Goal: Task Accomplishment & Management: Complete application form

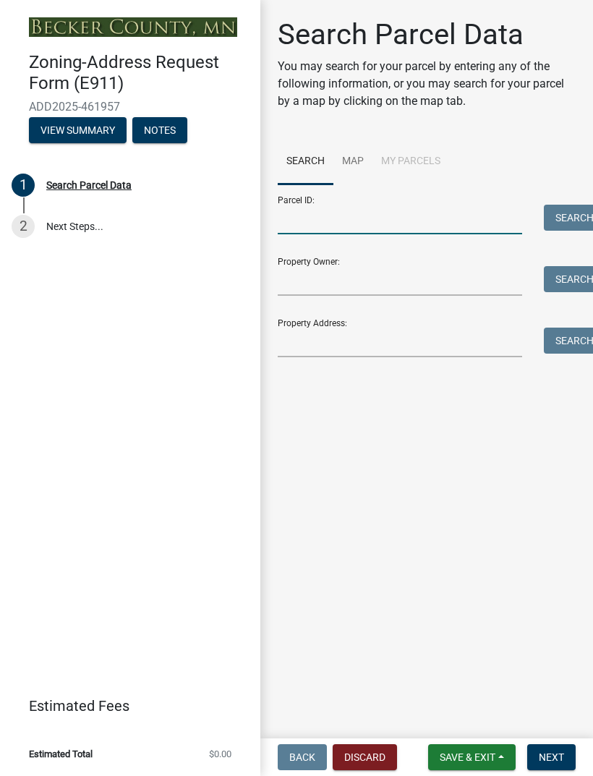
click at [439, 229] on input "Parcel ID:" at bounding box center [400, 220] width 244 height 30
type input "260133003"
click at [445, 281] on input "Property Owner:" at bounding box center [400, 281] width 244 height 30
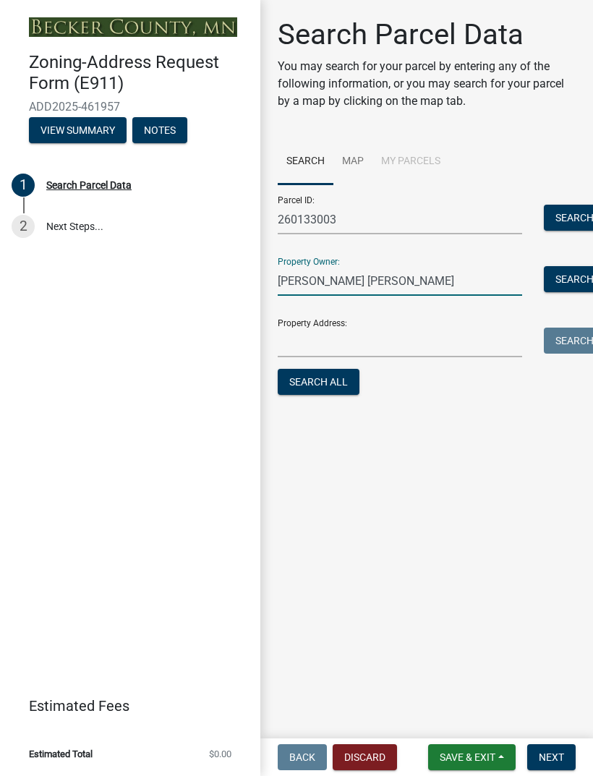
click at [341, 382] on button "Search All" at bounding box center [319, 382] width 82 height 26
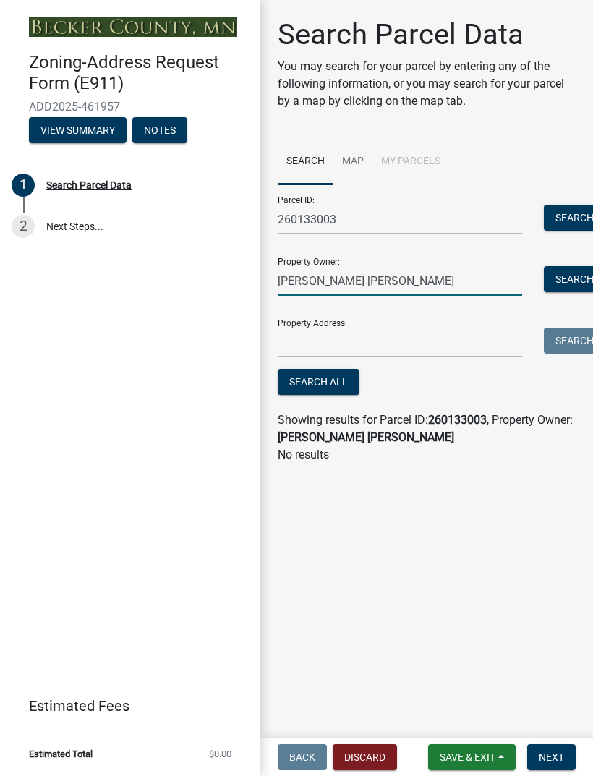
click at [451, 283] on input "Chad Tara" at bounding box center [400, 281] width 244 height 30
type input "[PERSON_NAME]"
click at [346, 385] on button "Search All" at bounding box center [319, 382] width 82 height 26
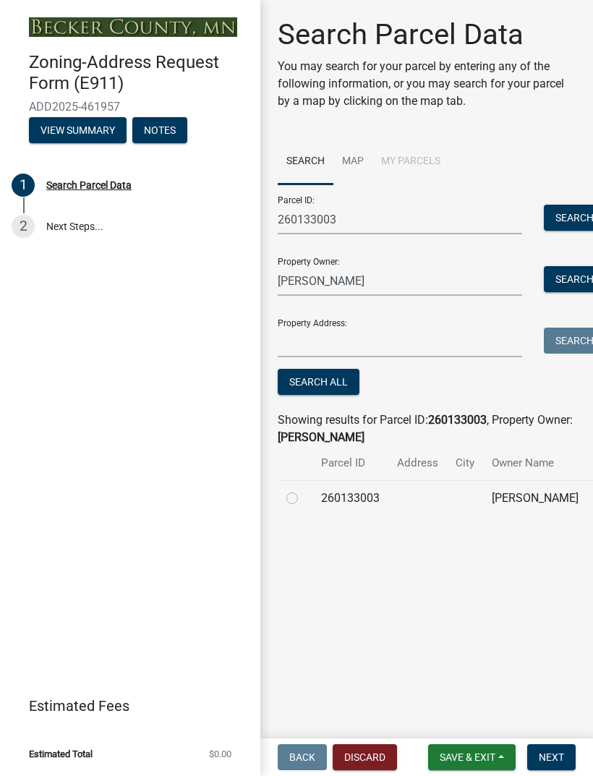
click at [390, 509] on td at bounding box center [417, 497] width 59 height 35
click at [304, 490] on label at bounding box center [304, 490] width 0 height 0
click at [304, 499] on input "radio" at bounding box center [308, 494] width 9 height 9
radio input "true"
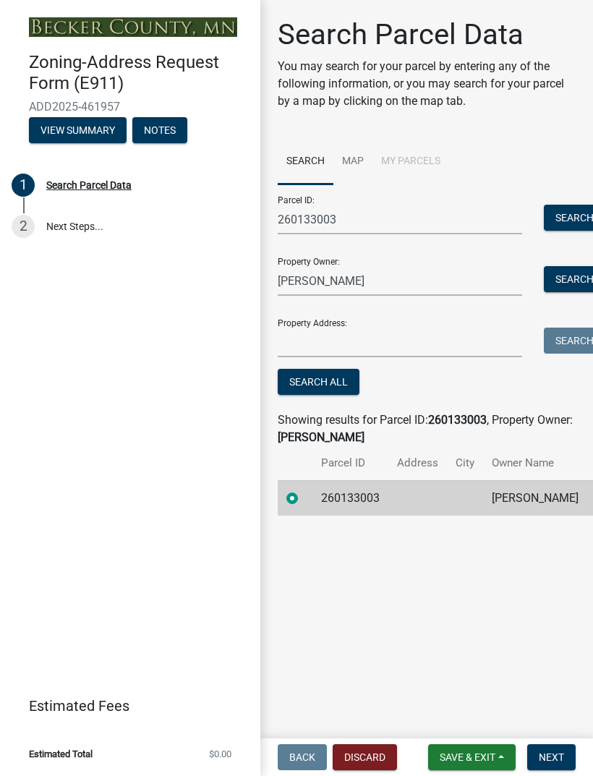
click at [553, 752] on span "Next" at bounding box center [551, 757] width 25 height 12
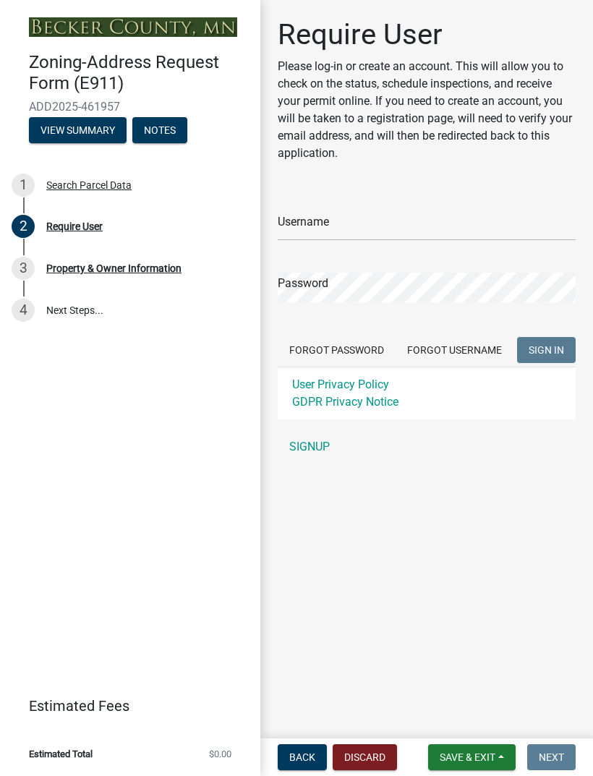
click at [325, 445] on link "SIGNUP" at bounding box center [427, 446] width 298 height 29
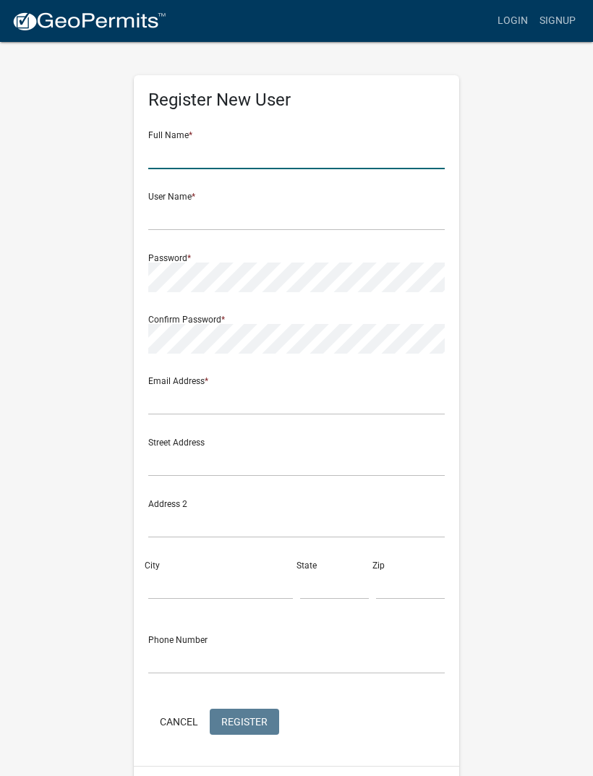
click at [381, 154] on input "text" at bounding box center [296, 155] width 296 height 30
click at [174, 218] on input "text" at bounding box center [296, 216] width 296 height 30
click at [198, 163] on input "[PERSON_NAME]" at bounding box center [296, 155] width 296 height 30
type input "Chad laulainen"
click at [394, 221] on input "text" at bounding box center [296, 216] width 296 height 30
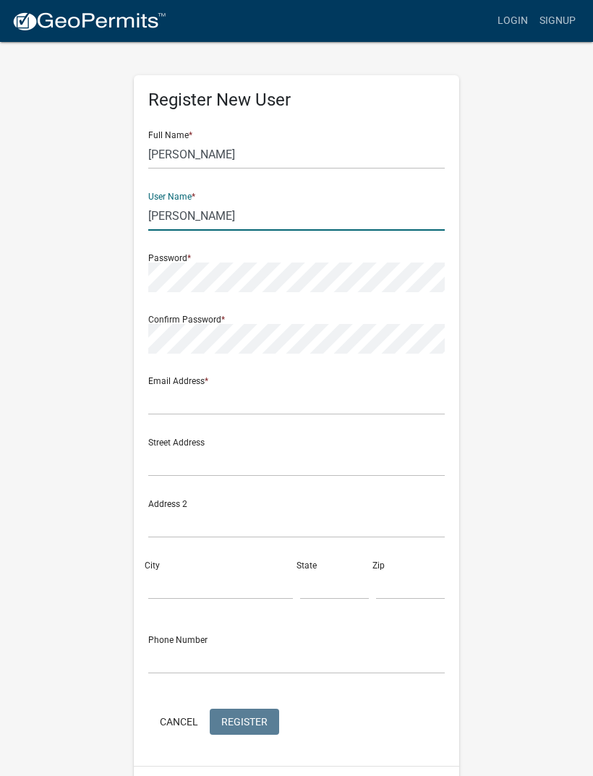
type input "[PERSON_NAME]"
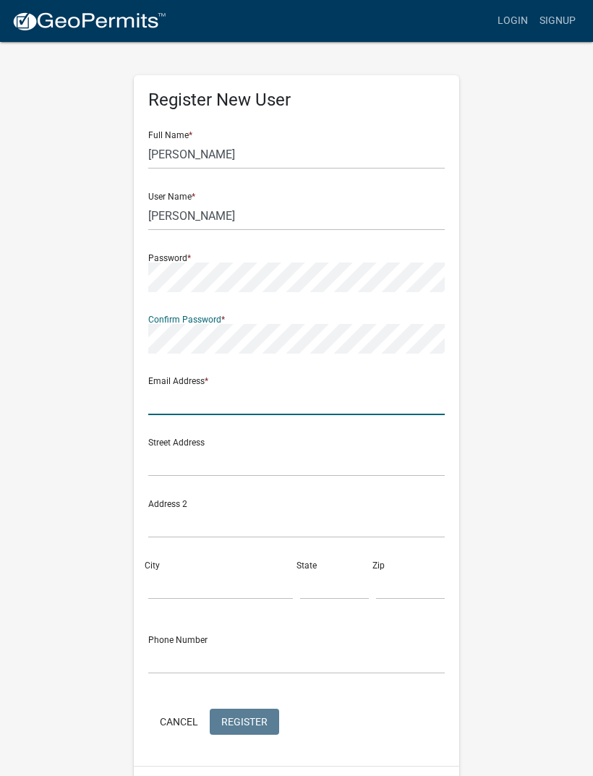
click at [371, 401] on input "text" at bounding box center [296, 400] width 296 height 30
type input "chadlaulainen1@gmail.com"
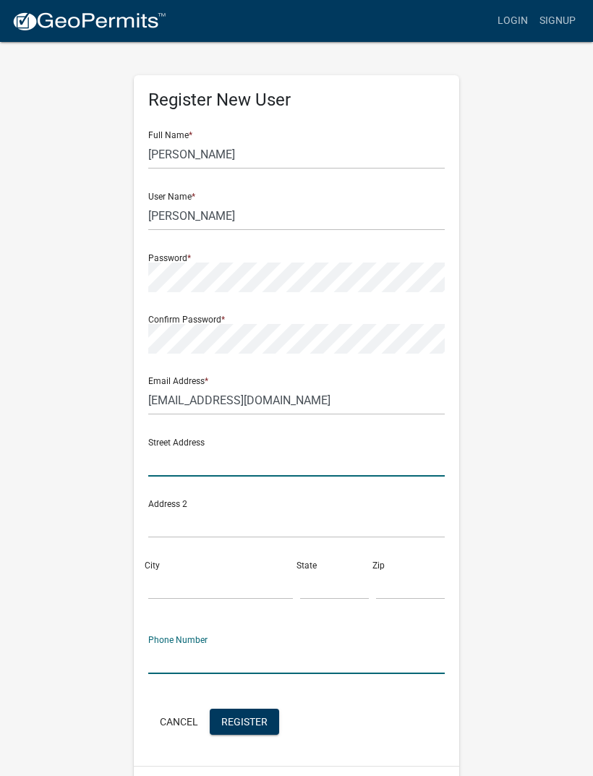
click at [166, 467] on input "text" at bounding box center [296, 462] width 296 height 30
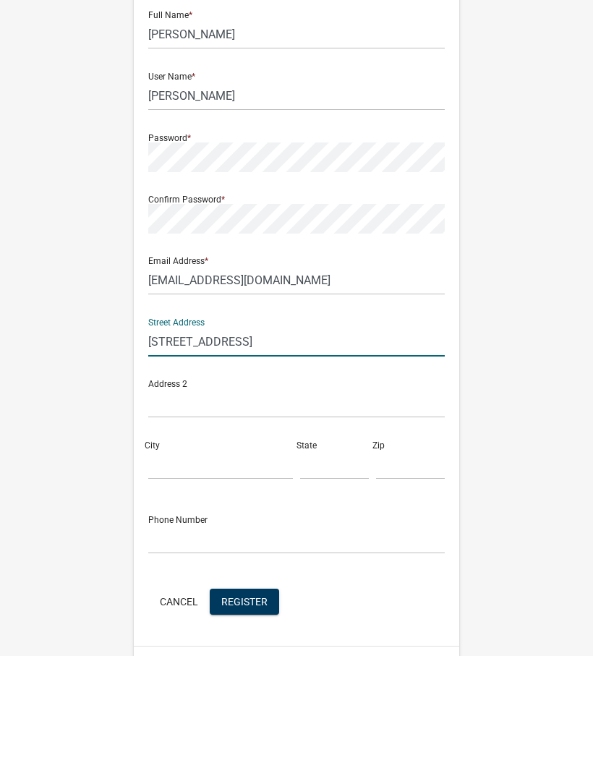
type input "15126 530th ave"
click at [171, 570] on input "City" at bounding box center [220, 585] width 145 height 30
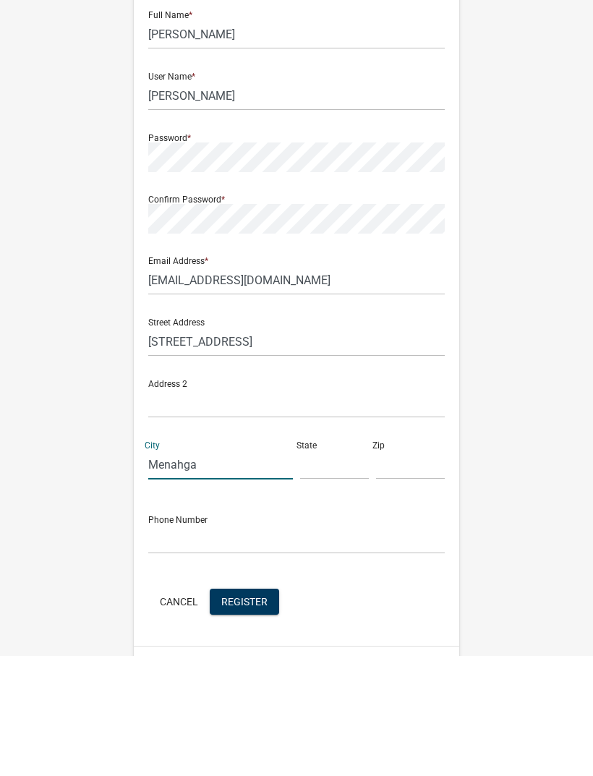
type input "Menahga"
click at [327, 570] on input "text" at bounding box center [334, 585] width 69 height 30
type input "Mn"
click at [408, 570] on input "text" at bounding box center [410, 585] width 69 height 30
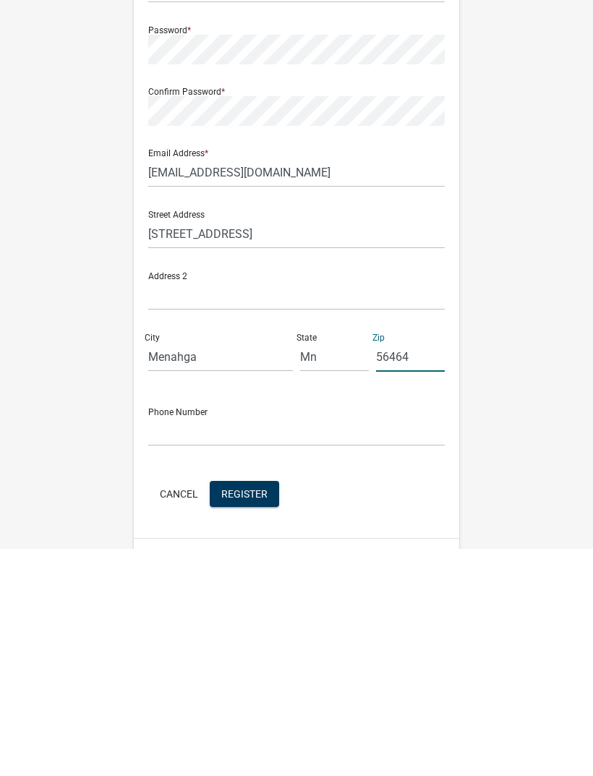
type input "56464"
click at [364, 644] on input "text" at bounding box center [296, 659] width 296 height 30
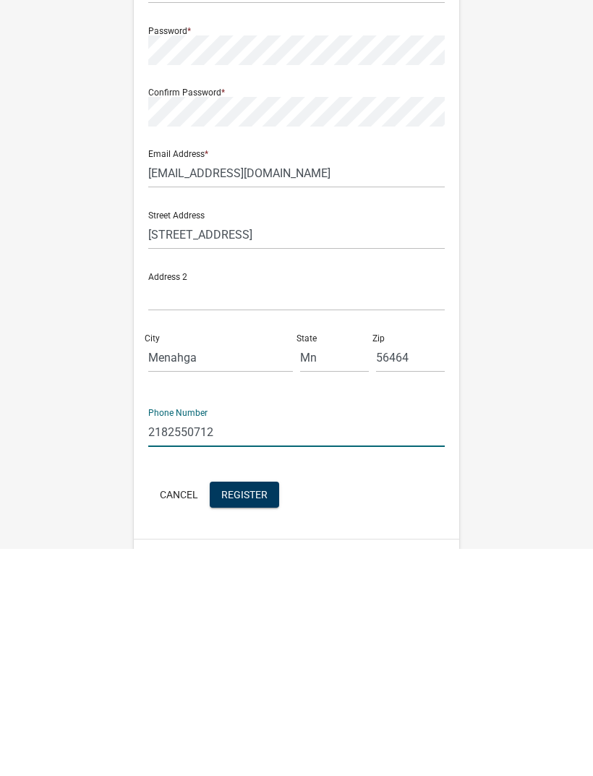
type input "2182550712"
click at [255, 709] on button "Register" at bounding box center [244, 722] width 69 height 26
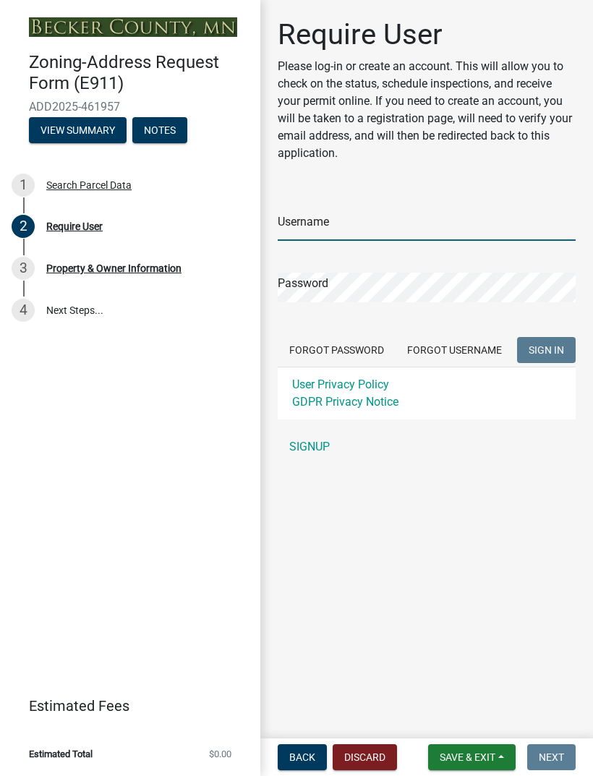
click at [448, 230] on input "Username" at bounding box center [427, 226] width 298 height 30
type input "[PERSON_NAME]"
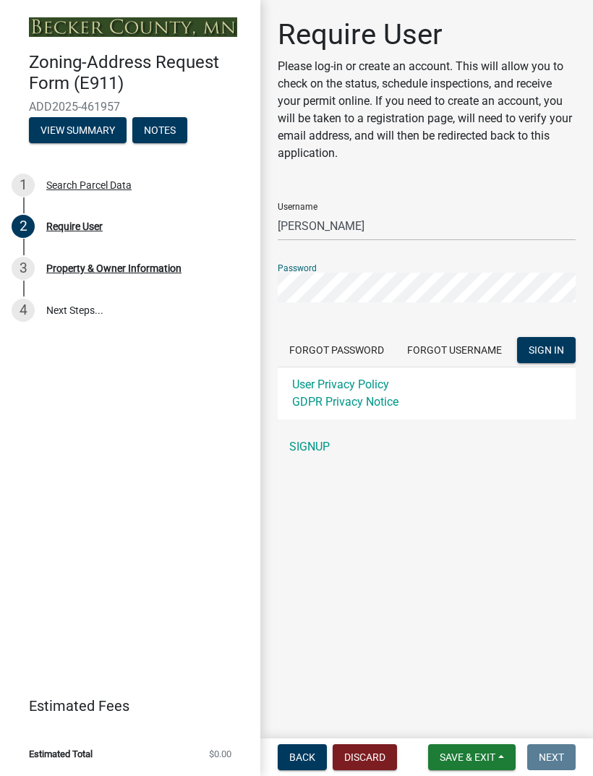
click at [556, 351] on span "SIGN IN" at bounding box center [546, 350] width 35 height 12
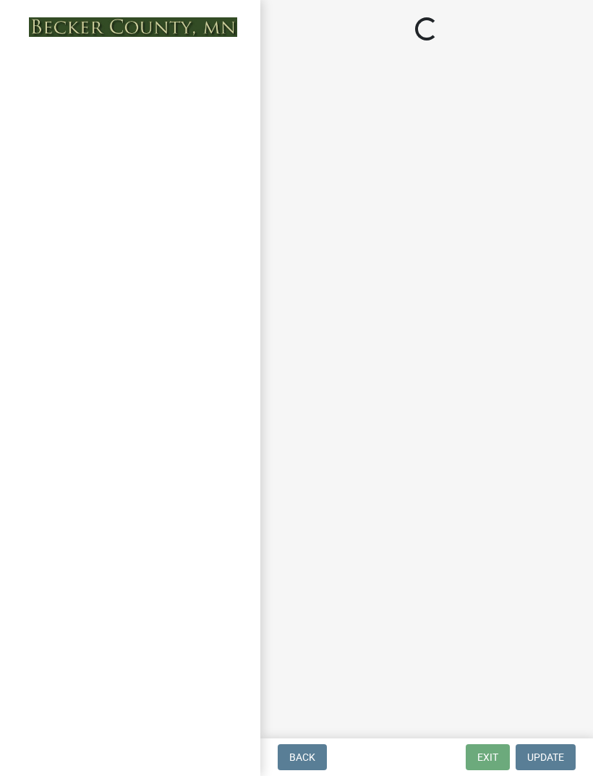
select select "c64842eb-6999-4442-8315-ebffc4595b7b"
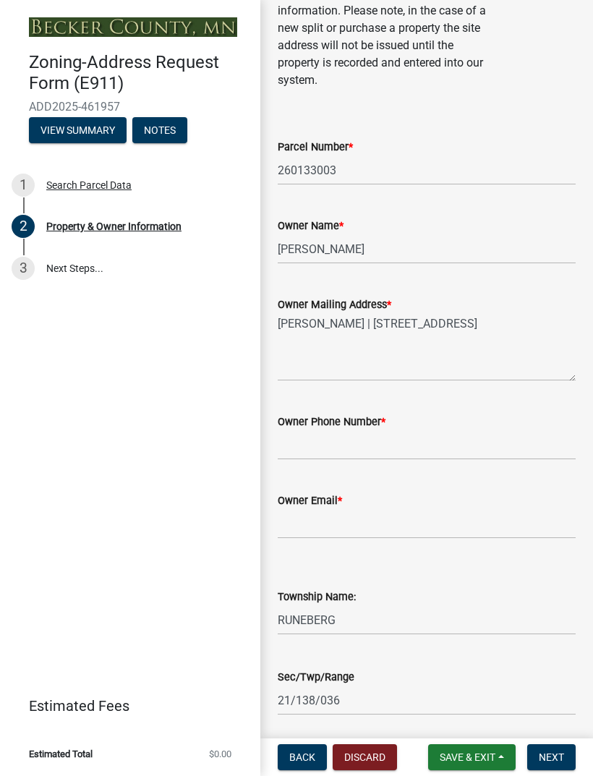
scroll to position [146, 0]
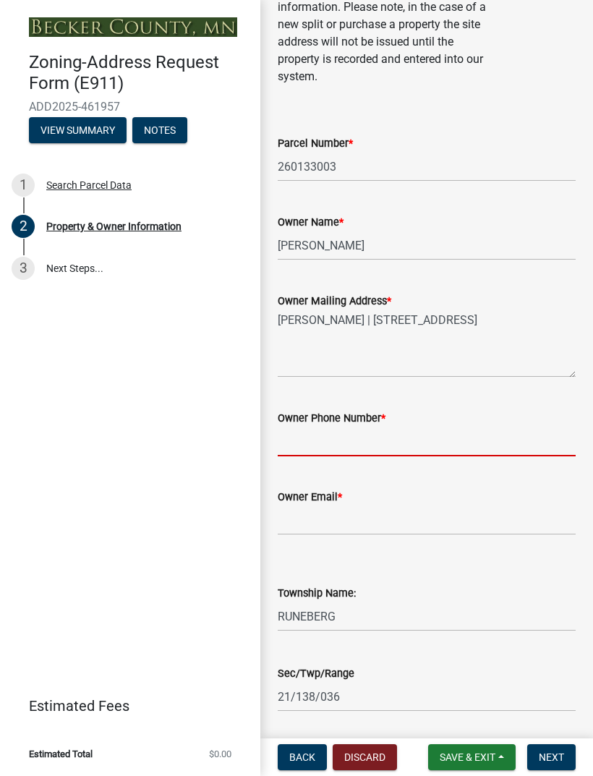
click at [513, 438] on input "Owner Phone Number *" at bounding box center [427, 442] width 298 height 30
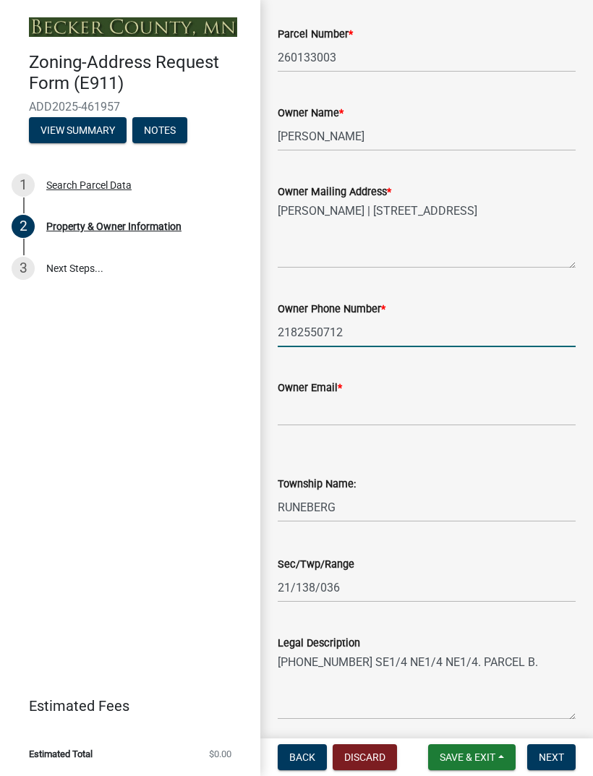
scroll to position [255, 0]
type input "2182550712"
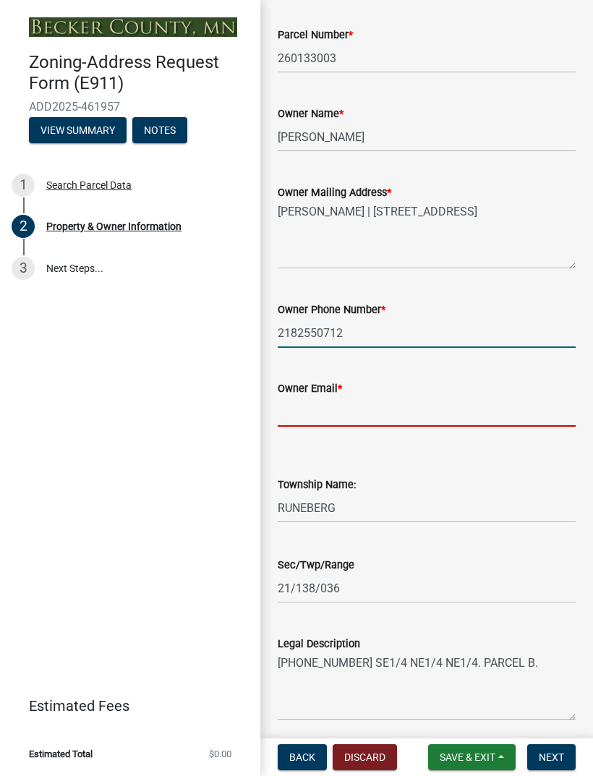
click at [490, 398] on input "Owner Email *" at bounding box center [427, 412] width 298 height 30
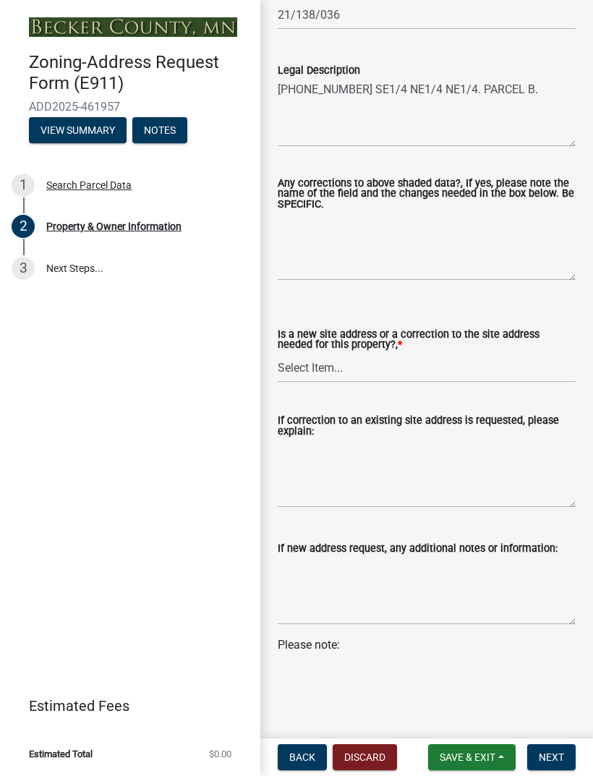
scroll to position [829, 0]
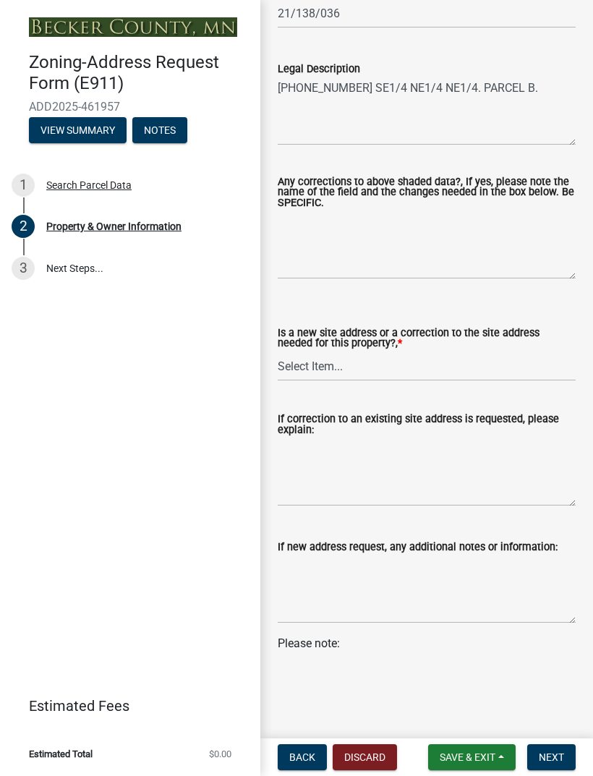
type input "[EMAIL_ADDRESS][DOMAIN_NAME]"
click at [506, 371] on select "Select Item... New Site Address Needed Correction to Site Address Needed I alre…" at bounding box center [427, 366] width 298 height 30
select select "089283cf-a855-4b61-bd43-ab3cb6f1e684"
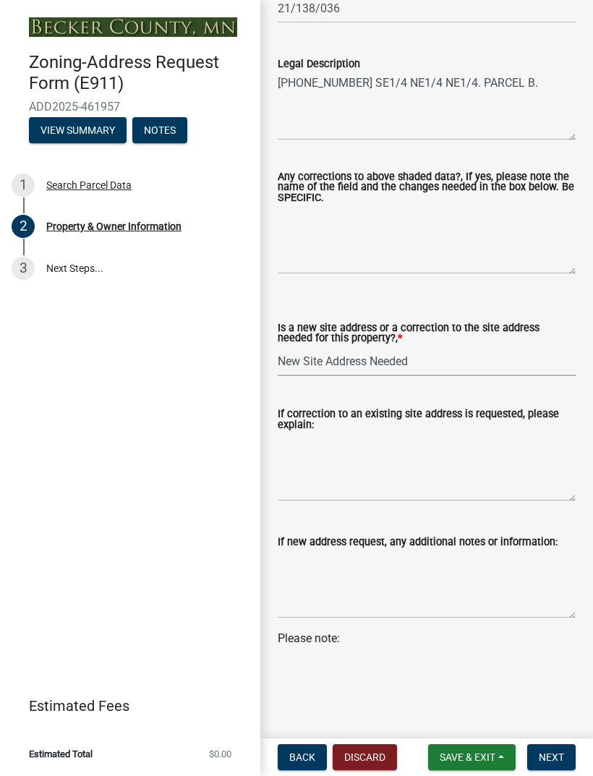
scroll to position [835, 0]
click at [550, 756] on span "Next" at bounding box center [551, 757] width 25 height 12
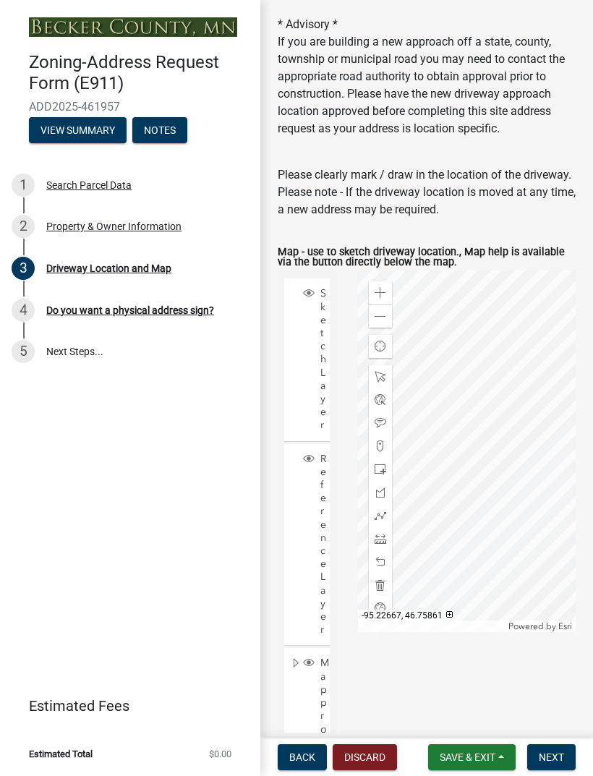
scroll to position [137, 0]
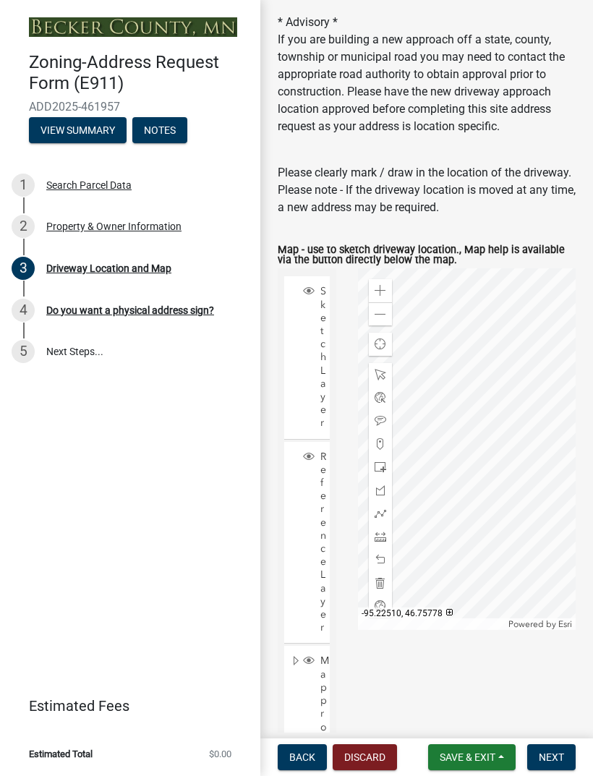
click at [385, 367] on div at bounding box center [380, 374] width 23 height 23
click at [387, 445] on div at bounding box center [380, 443] width 23 height 23
click at [383, 513] on span at bounding box center [381, 514] width 12 height 12
click at [382, 371] on span at bounding box center [381, 375] width 12 height 12
click at [388, 447] on div at bounding box center [380, 443] width 23 height 23
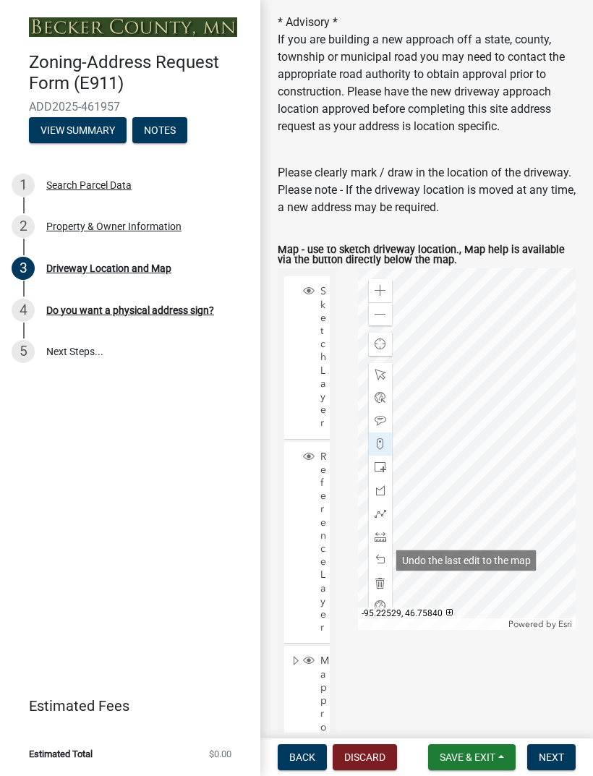
click at [382, 557] on span at bounding box center [381, 560] width 12 height 12
click at [380, 554] on div at bounding box center [380, 559] width 23 height 23
click at [380, 555] on span at bounding box center [381, 560] width 12 height 12
click at [382, 555] on span at bounding box center [381, 560] width 12 height 12
click at [385, 555] on span at bounding box center [381, 560] width 12 height 12
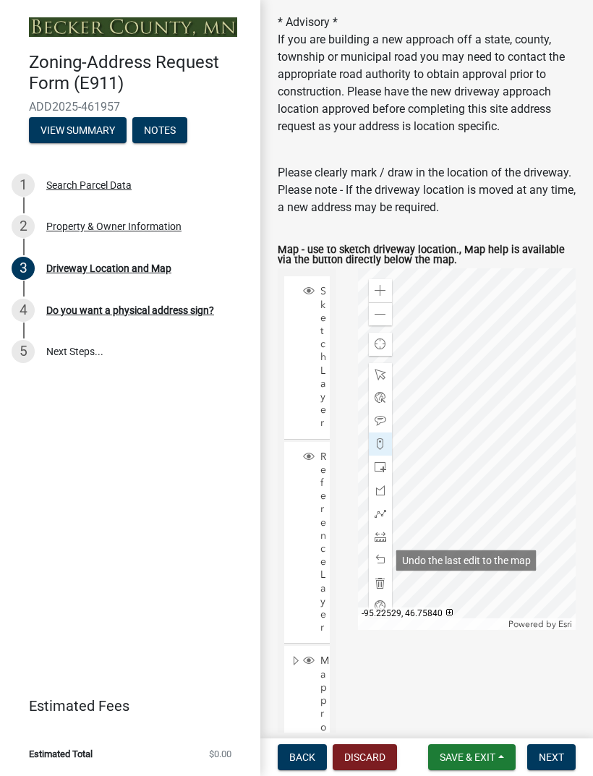
click at [389, 556] on div at bounding box center [380, 559] width 23 height 23
click at [383, 515] on span at bounding box center [381, 514] width 12 height 12
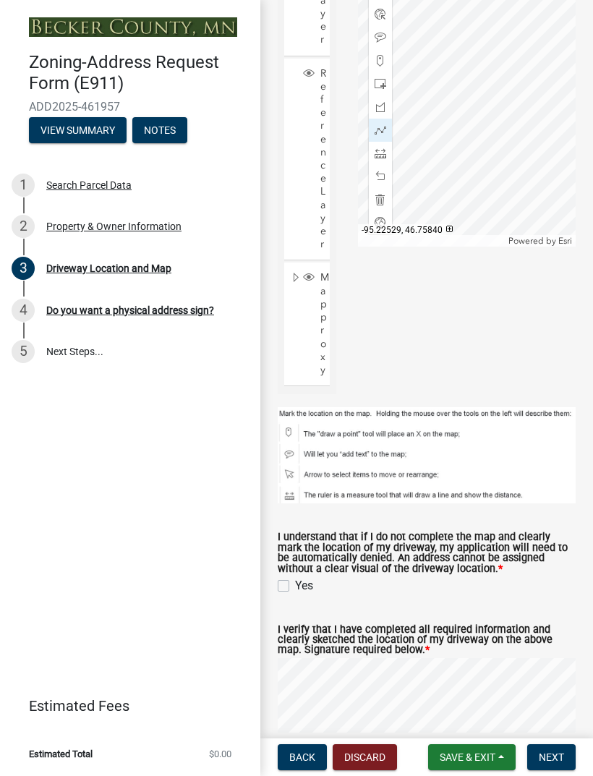
scroll to position [521, 0]
click at [295, 578] on label "Yes" at bounding box center [304, 584] width 18 height 17
click at [295, 578] on input "Yes" at bounding box center [299, 580] width 9 height 9
checkbox input "true"
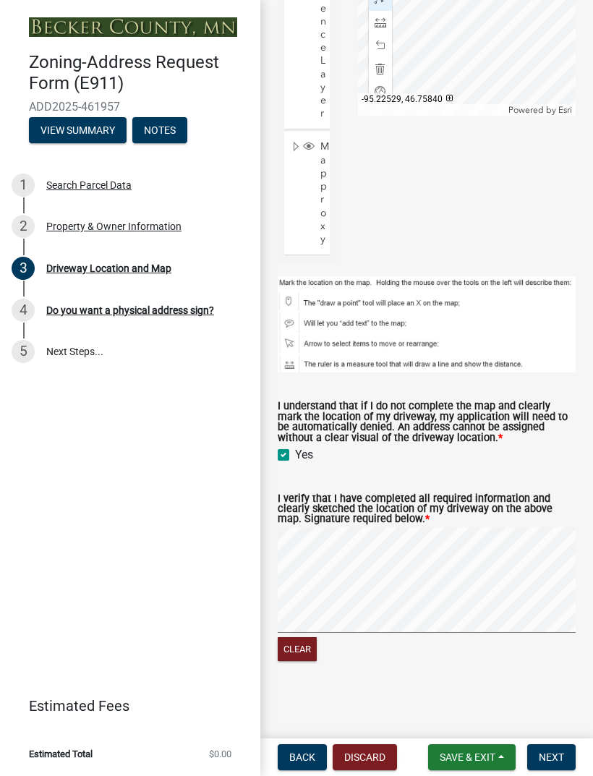
scroll to position [647, 0]
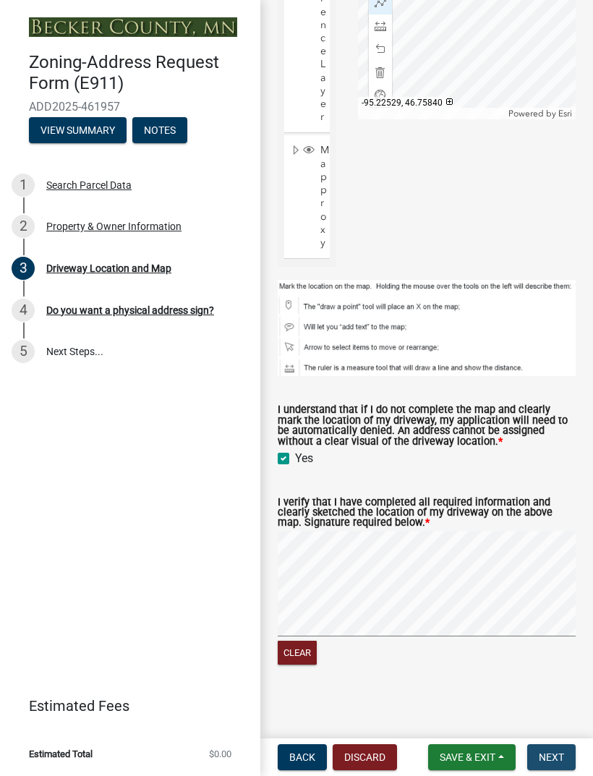
click at [558, 761] on span "Next" at bounding box center [551, 757] width 25 height 12
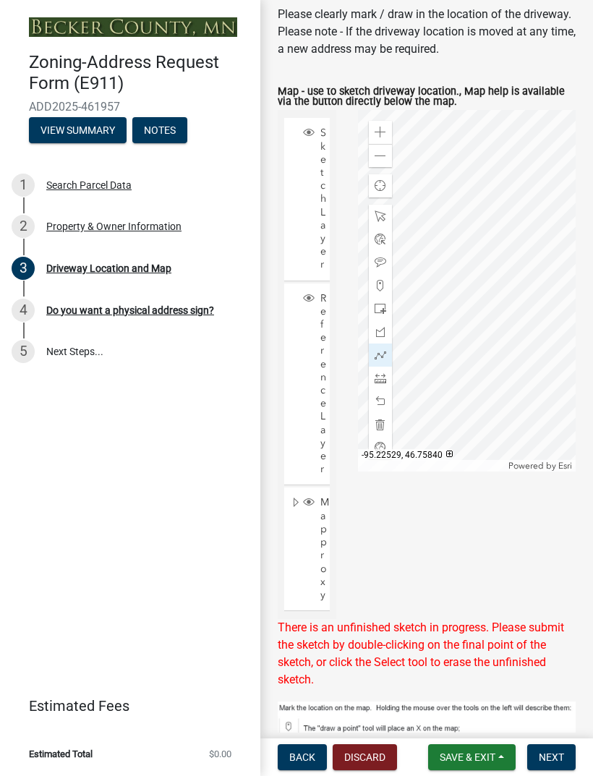
scroll to position [305, 0]
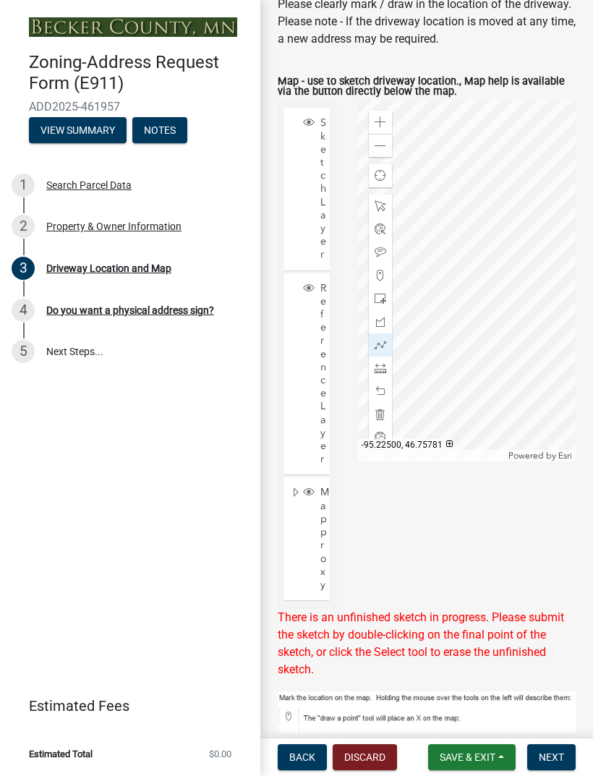
click at [383, 391] on span at bounding box center [381, 391] width 12 height 12
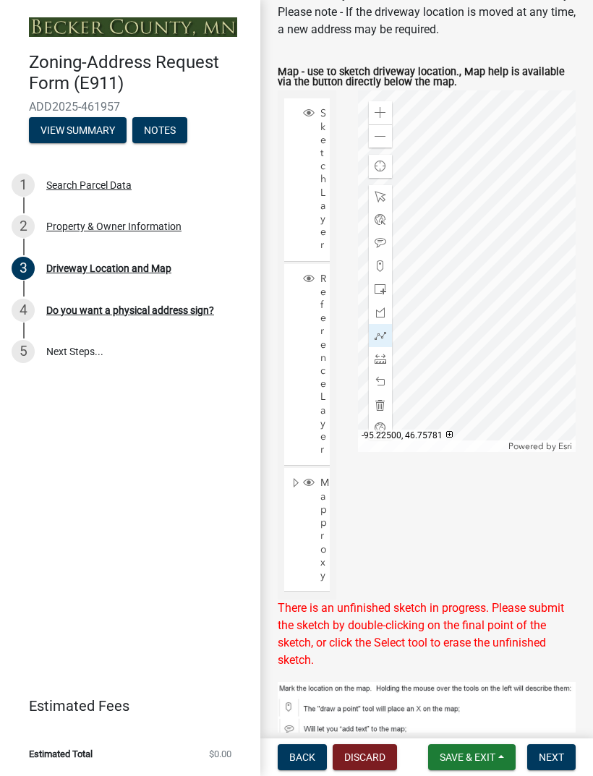
scroll to position [312, 0]
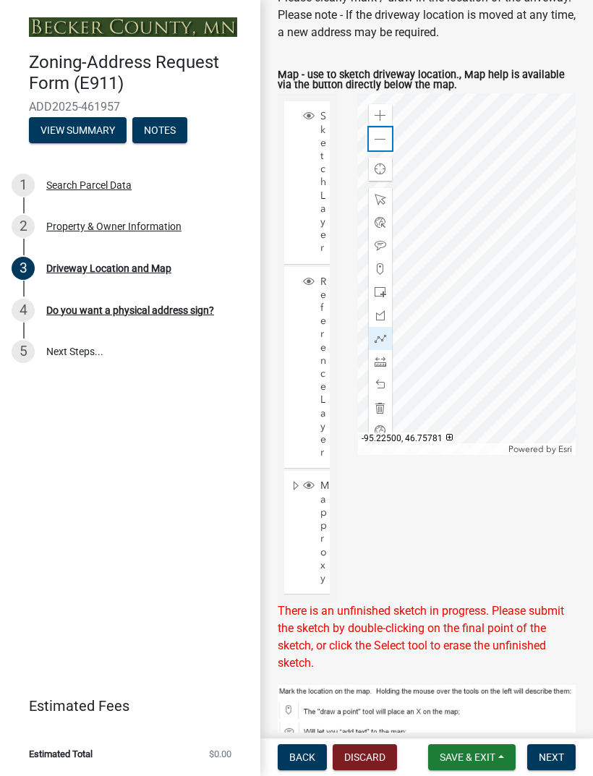
click at [387, 148] on div "Zoom out" at bounding box center [380, 138] width 23 height 23
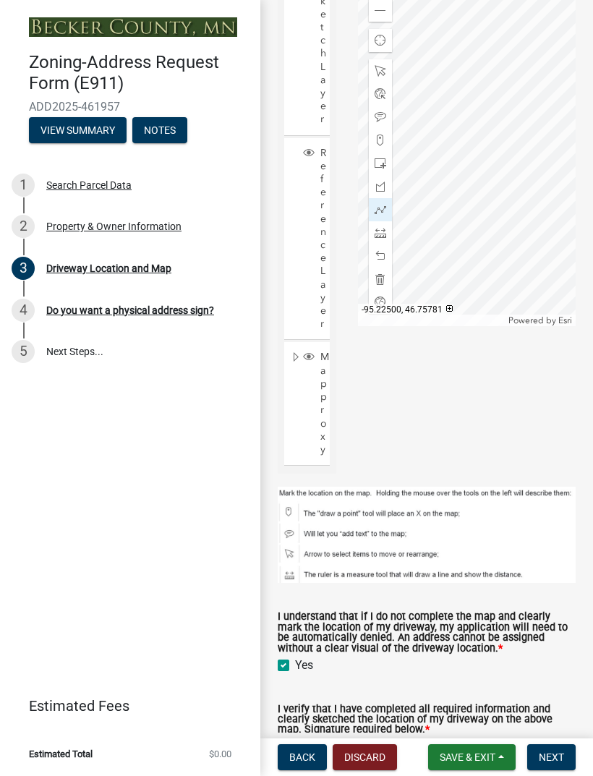
scroll to position [406, 0]
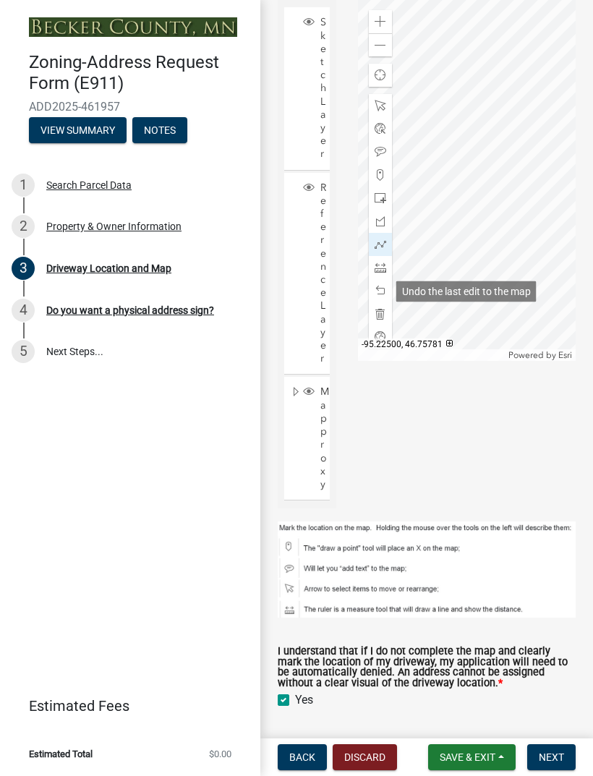
click at [384, 289] on span at bounding box center [381, 291] width 12 height 12
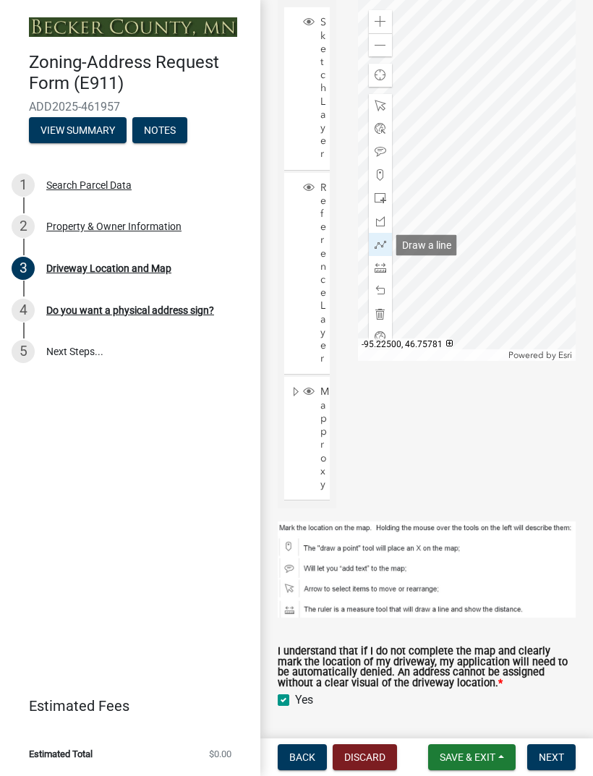
click at [384, 247] on span at bounding box center [381, 245] width 12 height 12
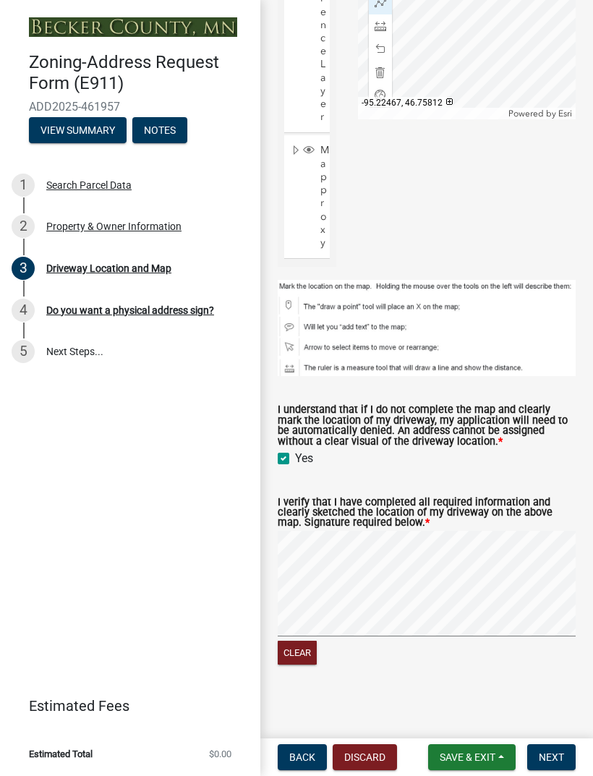
scroll to position [647, 0]
click at [555, 754] on span "Next" at bounding box center [551, 757] width 25 height 12
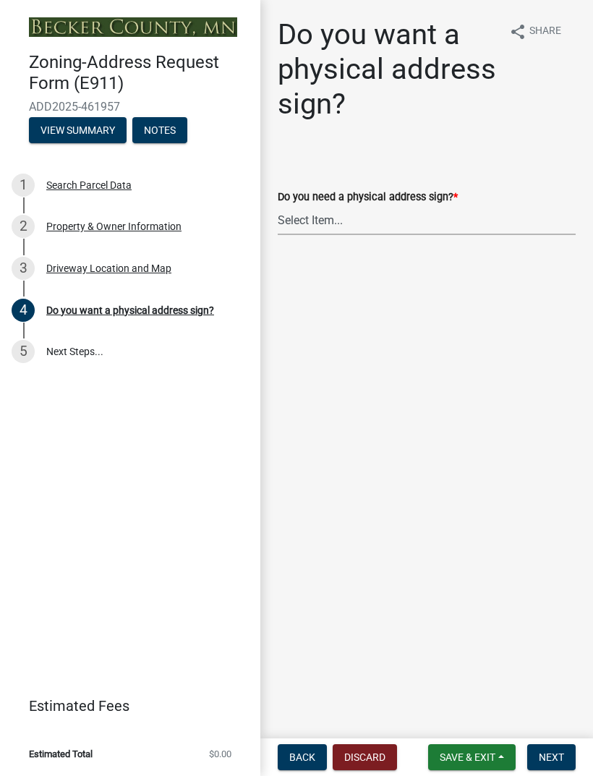
click at [481, 225] on select "Select Item... No sign needed. Please just email me my new address. Yes, I need…" at bounding box center [427, 220] width 298 height 30
select select "e0d83106-b8a0-4213-8b37-9ca0094bb326"
click at [555, 754] on span "Next" at bounding box center [551, 757] width 25 height 12
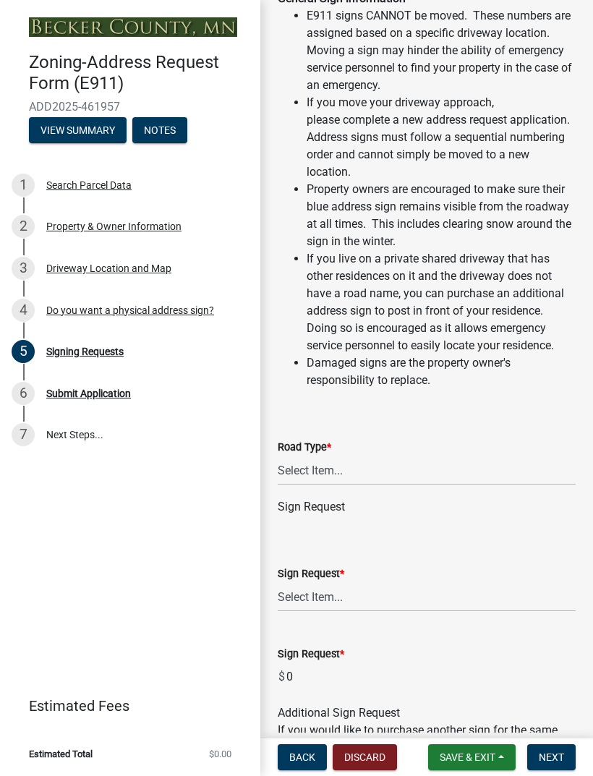
scroll to position [155, 0]
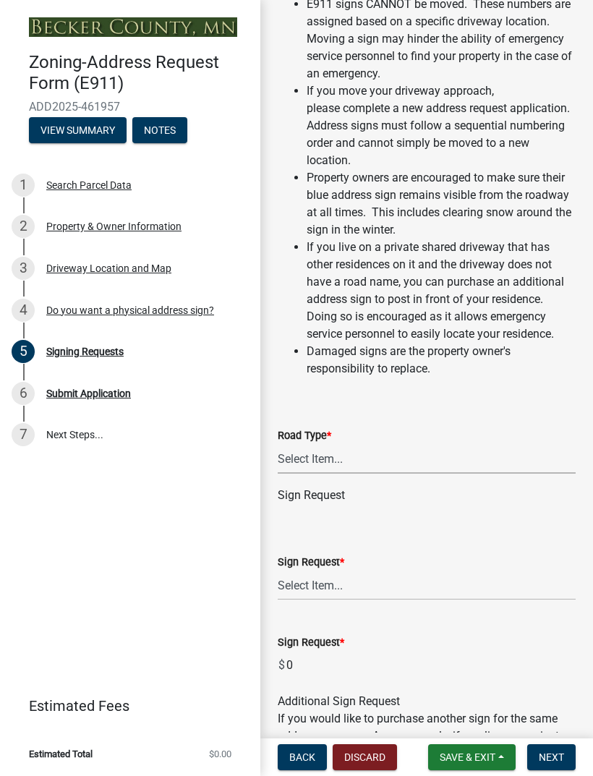
click at [479, 462] on select "Select Item... Private Easement Public / Township County State 4 Lane Highway" at bounding box center [427, 459] width 298 height 30
select select "59ebb622-b26c-47b0-ac7c-13ae008290a6"
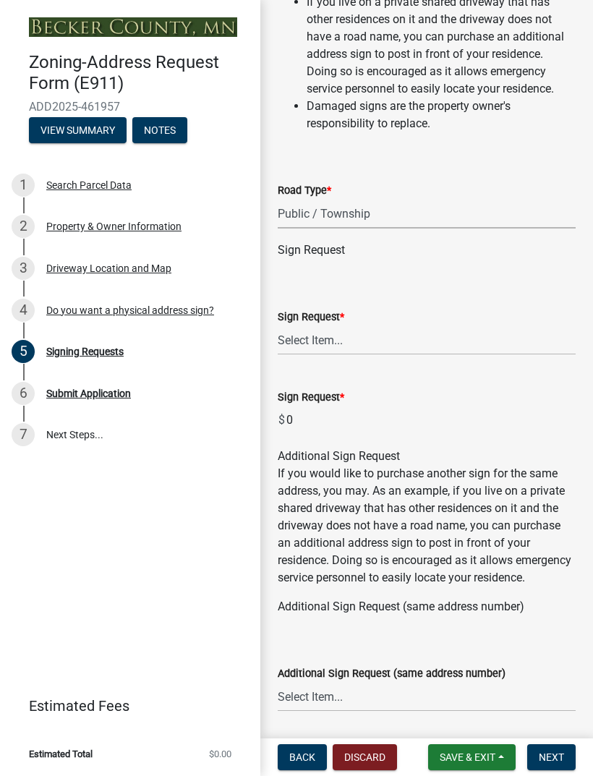
scroll to position [401, 0]
click at [498, 339] on select "Select Item... $12 - I only need a post (no sign or installation). $25 - I only…" at bounding box center [427, 340] width 298 height 30
select select "9be1d10c-73ea-4d51-99c5-7418e6c4c8e0"
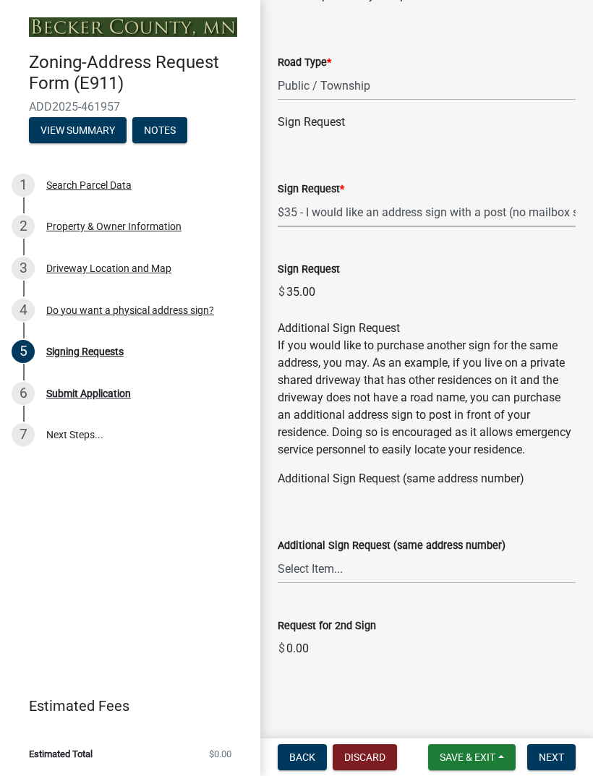
scroll to position [528, 0]
click at [561, 756] on span "Next" at bounding box center [551, 757] width 25 height 12
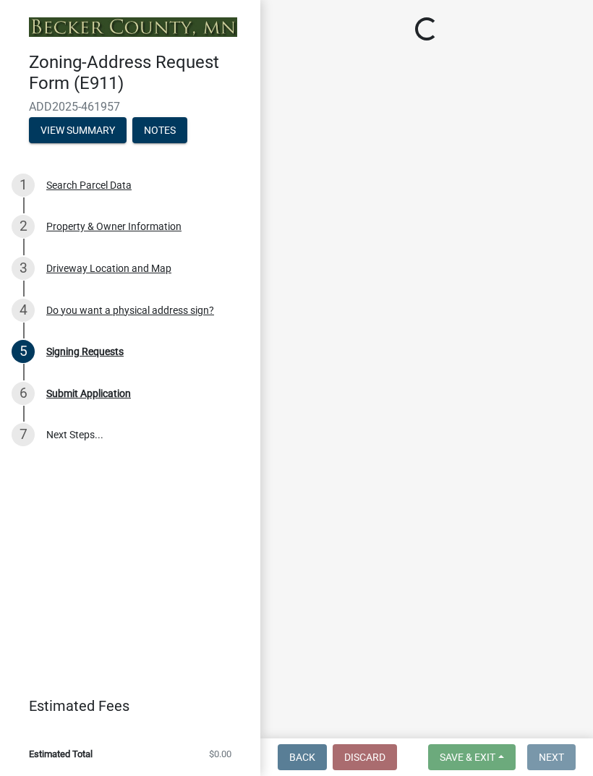
scroll to position [0, 0]
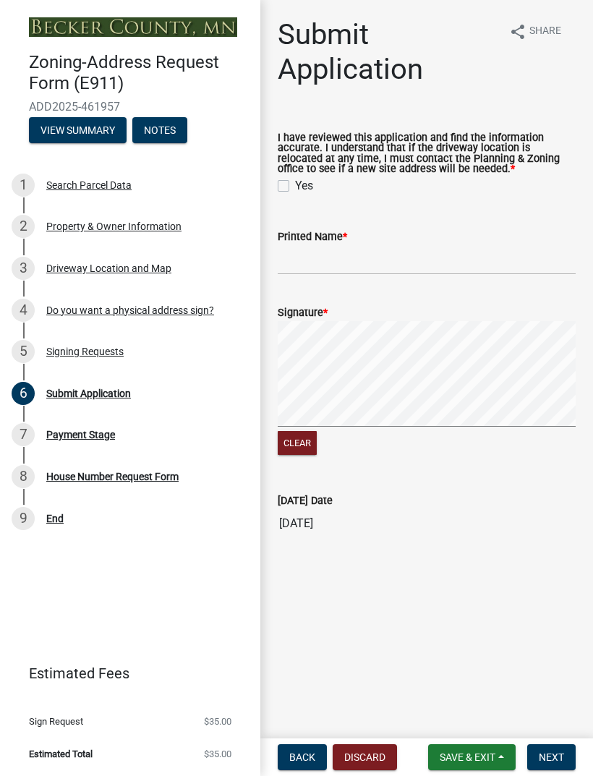
click at [295, 184] on label "Yes" at bounding box center [304, 185] width 18 height 17
click at [295, 184] on input "Yes" at bounding box center [299, 181] width 9 height 9
checkbox input "true"
click at [377, 255] on input "Printed Name *" at bounding box center [427, 260] width 298 height 30
type input "Chad laulainen"
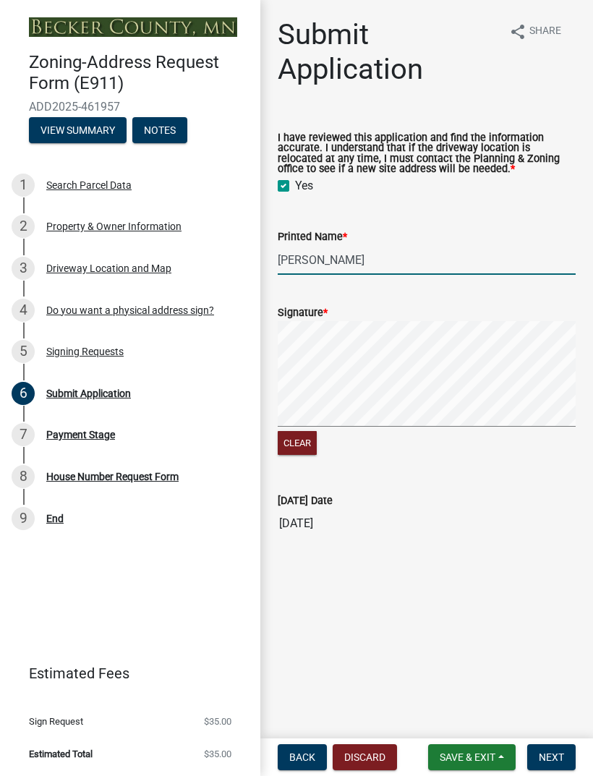
click at [303, 441] on button "Clear" at bounding box center [297, 443] width 39 height 24
click at [298, 444] on button "Clear" at bounding box center [297, 443] width 39 height 24
click at [553, 758] on span "Next" at bounding box center [551, 757] width 25 height 12
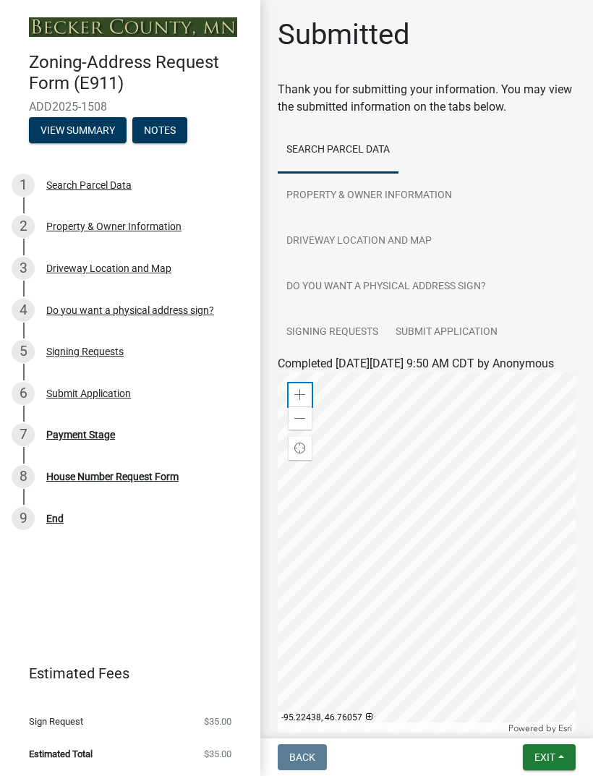
click at [308, 406] on div "Zoom in" at bounding box center [300, 394] width 23 height 23
click at [299, 404] on div "Zoom in" at bounding box center [300, 394] width 23 height 23
click at [304, 454] on span "Find my location" at bounding box center [300, 449] width 12 height 12
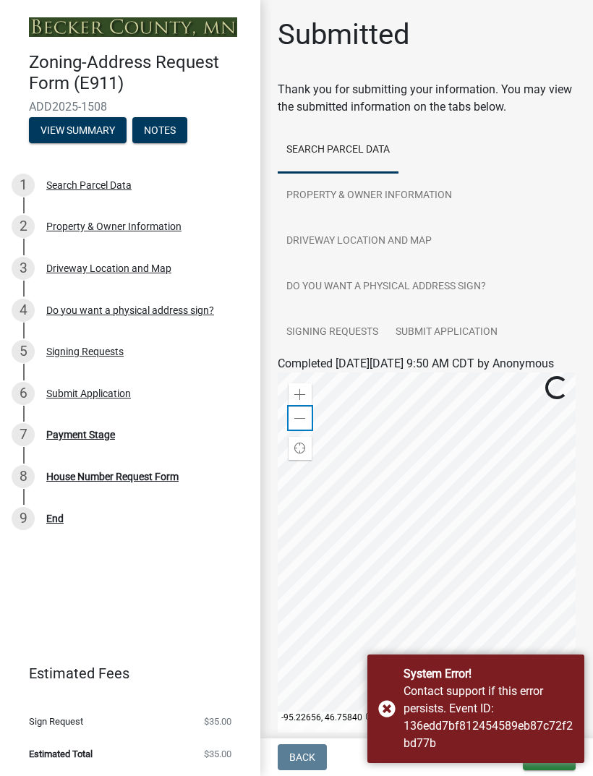
click at [304, 424] on span at bounding box center [300, 419] width 12 height 12
click at [307, 430] on div "Zoom out" at bounding box center [300, 417] width 23 height 23
click at [301, 401] on span at bounding box center [300, 395] width 12 height 12
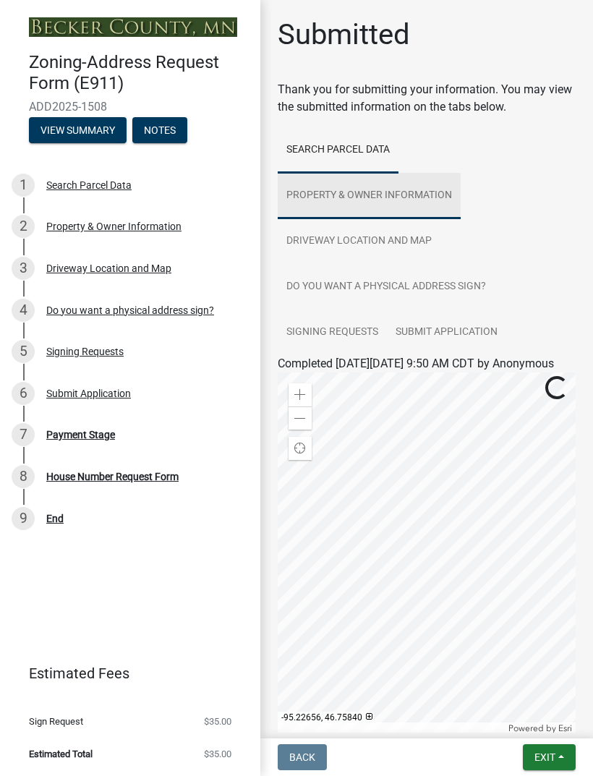
click at [436, 194] on link "Property & Owner Information" at bounding box center [369, 196] width 183 height 46
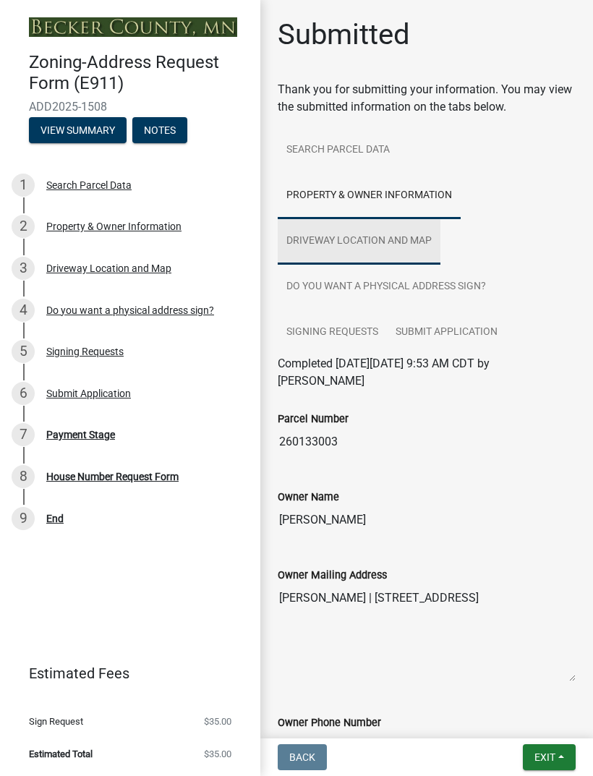
click at [417, 240] on link "Driveway Location and Map" at bounding box center [359, 241] width 163 height 46
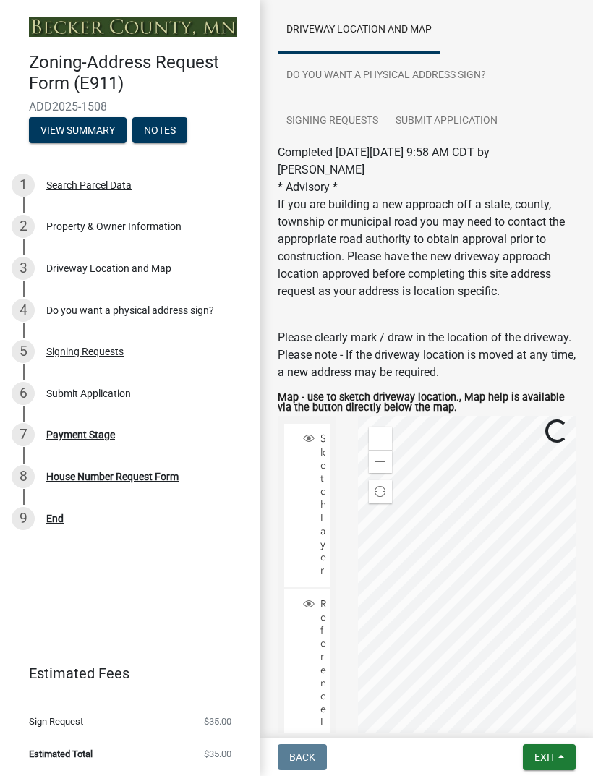
scroll to position [206, 0]
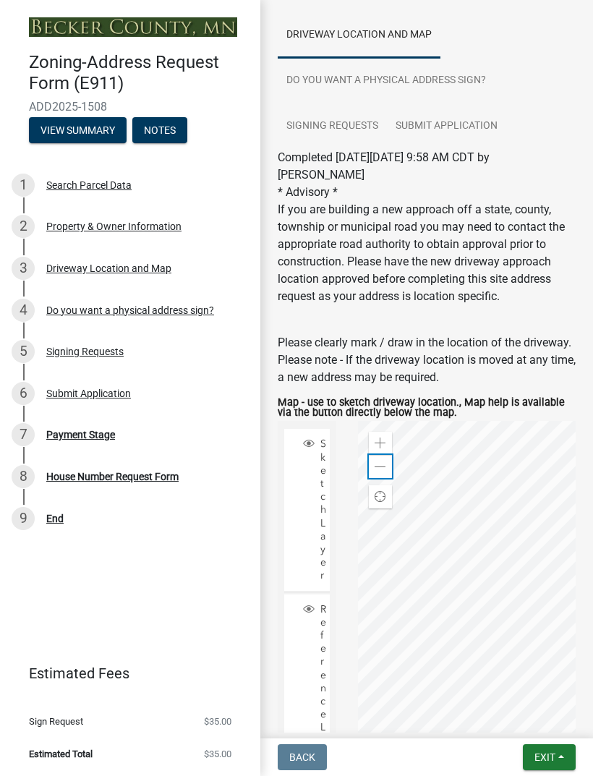
click at [381, 474] on div "Zoom out" at bounding box center [380, 466] width 23 height 23
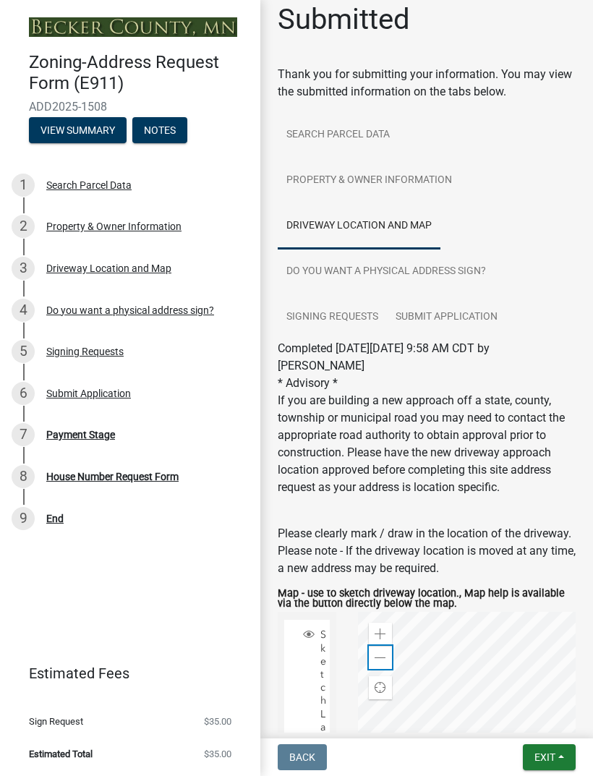
scroll to position [14, 0]
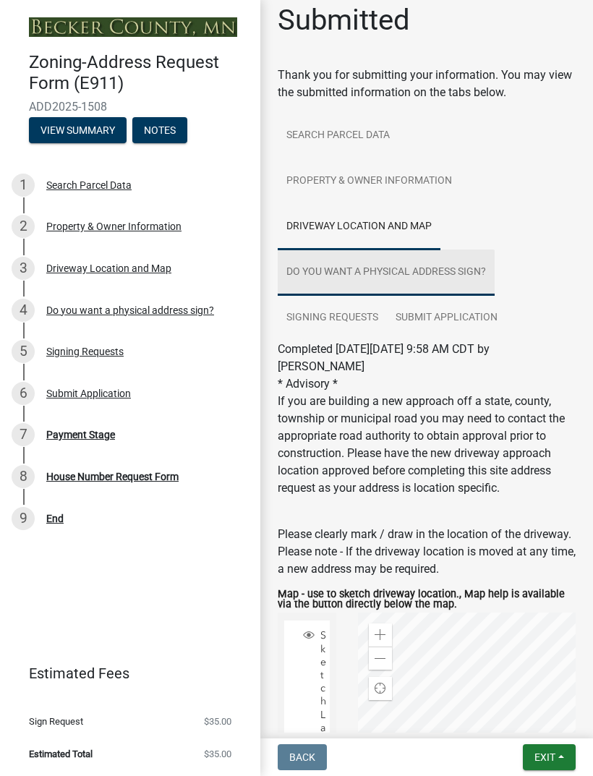
click at [474, 271] on link "Do you want a physical address sign?" at bounding box center [386, 272] width 217 height 46
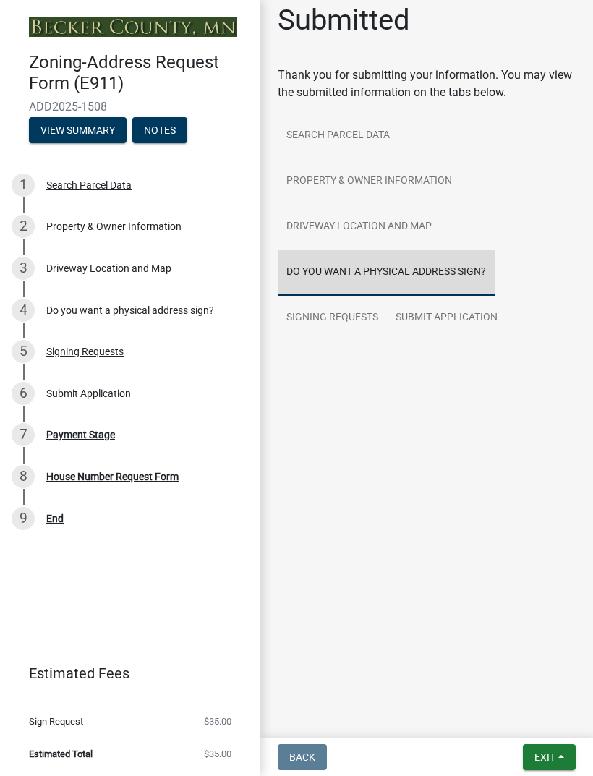
scroll to position [0, 0]
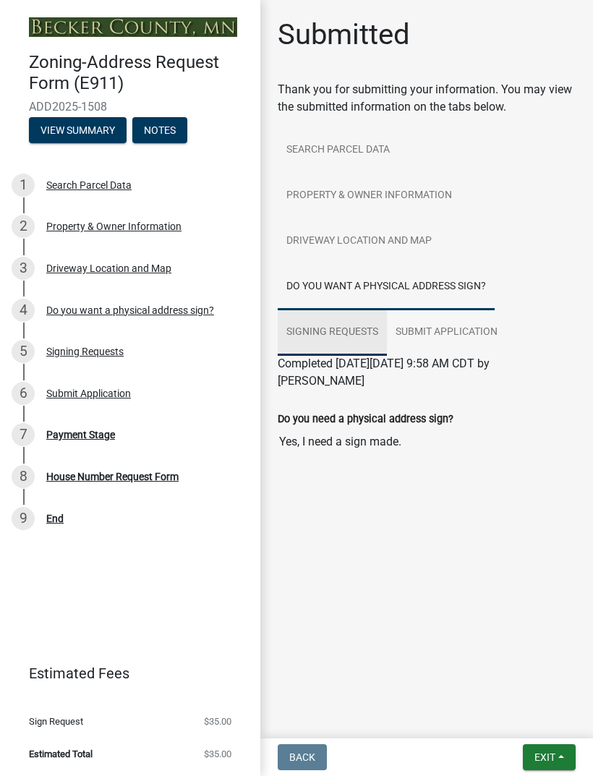
click at [354, 331] on link "Signing Requests" at bounding box center [332, 333] width 109 height 46
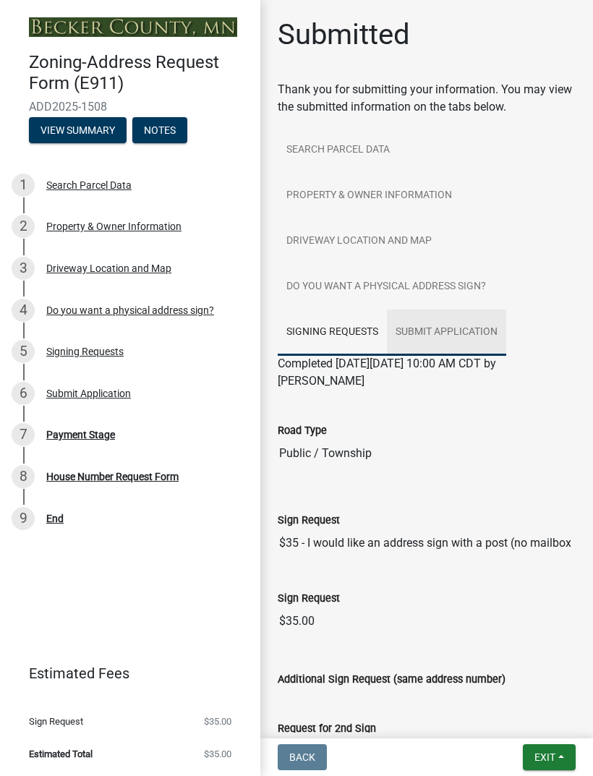
click at [453, 319] on link "Submit Application" at bounding box center [446, 333] width 119 height 46
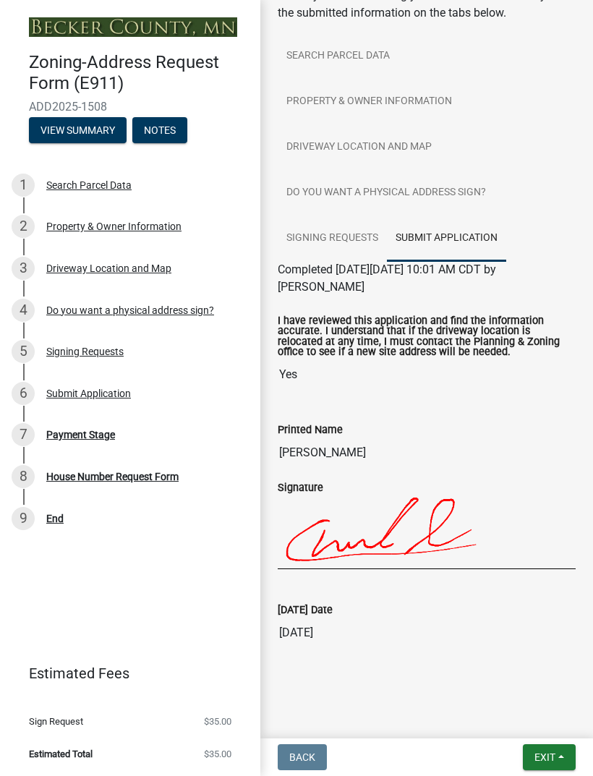
scroll to position [94, 0]
click at [96, 432] on div "Payment Stage" at bounding box center [80, 435] width 69 height 10
click at [85, 453] on link "7 Payment Stage" at bounding box center [130, 435] width 260 height 42
click at [90, 434] on div "Payment Stage" at bounding box center [80, 435] width 69 height 10
click at [95, 383] on div "6 Submit Application" at bounding box center [125, 393] width 226 height 23
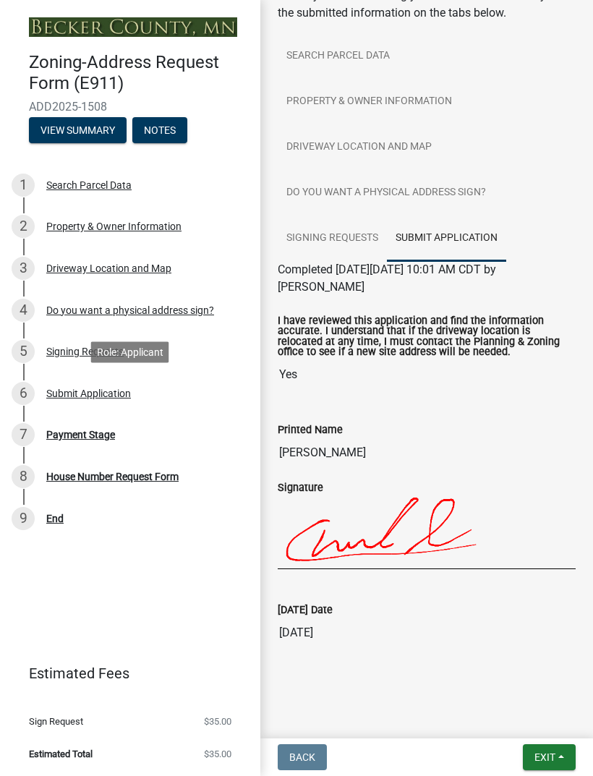
scroll to position [0, 0]
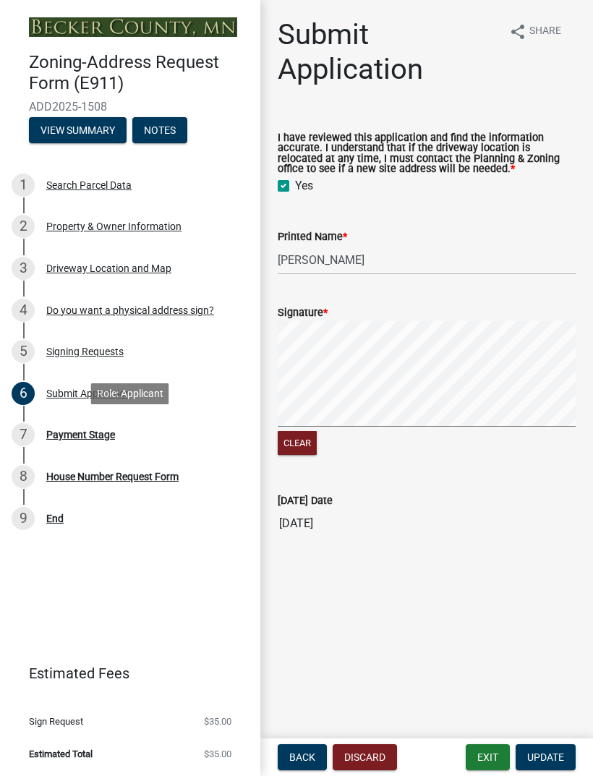
click at [98, 430] on div "Payment Stage" at bounding box center [80, 435] width 69 height 10
click at [85, 438] on div "Payment Stage" at bounding box center [80, 435] width 69 height 10
click at [305, 752] on span "Back" at bounding box center [302, 757] width 26 height 12
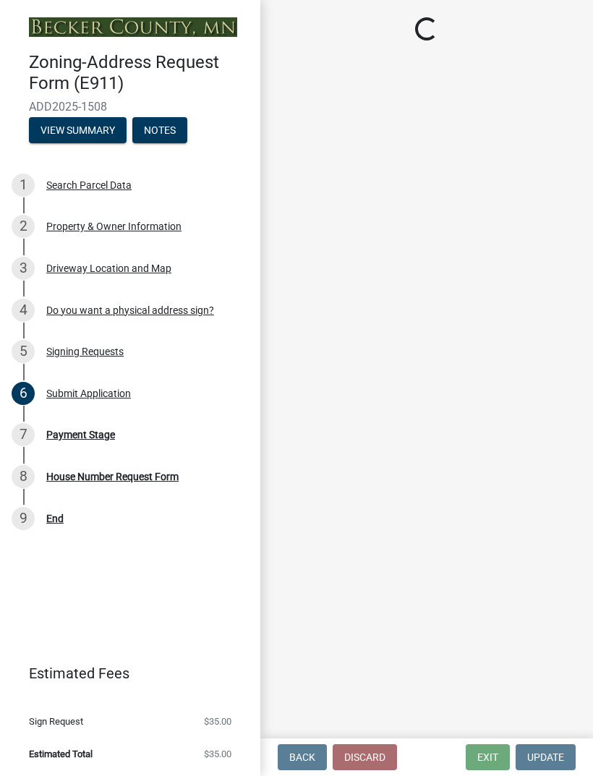
select select "59ebb622-b26c-47b0-ac7c-13ae008290a6"
select select "9be1d10c-73ea-4d51-99c5-7418e6c4c8e0"
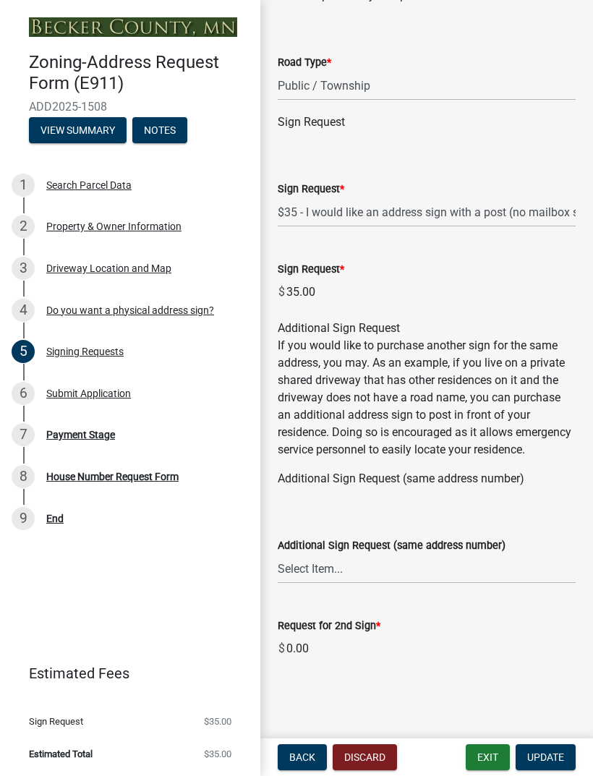
scroll to position [528, 0]
click at [477, 750] on button "Exit" at bounding box center [488, 757] width 44 height 26
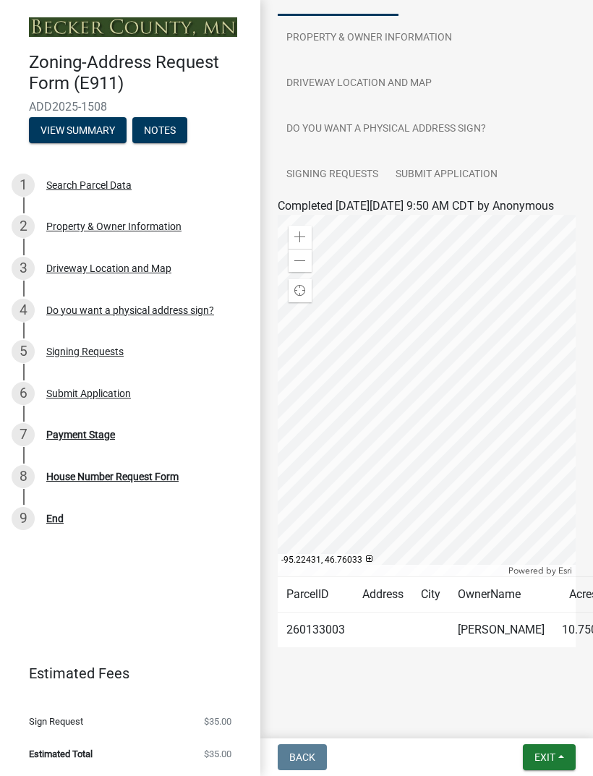
scroll to position [192, 0]
click at [473, 620] on td "[PERSON_NAME]" at bounding box center [501, 630] width 104 height 35
click at [98, 395] on div "Submit Application" at bounding box center [88, 393] width 85 height 10
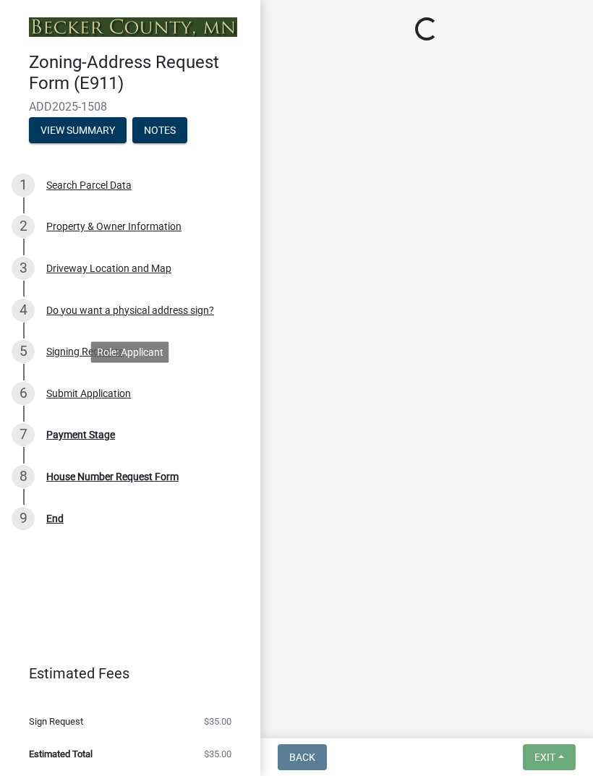
scroll to position [0, 0]
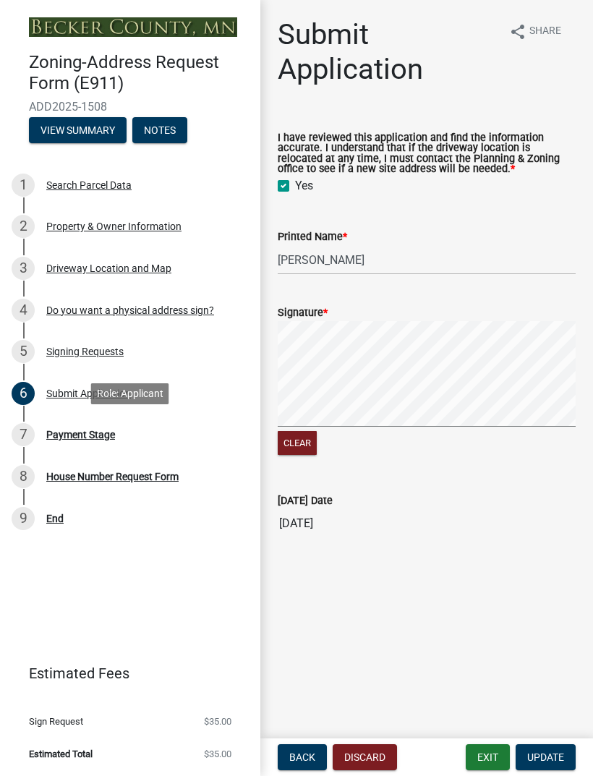
click at [98, 443] on div "7 Payment Stage" at bounding box center [125, 434] width 226 height 23
click at [96, 430] on div "Payment Stage" at bounding box center [80, 435] width 69 height 10
click at [85, 441] on div "7 Payment Stage" at bounding box center [125, 434] width 226 height 23
click at [110, 480] on div "House Number Request Form" at bounding box center [112, 477] width 132 height 10
click at [57, 507] on div "9 End" at bounding box center [125, 518] width 226 height 23
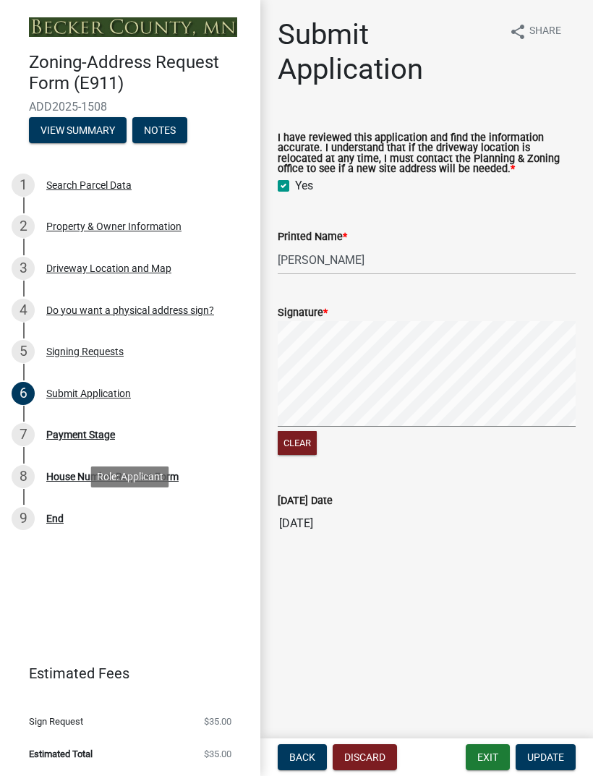
click at [109, 349] on div "Signing Requests" at bounding box center [84, 351] width 77 height 10
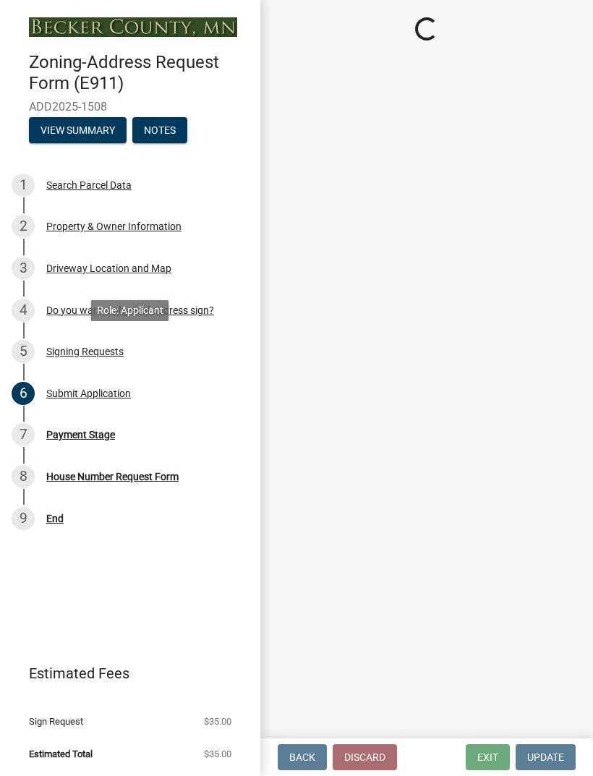
select select "59ebb622-b26c-47b0-ac7c-13ae008290a6"
select select "9be1d10c-73ea-4d51-99c5-7418e6c4c8e0"
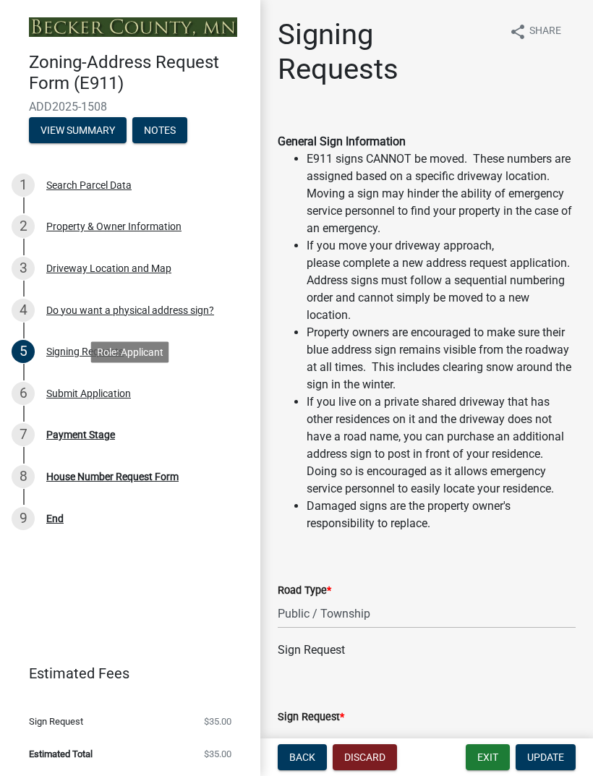
click at [114, 397] on div "Submit Application" at bounding box center [88, 393] width 85 height 10
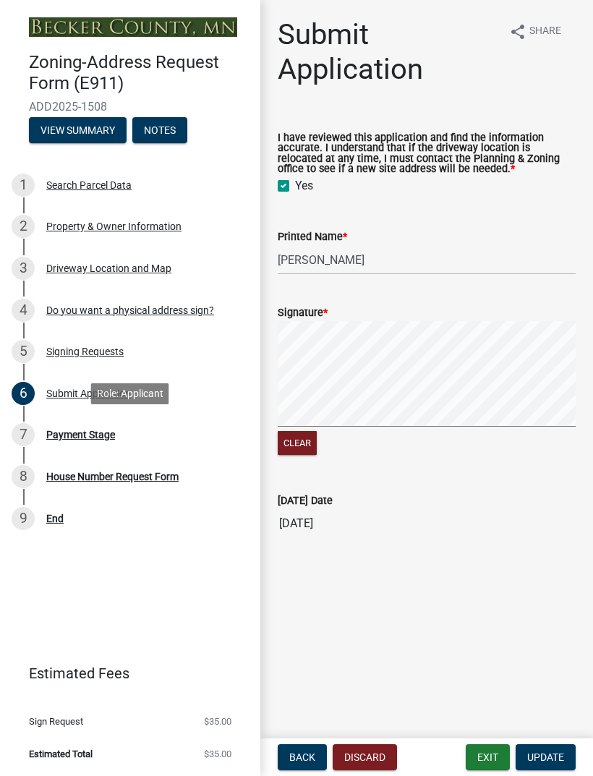
click at [99, 430] on div "Payment Stage" at bounding box center [80, 435] width 69 height 10
click at [97, 432] on div "Payment Stage" at bounding box center [80, 435] width 69 height 10
click at [86, 440] on div "7 Payment Stage" at bounding box center [125, 434] width 226 height 23
click at [101, 378] on link "6 Submit Application" at bounding box center [130, 393] width 260 height 42
click at [101, 131] on button "View Summary" at bounding box center [78, 130] width 98 height 26
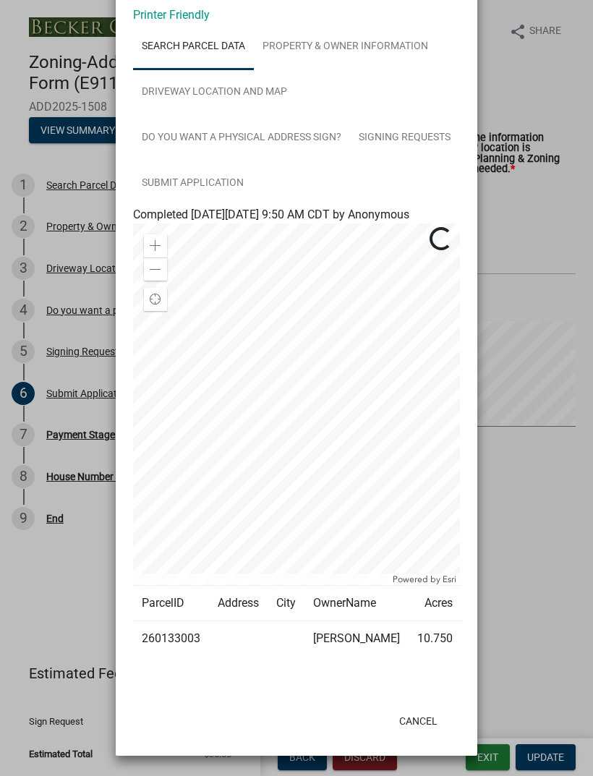
scroll to position [106, 0]
click at [500, 202] on ngb-modal-window "Summary × Printer Friendly Search Parcel Data Property & Owner Information Driv…" at bounding box center [296, 388] width 593 height 776
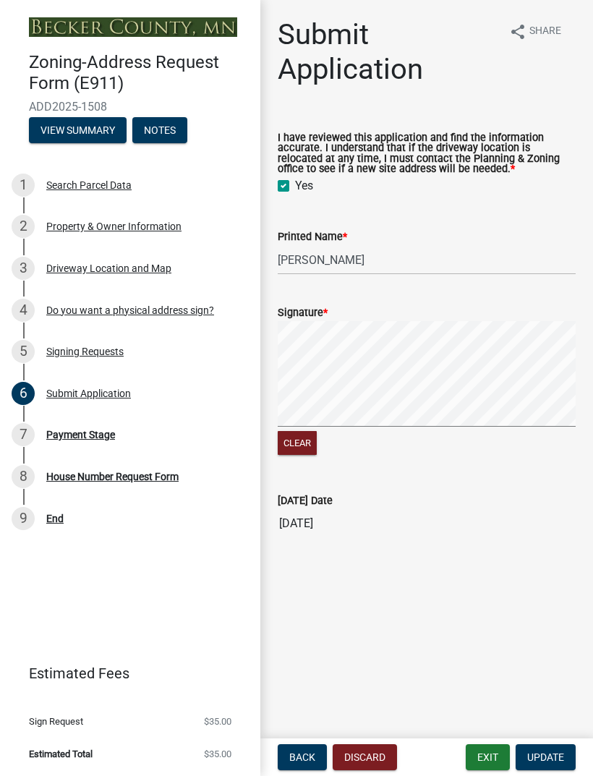
click at [96, 127] on button "View Summary" at bounding box center [78, 130] width 98 height 26
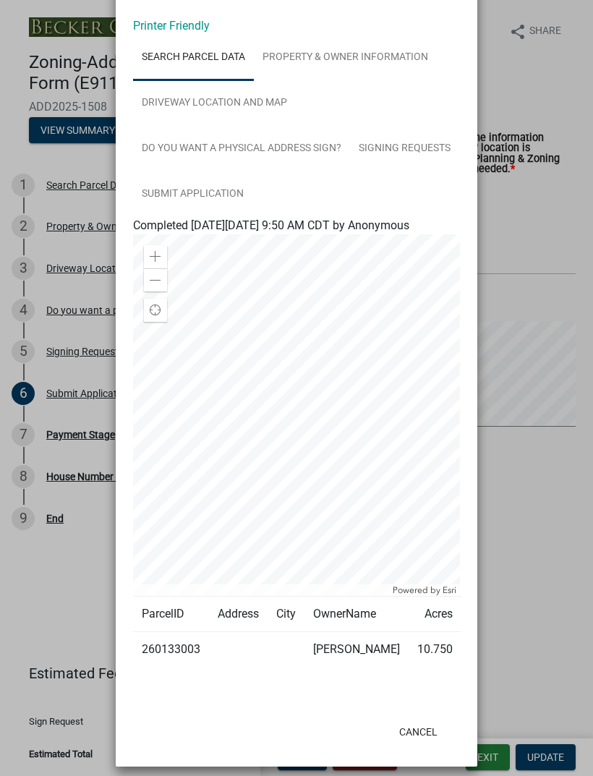
scroll to position [60, 0]
click at [537, 137] on ngb-modal-window "Summary × Printer Friendly Search Parcel Data Property & Owner Information Driv…" at bounding box center [296, 388] width 593 height 776
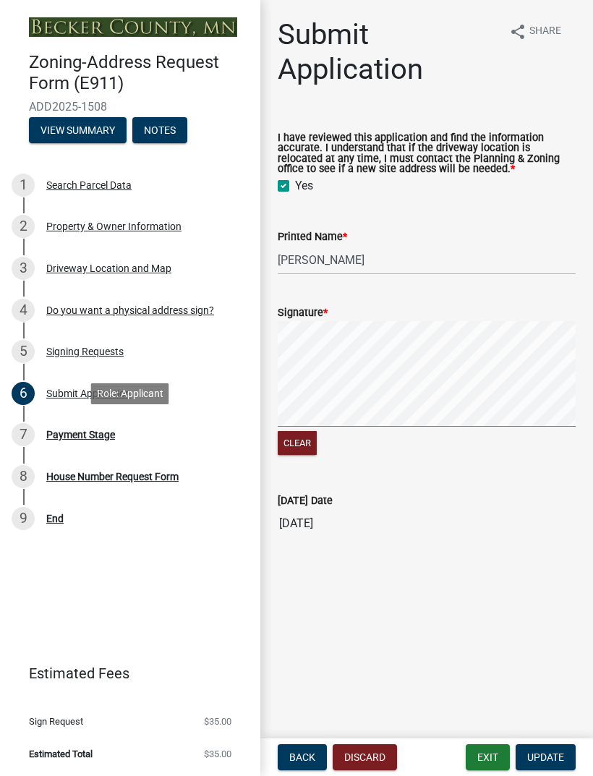
click at [99, 434] on div "Payment Stage" at bounding box center [80, 435] width 69 height 10
click at [144, 393] on div "Role: Applicant" at bounding box center [130, 393] width 78 height 21
click at [113, 434] on div "Payment Stage" at bounding box center [80, 435] width 69 height 10
click at [102, 430] on div "Payment Stage" at bounding box center [80, 435] width 69 height 10
click at [106, 197] on link "1 Search Parcel Data" at bounding box center [130, 185] width 260 height 42
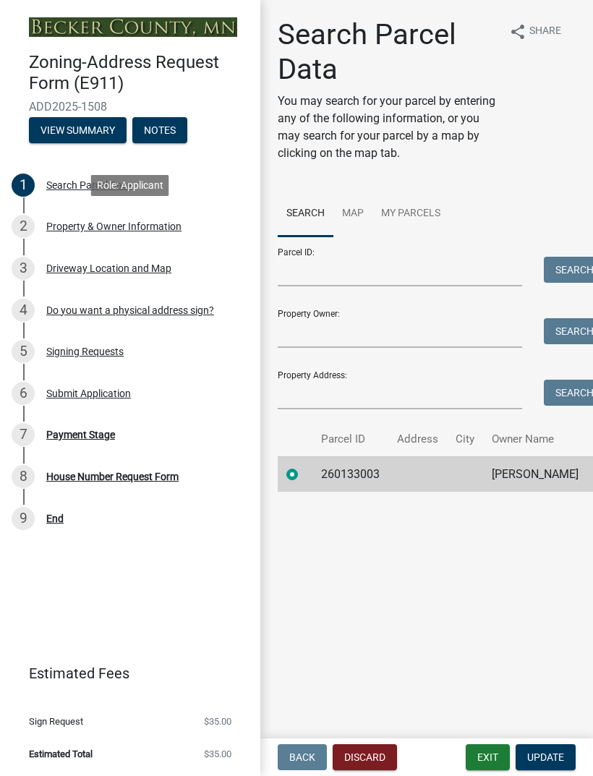
click at [121, 230] on div "Property & Owner Information" at bounding box center [113, 226] width 135 height 10
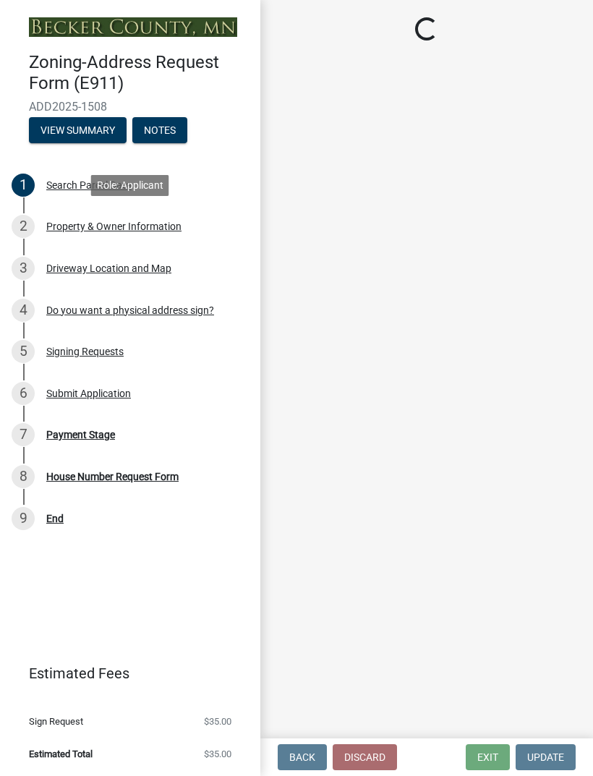
select select "c64842eb-6999-4442-8315-ebffc4595b7b"
select select "089283cf-a855-4b61-bd43-ab3cb6f1e684"
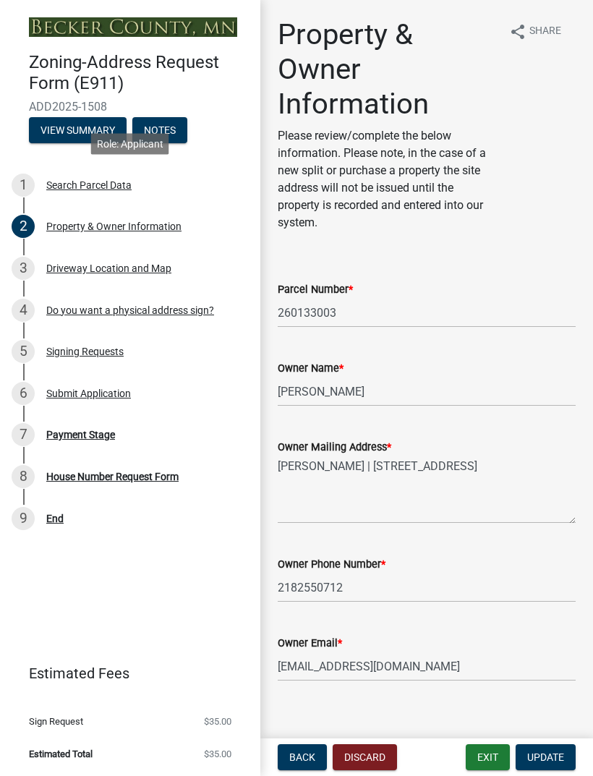
click at [116, 174] on div "1 Search Parcel Data" at bounding box center [125, 185] width 226 height 23
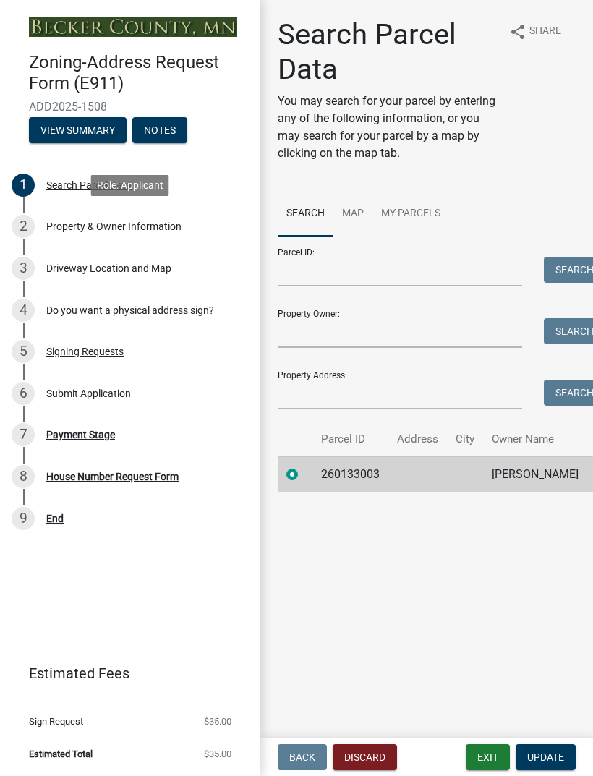
click at [148, 235] on div "2 Property & Owner Information" at bounding box center [125, 226] width 226 height 23
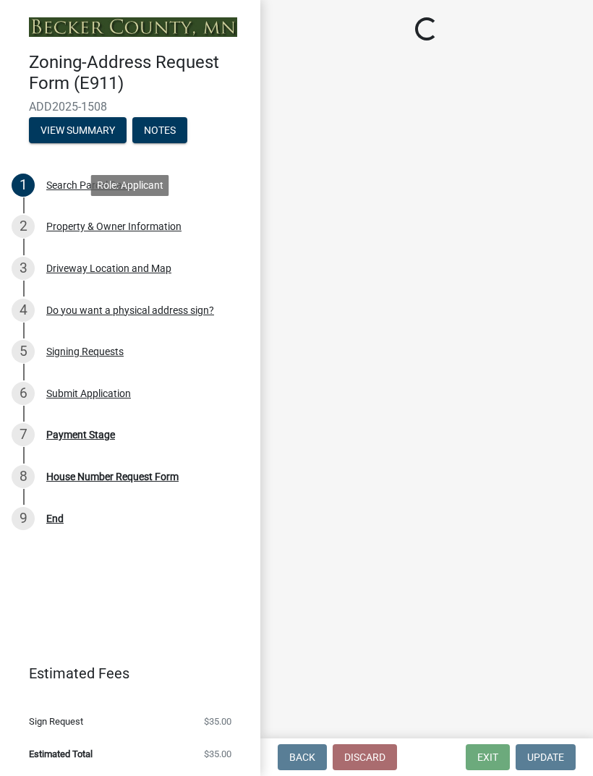
select select "c64842eb-6999-4442-8315-ebffc4595b7b"
select select "089283cf-a855-4b61-bd43-ab3cb6f1e684"
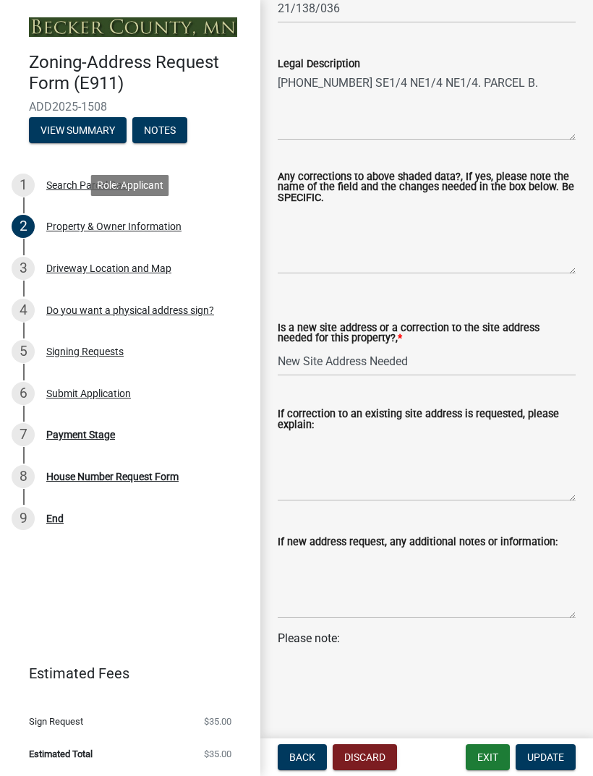
scroll to position [835, 0]
click at [124, 270] on div "Driveway Location and Map" at bounding box center [108, 268] width 125 height 10
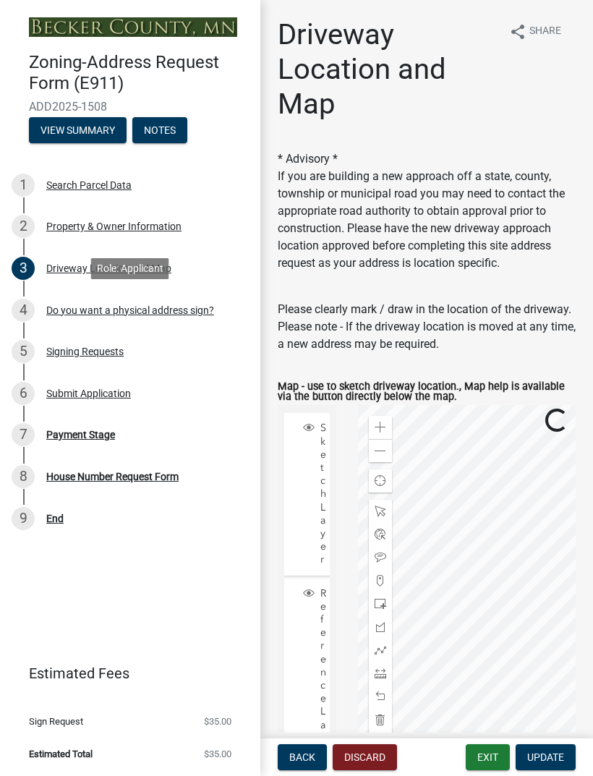
click at [142, 305] on div "Do you want a physical address sign?" at bounding box center [130, 310] width 168 height 10
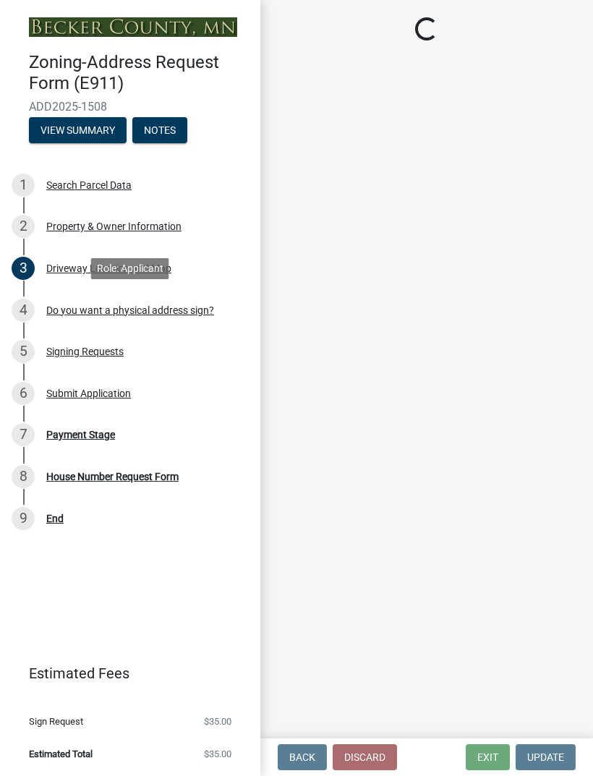
select select "e0d83106-b8a0-4213-8b37-9ca0094bb326"
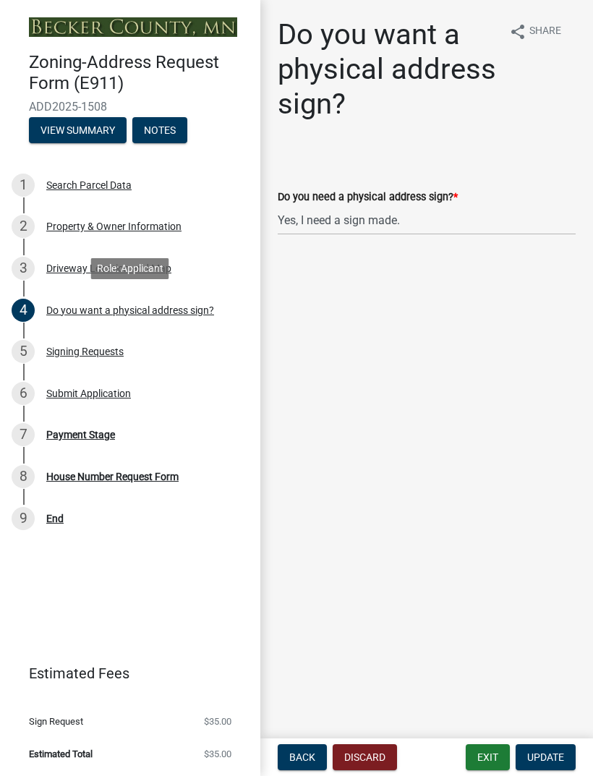
click at [89, 346] on div "Signing Requests" at bounding box center [84, 351] width 77 height 10
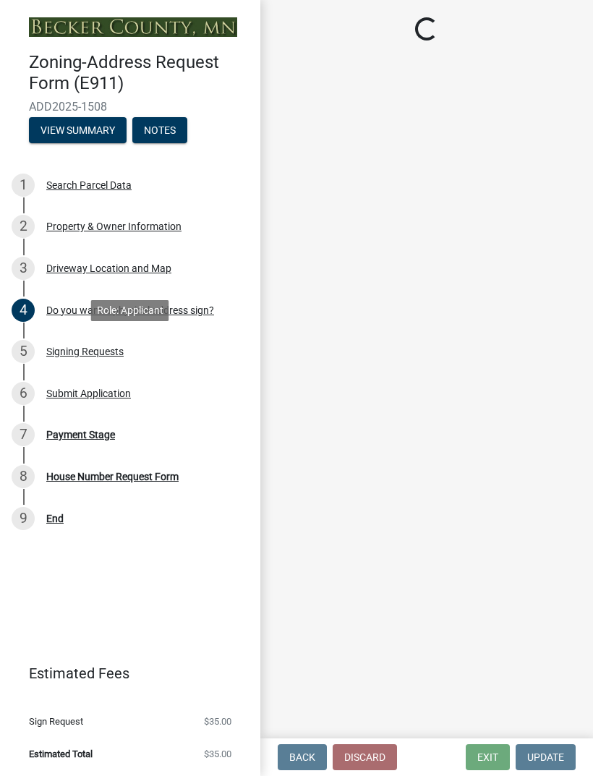
select select "59ebb622-b26c-47b0-ac7c-13ae008290a6"
select select "9be1d10c-73ea-4d51-99c5-7418e6c4c8e0"
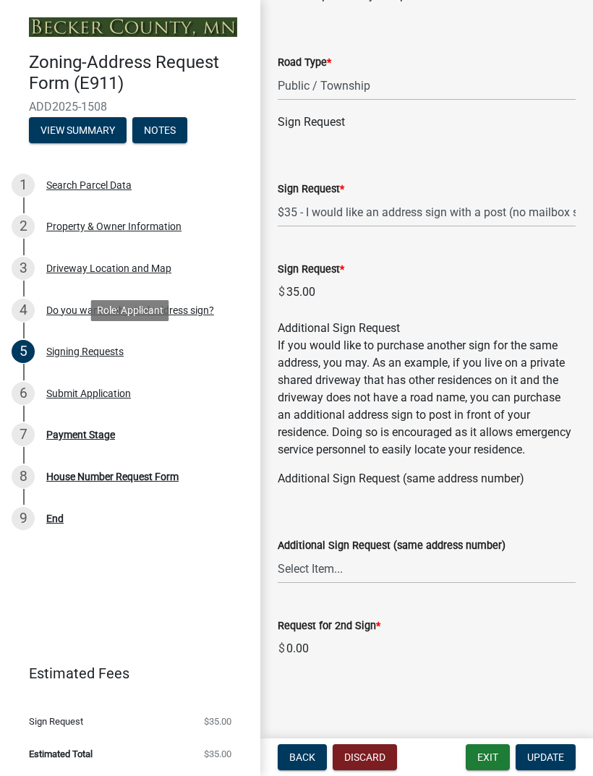
scroll to position [528, 0]
click at [108, 391] on div "Submit Application" at bounding box center [88, 393] width 85 height 10
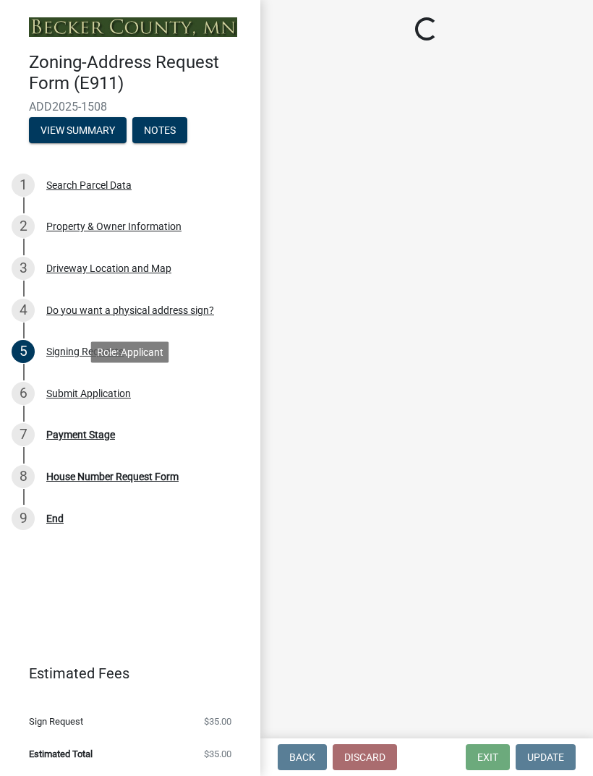
scroll to position [0, 0]
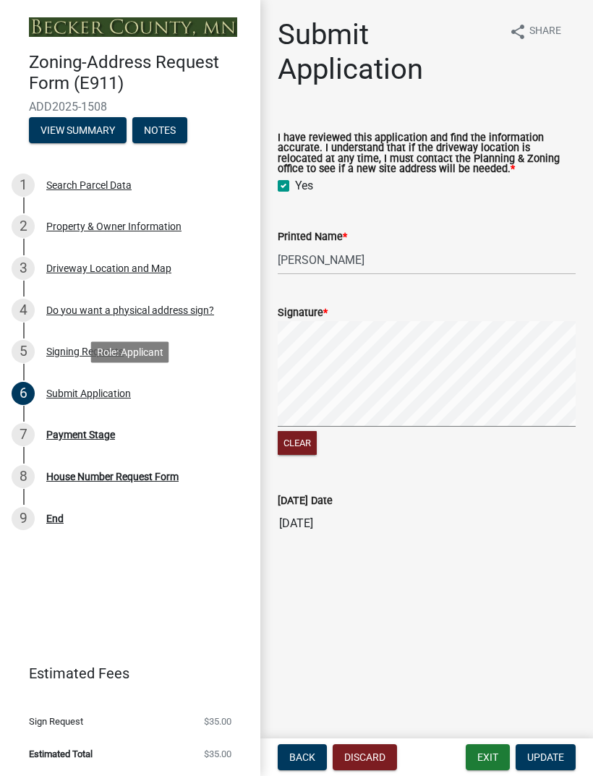
click at [85, 436] on div "Payment Stage" at bounding box center [80, 435] width 69 height 10
click at [93, 435] on div "Payment Stage" at bounding box center [80, 435] width 69 height 10
click at [85, 437] on div "Payment Stage" at bounding box center [80, 435] width 69 height 10
click at [72, 479] on div "House Number Request Form" at bounding box center [112, 477] width 132 height 10
click at [59, 520] on div "End" at bounding box center [54, 518] width 17 height 10
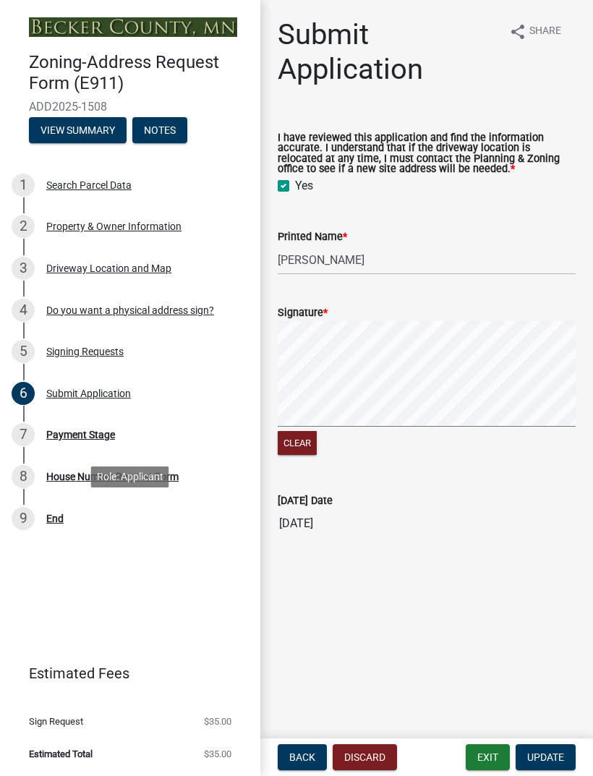
click at [90, 127] on button "View Summary" at bounding box center [78, 130] width 98 height 26
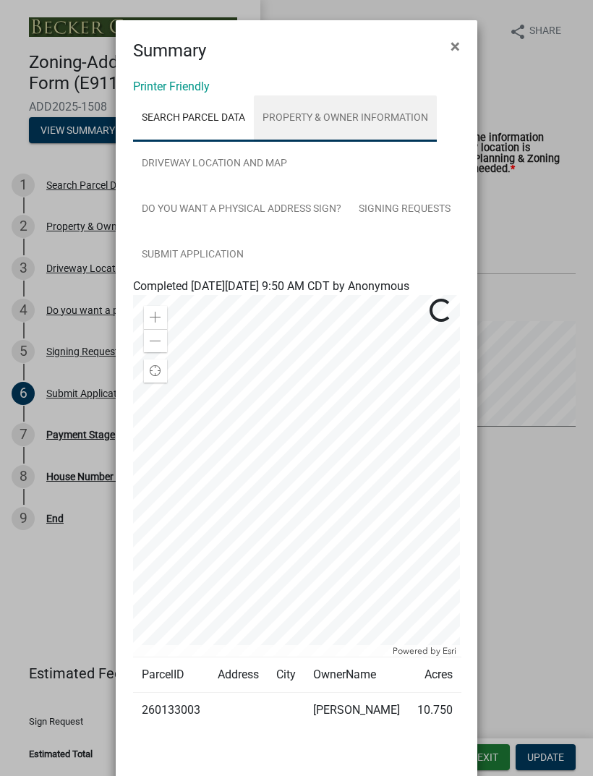
click at [409, 112] on link "Property & Owner Information" at bounding box center [345, 118] width 183 height 46
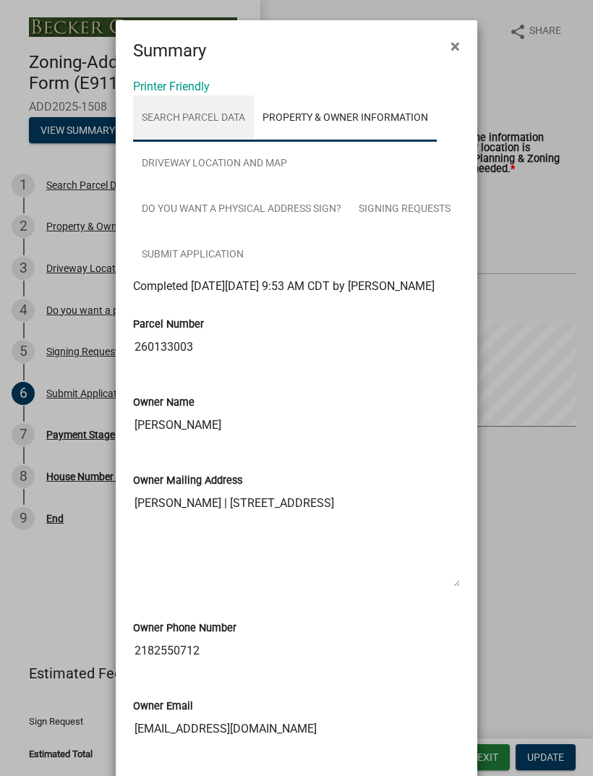
click at [200, 117] on link "Search Parcel Data" at bounding box center [193, 118] width 121 height 46
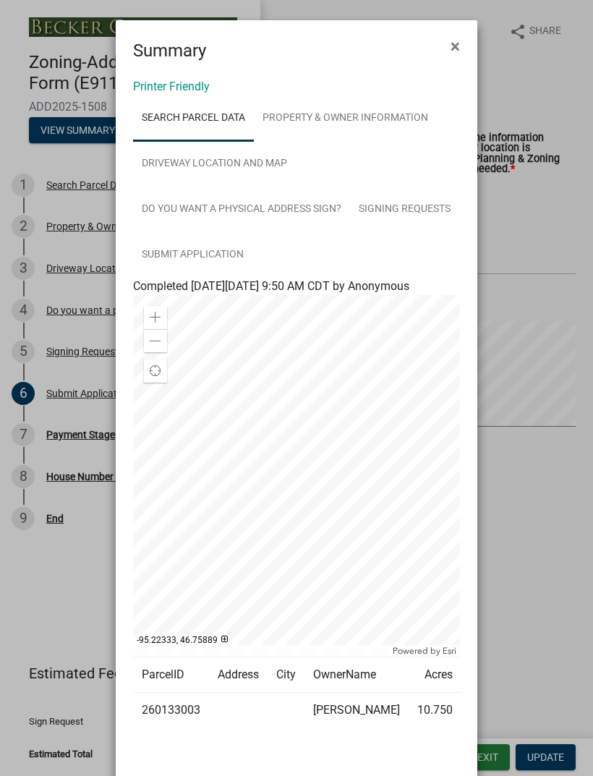
click at [553, 224] on ngb-modal-window "Summary × Printer Friendly Search Parcel Data Property & Owner Information Driv…" at bounding box center [296, 388] width 593 height 776
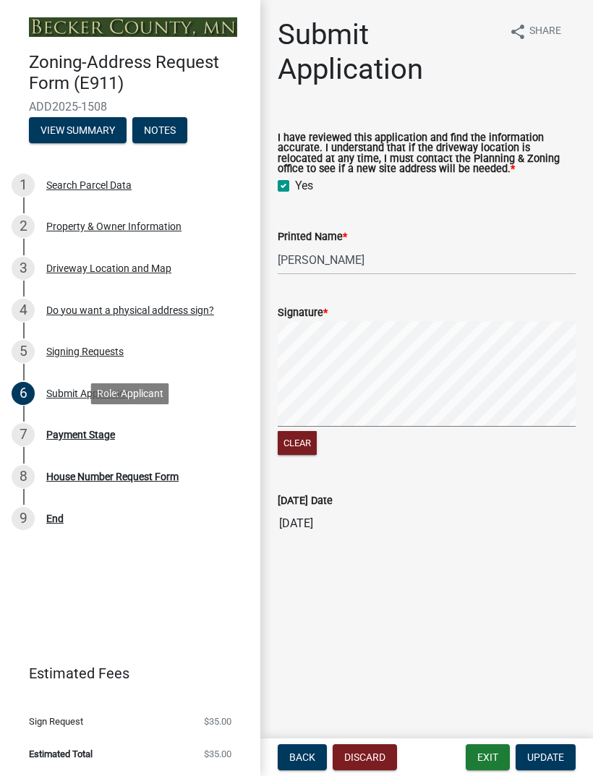
click at [77, 430] on div "Payment Stage" at bounding box center [80, 435] width 69 height 10
click at [74, 434] on div "Payment Stage" at bounding box center [80, 435] width 69 height 10
click at [77, 433] on div "Payment Stage" at bounding box center [80, 435] width 69 height 10
click at [109, 399] on div "Role: Applicant" at bounding box center [130, 393] width 78 height 21
click at [80, 421] on link "7 Payment Stage" at bounding box center [130, 435] width 260 height 42
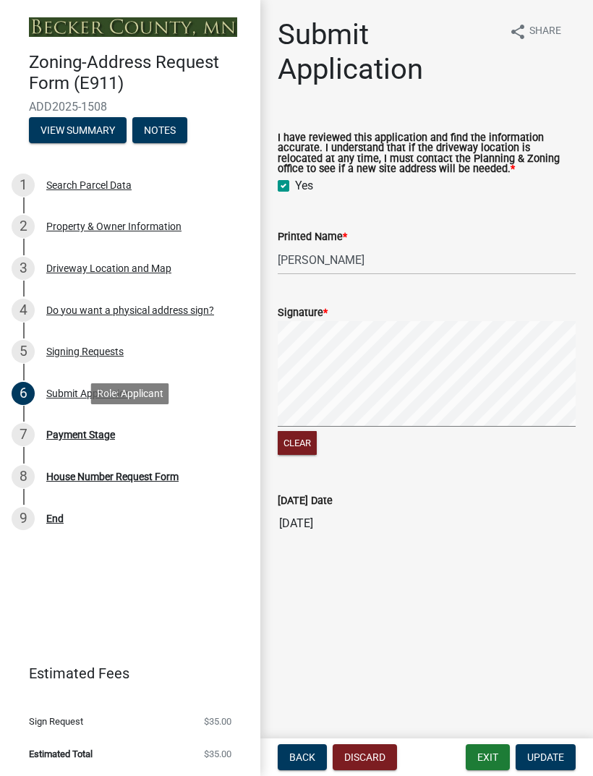
click at [550, 756] on span "Update" at bounding box center [545, 757] width 37 height 12
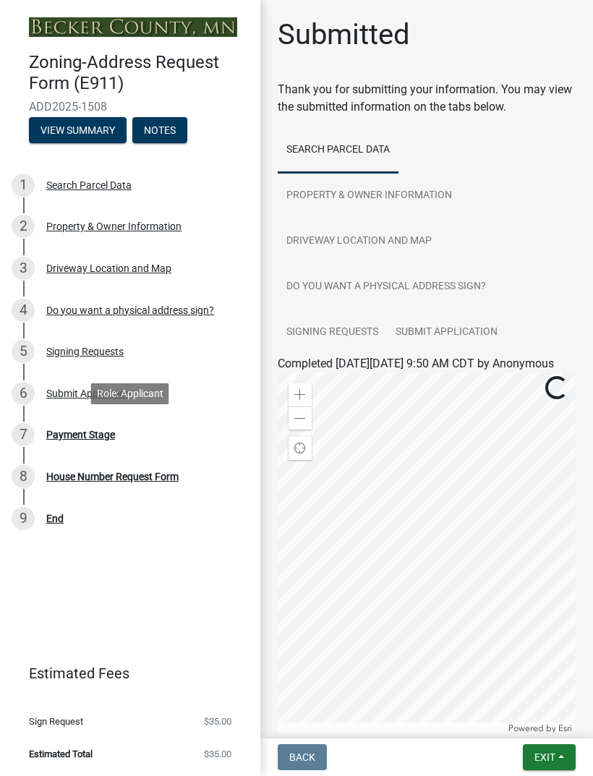
click at [85, 436] on div "Payment Stage" at bounding box center [80, 435] width 69 height 10
click at [98, 419] on link "7 Payment Stage" at bounding box center [130, 435] width 260 height 42
click at [89, 440] on div "7 Payment Stage" at bounding box center [125, 434] width 226 height 23
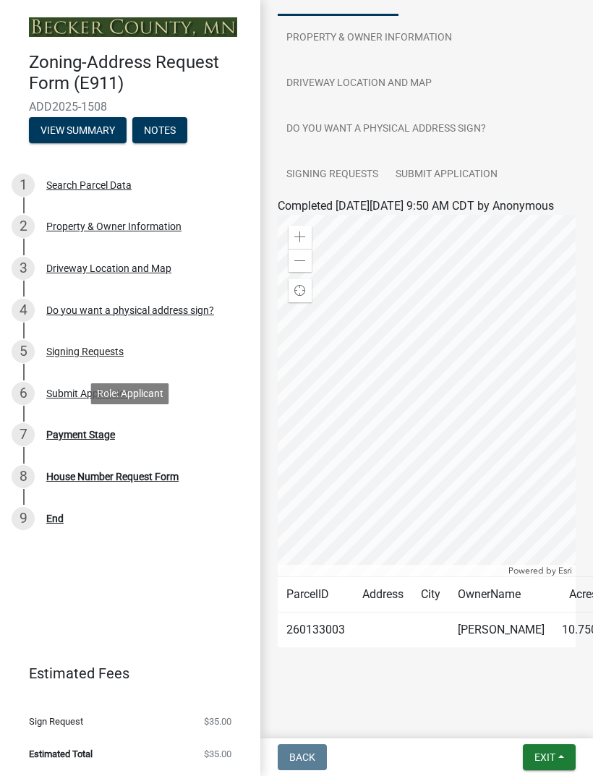
scroll to position [192, 0]
click at [555, 752] on span "Exit" at bounding box center [544, 757] width 21 height 12
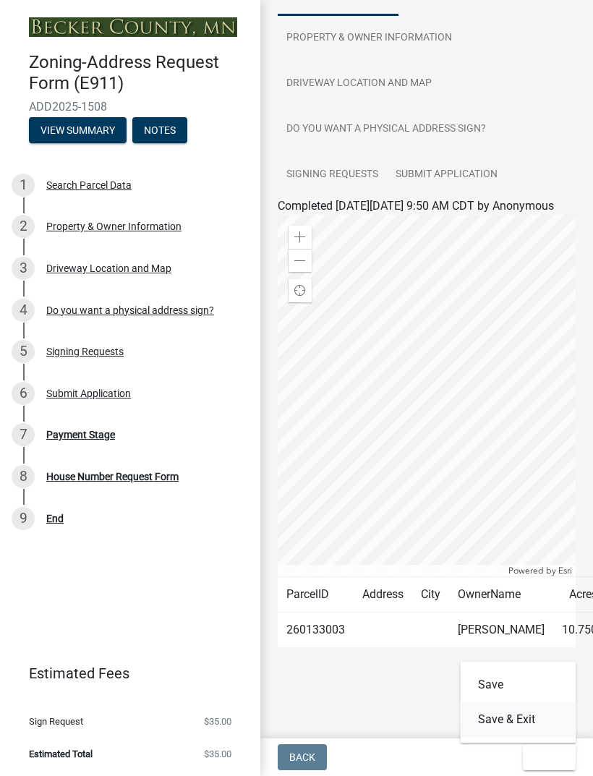
click at [517, 716] on button "Save & Exit" at bounding box center [519, 719] width 116 height 35
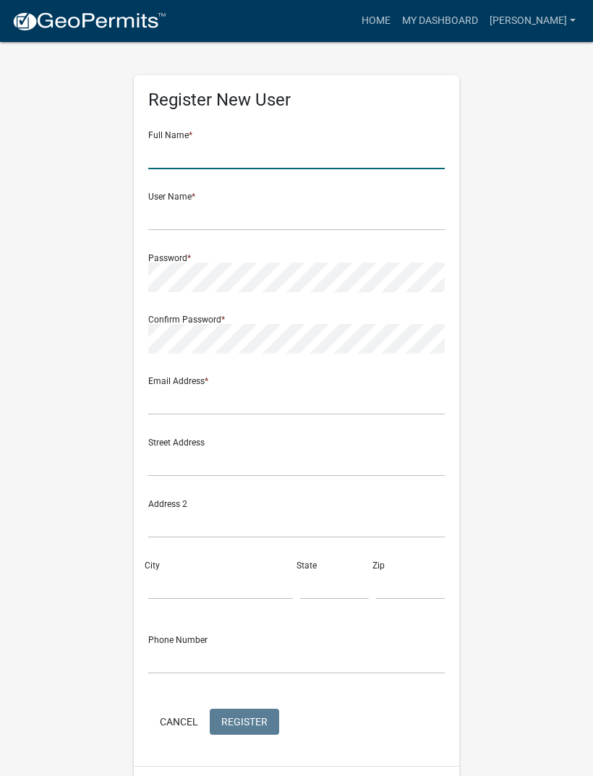
click at [396, 154] on input "text" at bounding box center [296, 155] width 296 height 30
type input "Chad laulainen"
click at [411, 210] on input "text" at bounding box center [296, 216] width 296 height 30
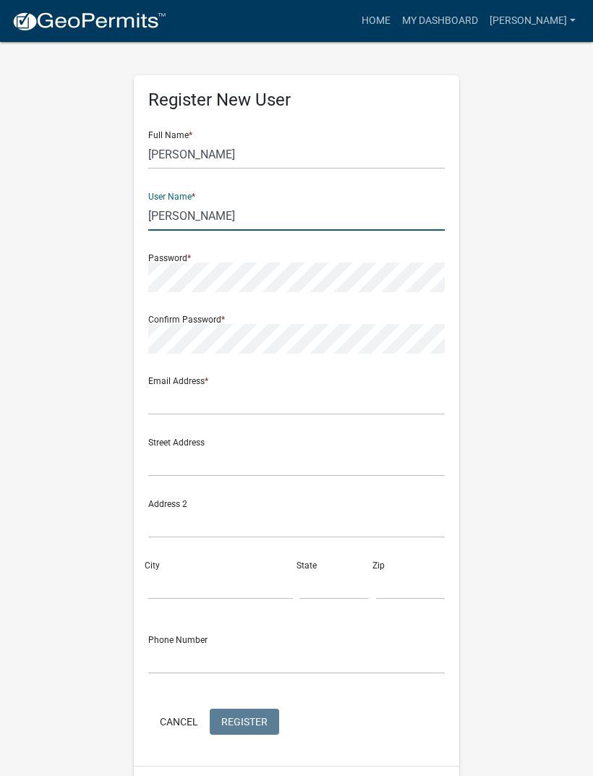
type input "[PERSON_NAME]"
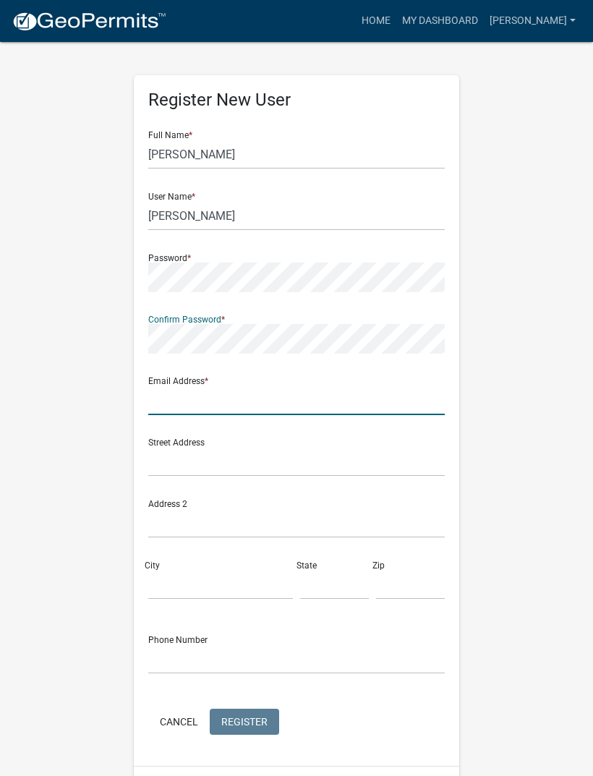
click at [404, 392] on input "text" at bounding box center [296, 400] width 296 height 30
type input "chadlaulainen1@gmail.com"
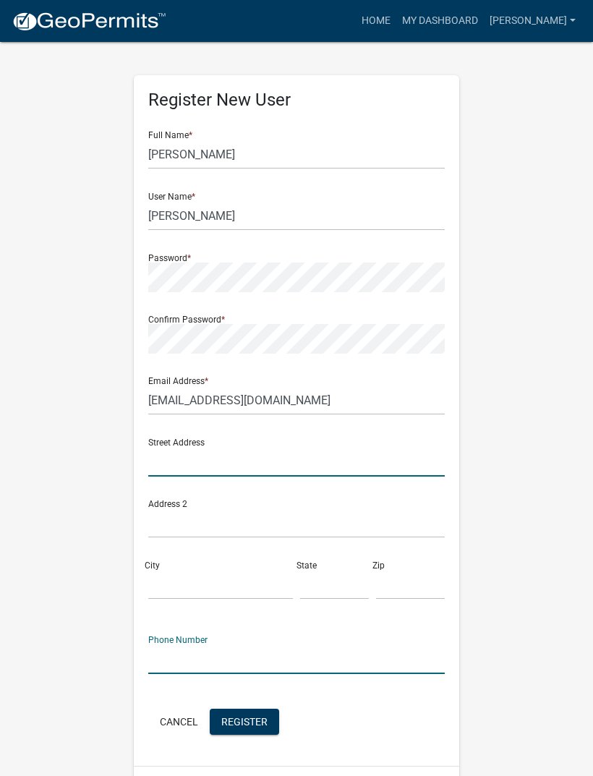
click at [384, 464] on input "text" at bounding box center [296, 462] width 296 height 30
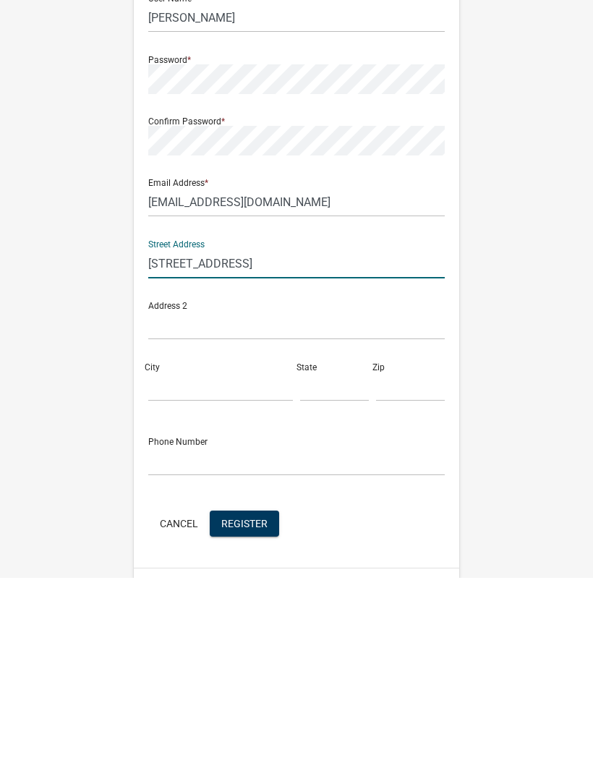
type input "15126 530th ave"
click at [254, 415] on form "Full Name * Chad laulainen User Name * Chadlaulainen Password * Confirm Passwor…" at bounding box center [296, 428] width 296 height 619
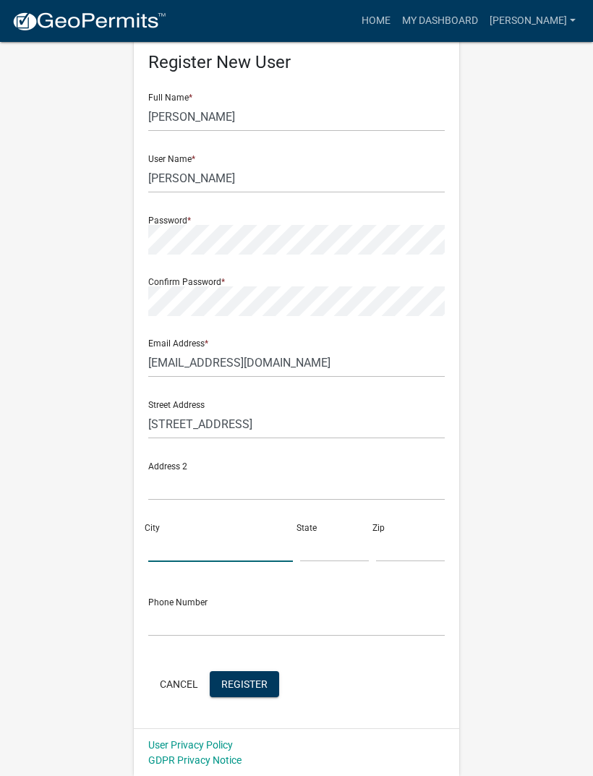
click at [242, 537] on input "City" at bounding box center [220, 547] width 145 height 30
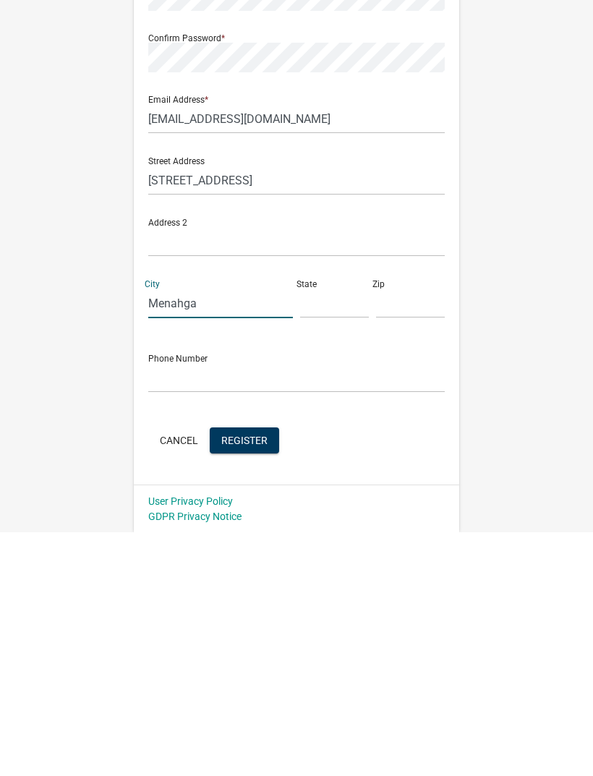
type input "Menahga"
click at [344, 532] on input "text" at bounding box center [334, 547] width 69 height 30
type input "Mn"
click at [405, 532] on input "text" at bounding box center [410, 547] width 69 height 30
type input "56464"
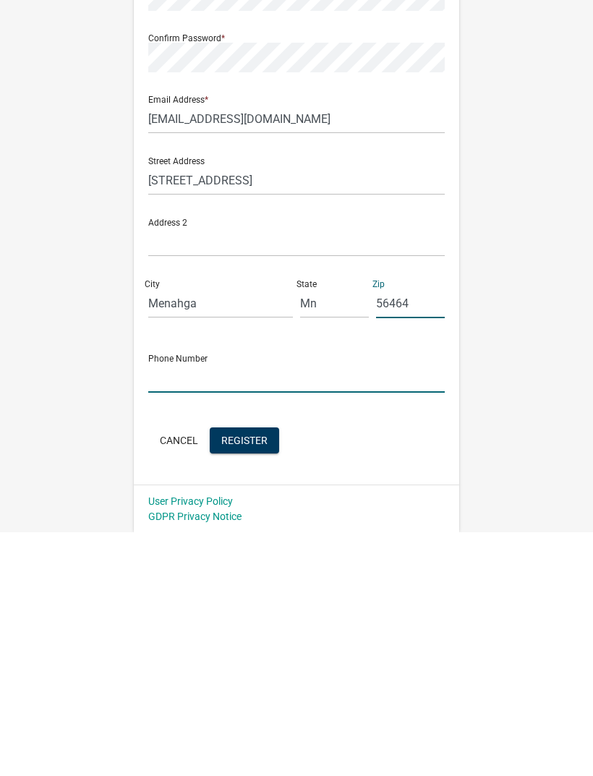
click at [381, 607] on input "text" at bounding box center [296, 622] width 296 height 30
type input "W"
type input "2182550712"
click at [357, 469] on div "Register New User Full Name * Chad laulainen User Name * Chadlaulainen Password…" at bounding box center [296, 383] width 325 height 691
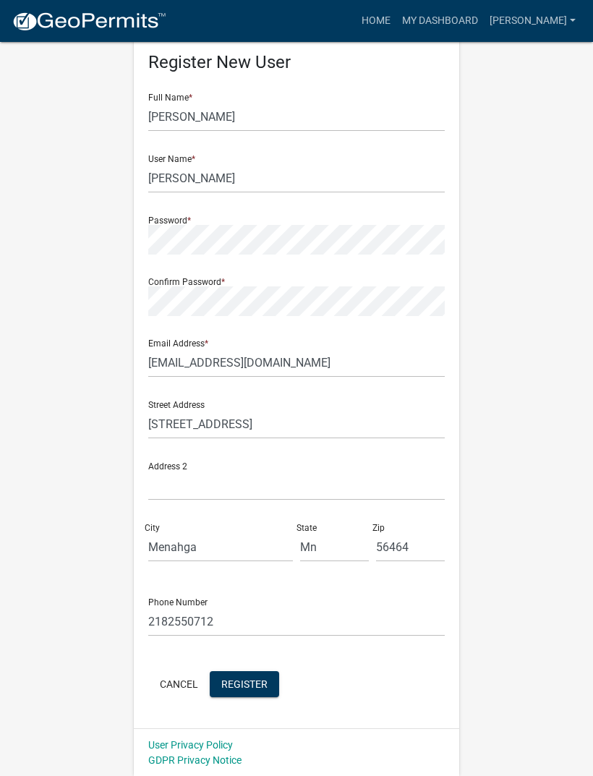
click at [254, 684] on span "Register" at bounding box center [244, 684] width 46 height 12
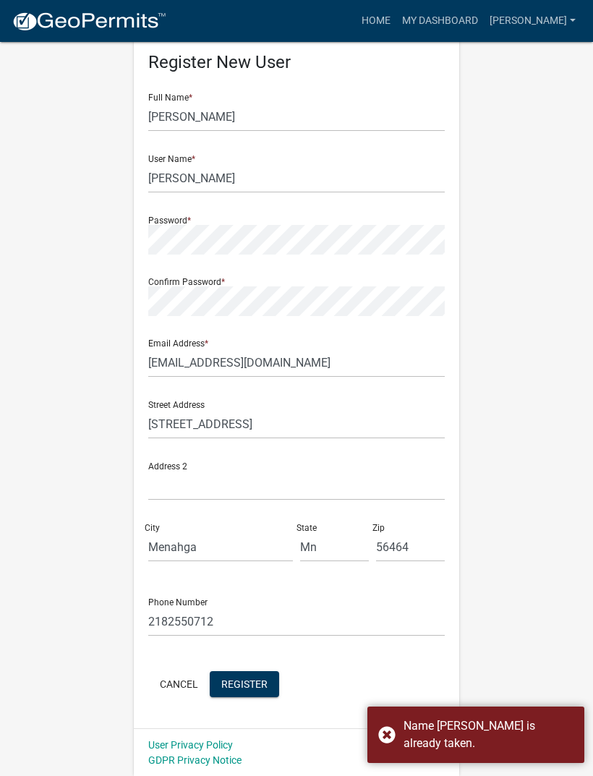
click at [182, 684] on button "Cancel" at bounding box center [178, 684] width 61 height 26
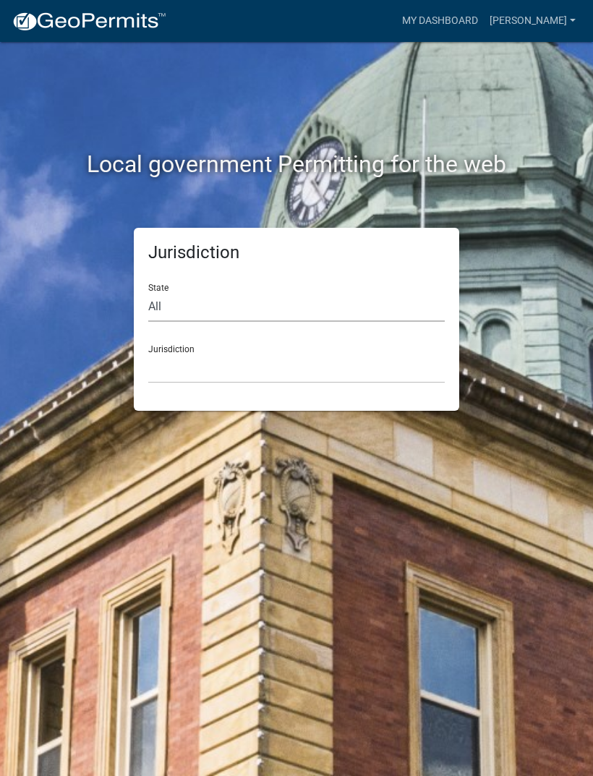
click at [360, 318] on select "All Colorado Georgia Indiana Iowa Kansas Minnesota Ohio South Carolina Wisconsin" at bounding box center [296, 307] width 296 height 30
click at [351, 298] on select "All Colorado Georgia Indiana Iowa Kansas Minnesota Ohio South Carolina Wisconsin" at bounding box center [296, 307] width 296 height 30
select select "Minnesota"
click at [350, 371] on select "Becker County, Minnesota Benton County, Minnesota Carlton County, Minnesota Cit…" at bounding box center [296, 369] width 296 height 30
click at [357, 381] on select "Becker County, Minnesota Benton County, Minnesota Carlton County, Minnesota Cit…" at bounding box center [296, 369] width 296 height 30
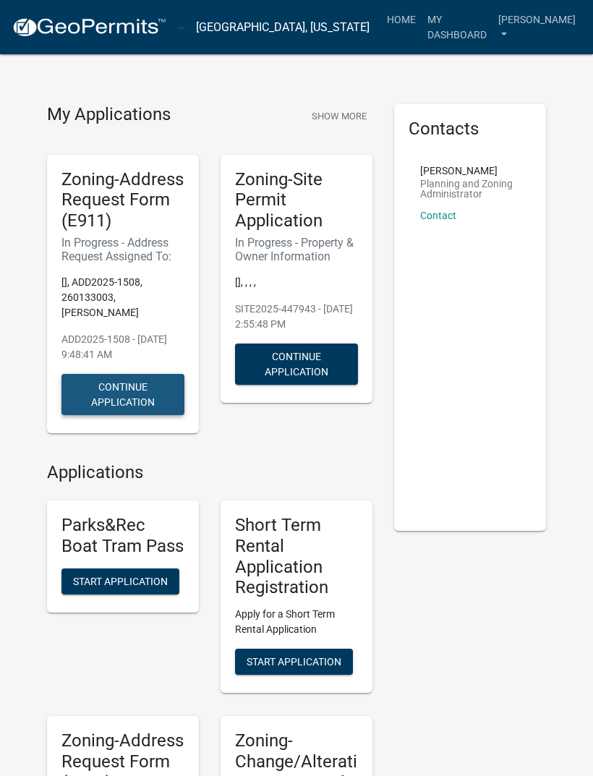
click at [88, 394] on button "Continue Application" at bounding box center [122, 394] width 123 height 41
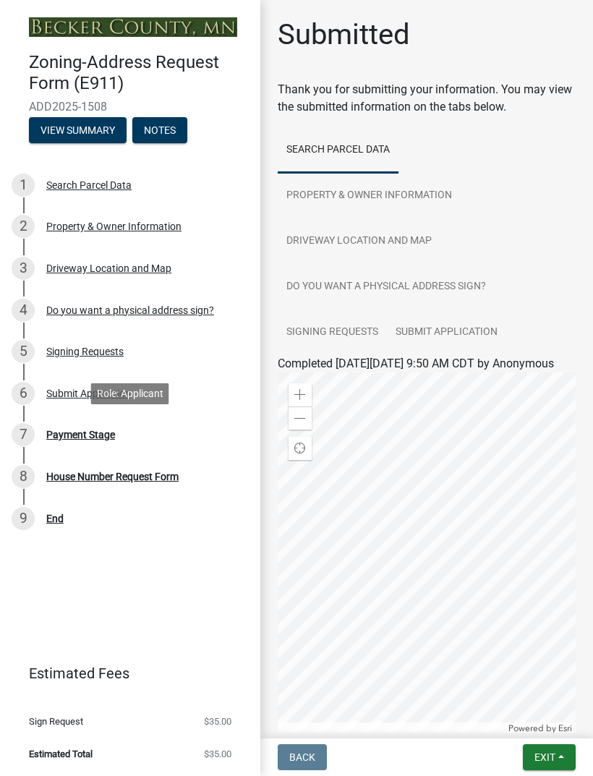
click at [68, 434] on div "Payment Stage" at bounding box center [80, 435] width 69 height 10
click at [62, 440] on div "7 Payment Stage" at bounding box center [125, 434] width 226 height 23
click at [52, 438] on div "Payment Stage" at bounding box center [80, 435] width 69 height 10
click at [47, 432] on div "Payment Stage" at bounding box center [80, 435] width 69 height 10
click at [458, 330] on link "Submit Application" at bounding box center [446, 333] width 119 height 46
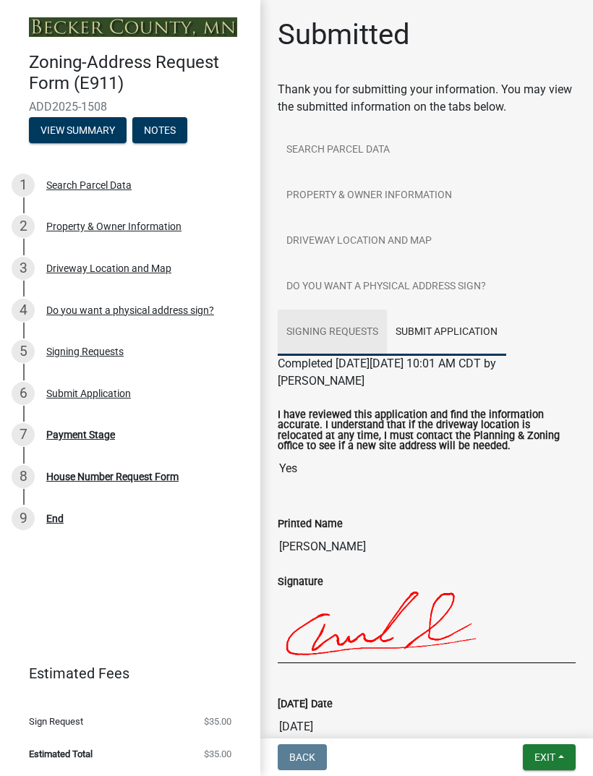
click at [360, 322] on link "Signing Requests" at bounding box center [332, 333] width 109 height 46
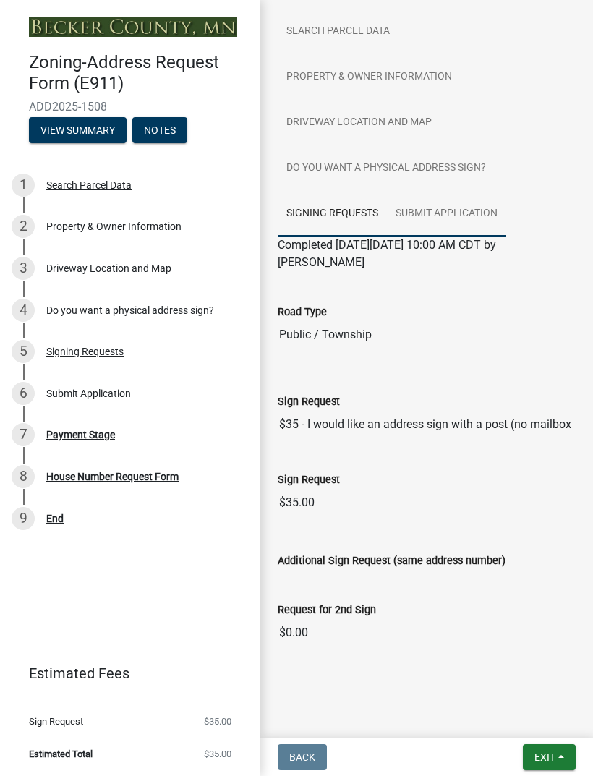
click at [468, 216] on link "Submit Application" at bounding box center [446, 214] width 119 height 46
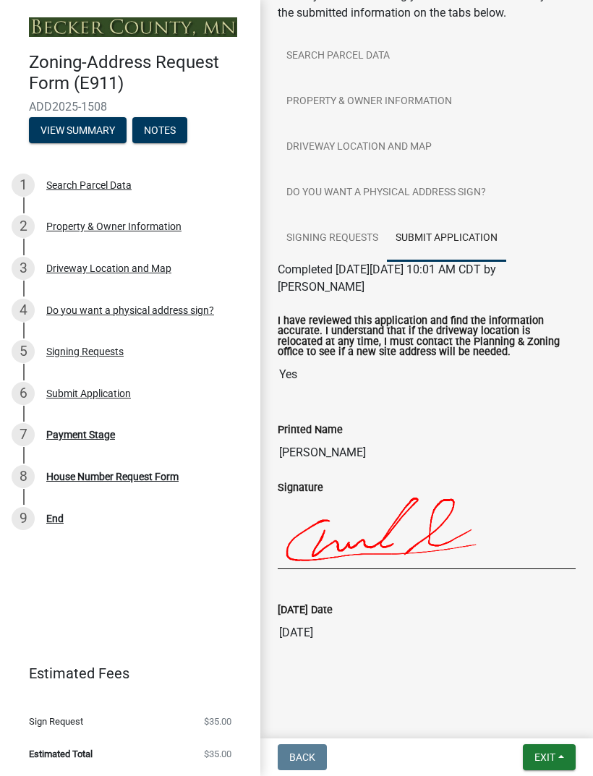
scroll to position [94, 0]
click at [57, 472] on div "House Number Request Form" at bounding box center [112, 477] width 132 height 10
click at [61, 475] on div "House Number Request Form" at bounding box center [112, 477] width 132 height 10
click at [51, 521] on div "End" at bounding box center [54, 518] width 17 height 10
click at [53, 513] on div "End" at bounding box center [54, 518] width 17 height 10
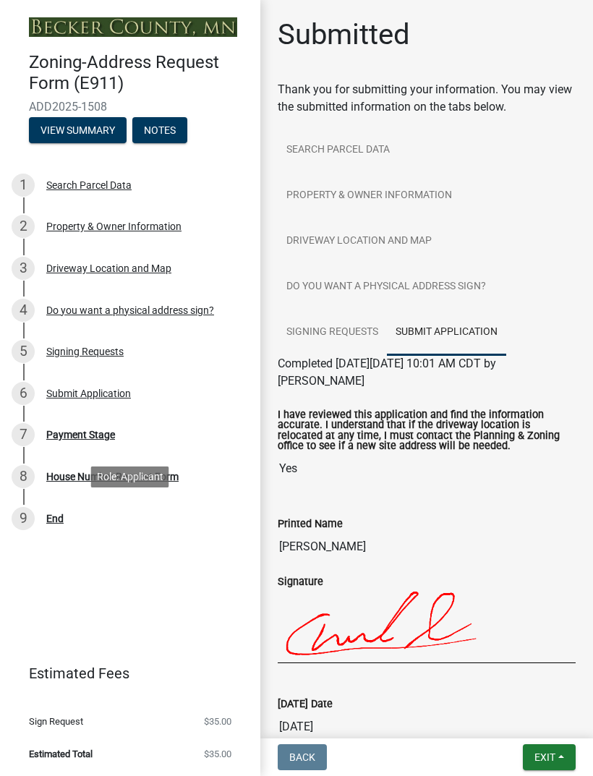
scroll to position [0, 0]
click at [167, 118] on button "Notes" at bounding box center [159, 130] width 55 height 26
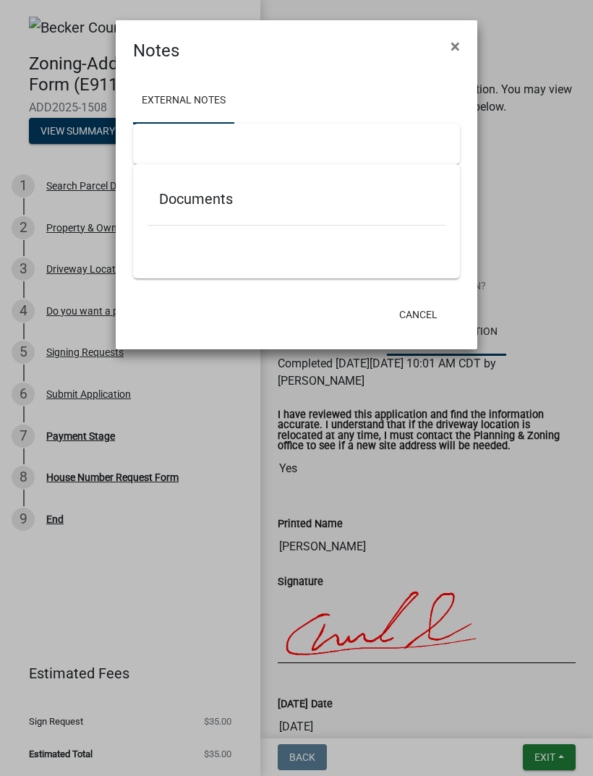
click at [445, 48] on button "×" at bounding box center [455, 46] width 33 height 40
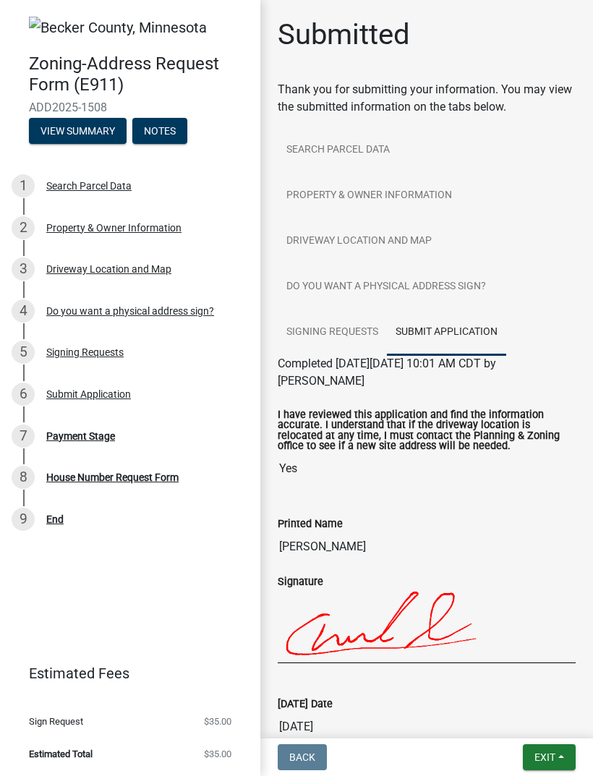
click at [112, 24] on img at bounding box center [118, 28] width 178 height 22
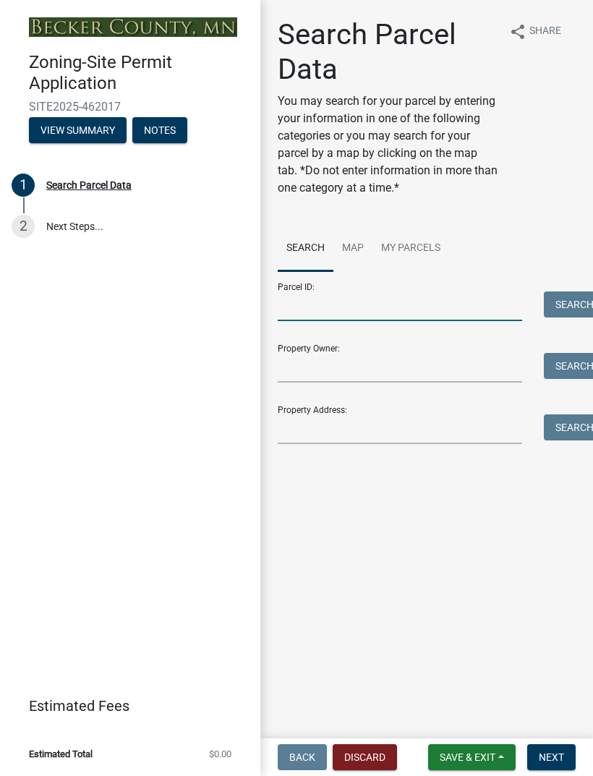
click at [443, 309] on input "Parcel ID:" at bounding box center [400, 306] width 244 height 30
type input "260133003"
click at [416, 346] on div "Property Owner: Search" at bounding box center [427, 358] width 298 height 50
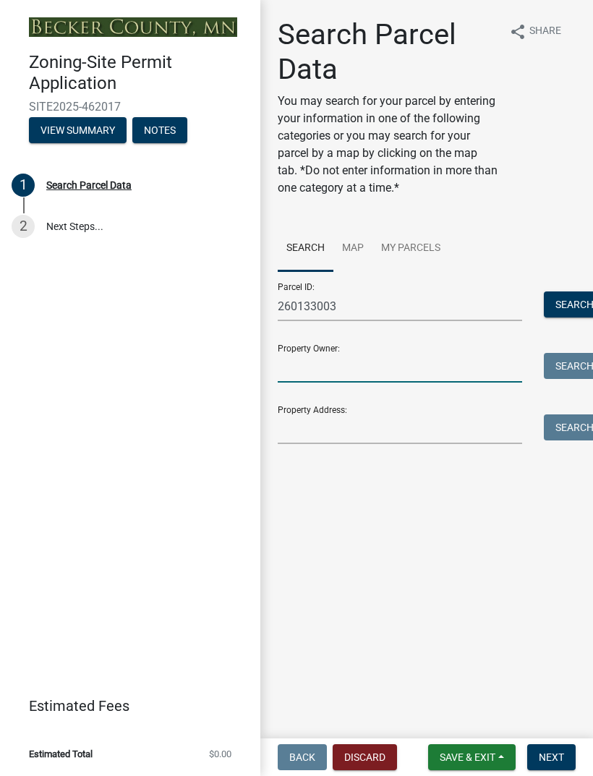
click at [391, 360] on input "Property Owner:" at bounding box center [400, 368] width 244 height 30
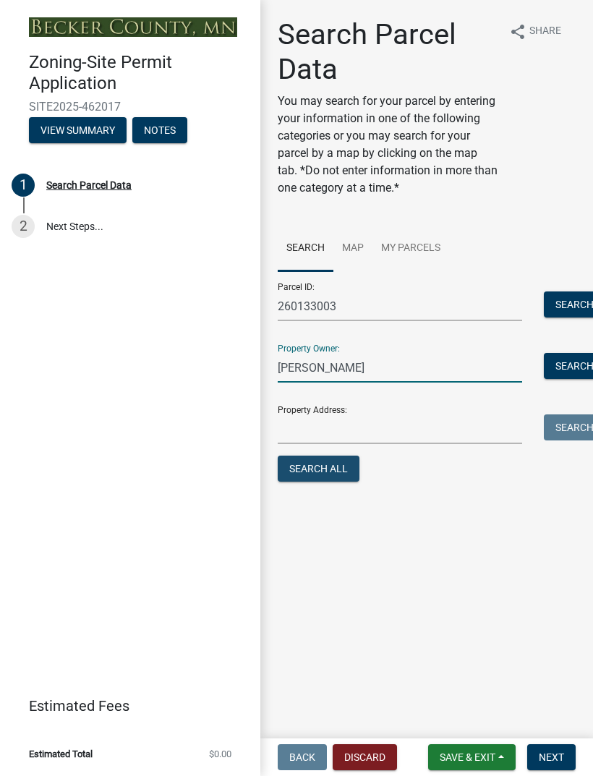
type input "[PERSON_NAME]"
click at [328, 464] on button "Search All" at bounding box center [319, 469] width 82 height 26
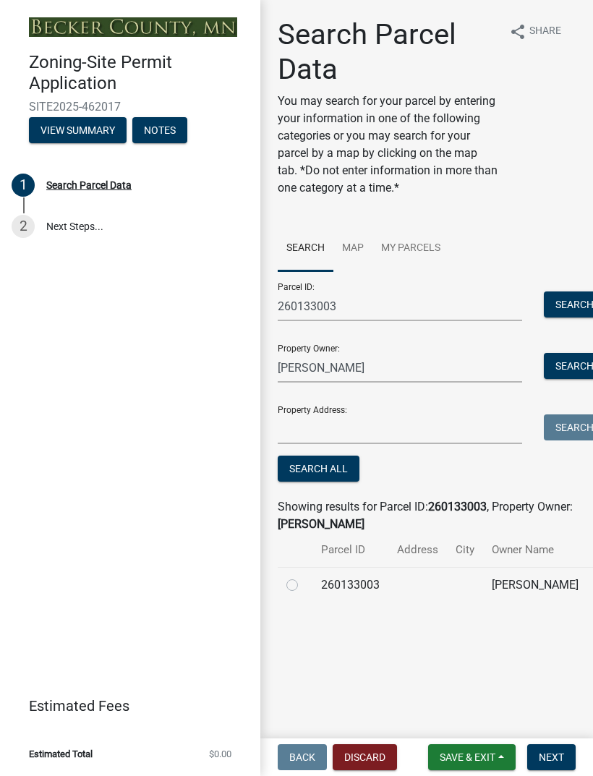
click at [304, 594] on td at bounding box center [295, 584] width 35 height 35
click at [304, 576] on label at bounding box center [304, 576] width 0 height 0
click at [304, 586] on input "radio" at bounding box center [308, 580] width 9 height 9
radio input "true"
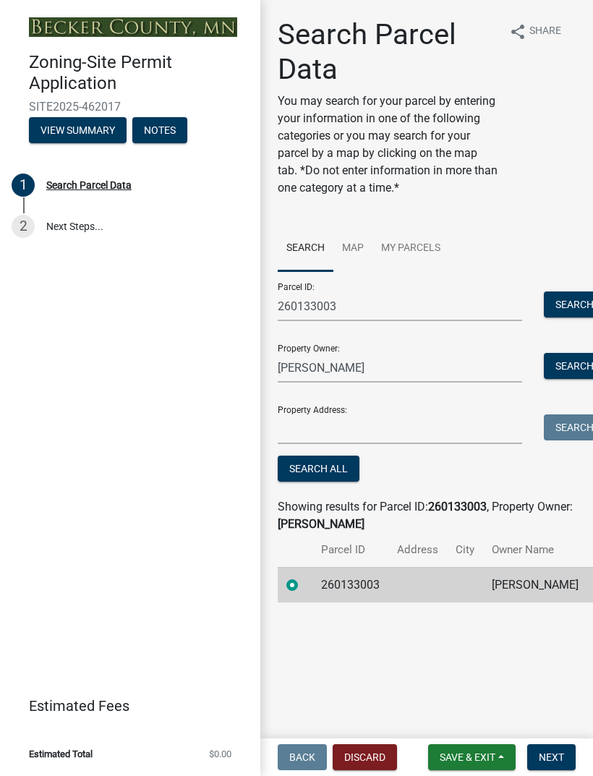
click at [556, 765] on button "Next" at bounding box center [551, 757] width 48 height 26
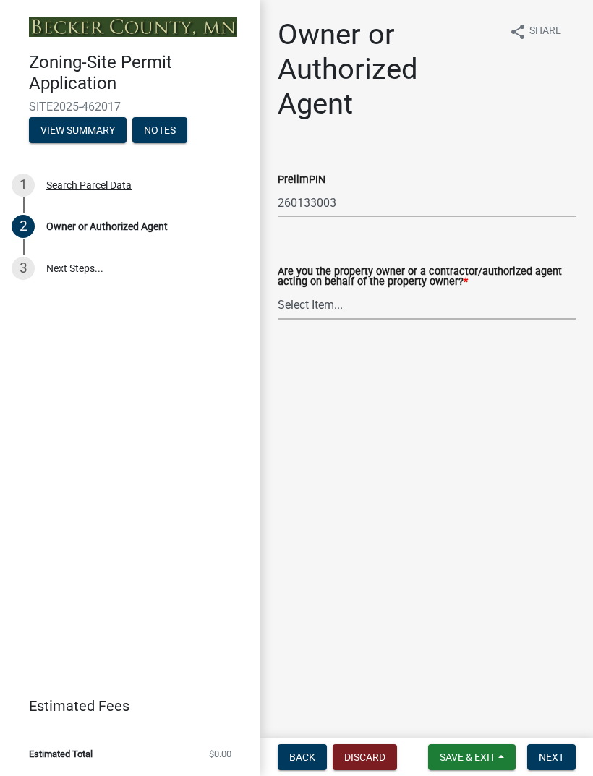
click at [469, 306] on select "Select Item... Property Owner Authorized Agent" at bounding box center [427, 305] width 298 height 30
select select "3c674549-ed69-405f-b795-9fa3f7d47d9d"
click at [558, 752] on span "Next" at bounding box center [551, 757] width 25 height 12
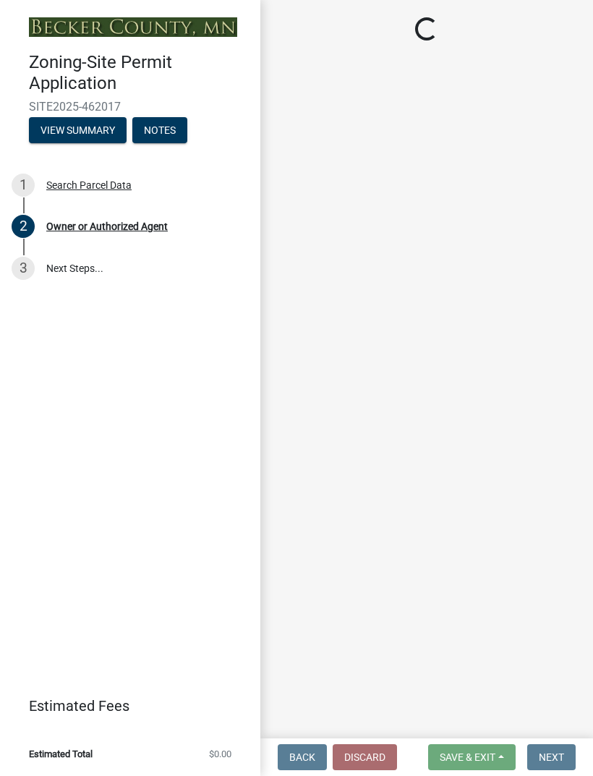
select select "aea05cec-4b30-44a4-8e5c-9d9ca1404b75"
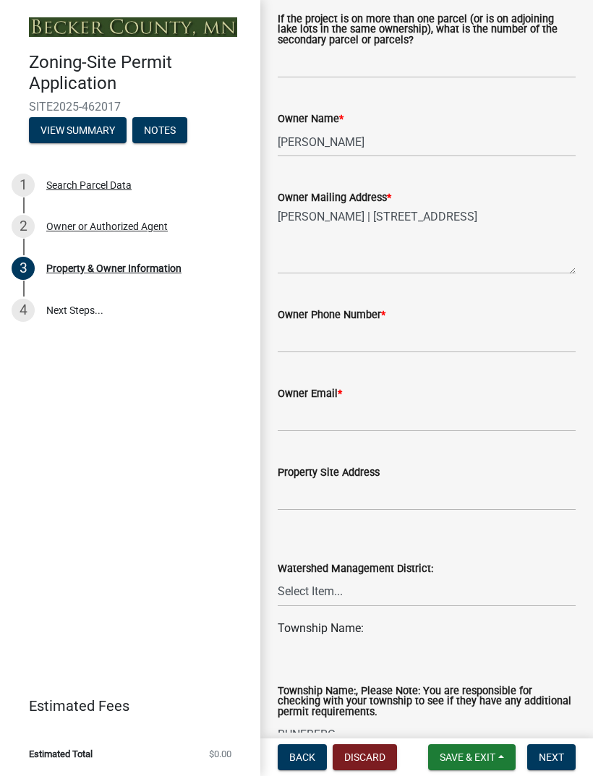
scroll to position [498, 0]
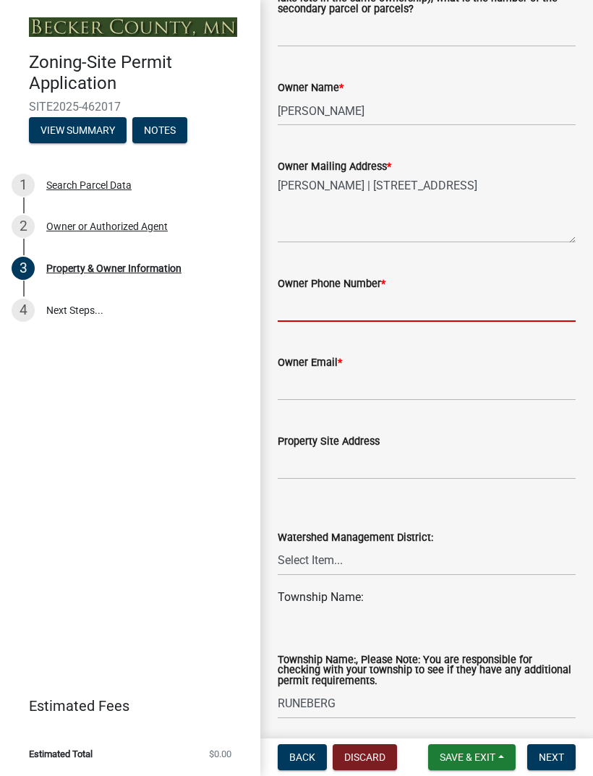
click at [510, 300] on input "Owner Phone Number *" at bounding box center [427, 307] width 298 height 30
type input "W"
type input "2182550712"
click at [481, 376] on input "Owner Email *" at bounding box center [427, 386] width 298 height 30
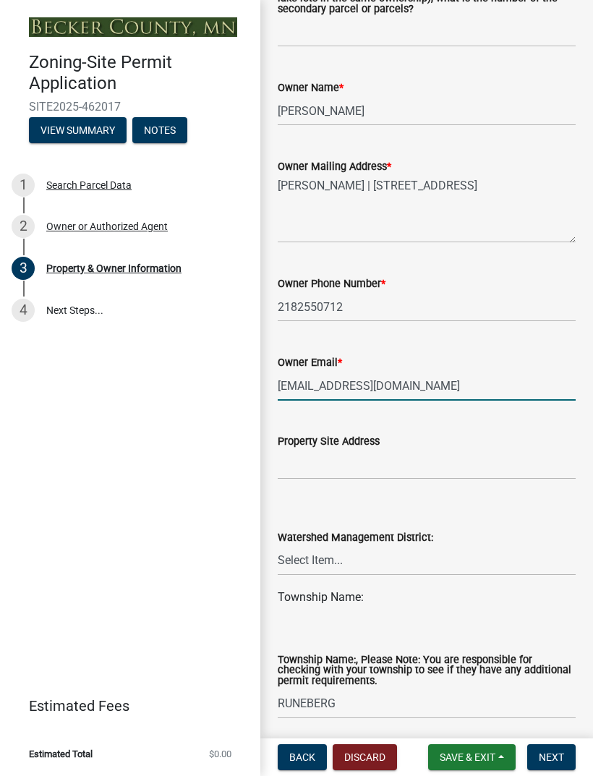
type input "[EMAIL_ADDRESS][DOMAIN_NAME]"
click at [471, 451] on input "Property Site Address" at bounding box center [427, 465] width 298 height 30
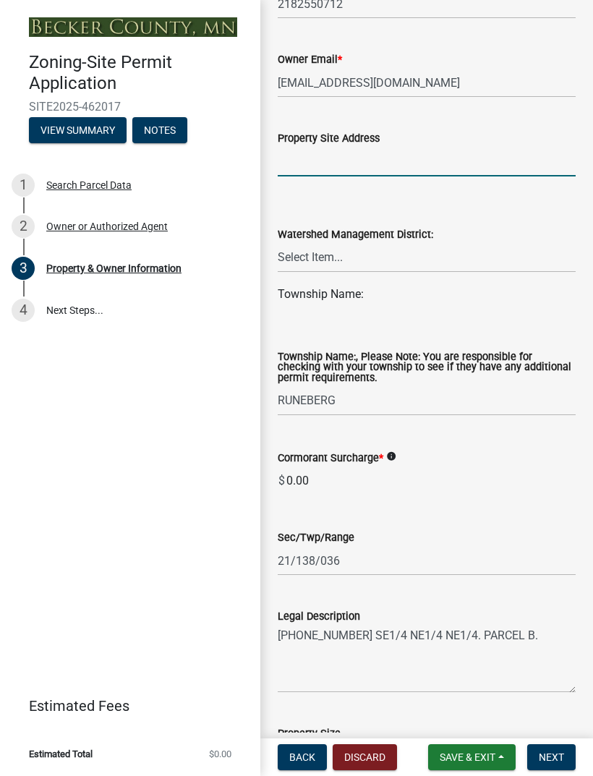
scroll to position [811, 0]
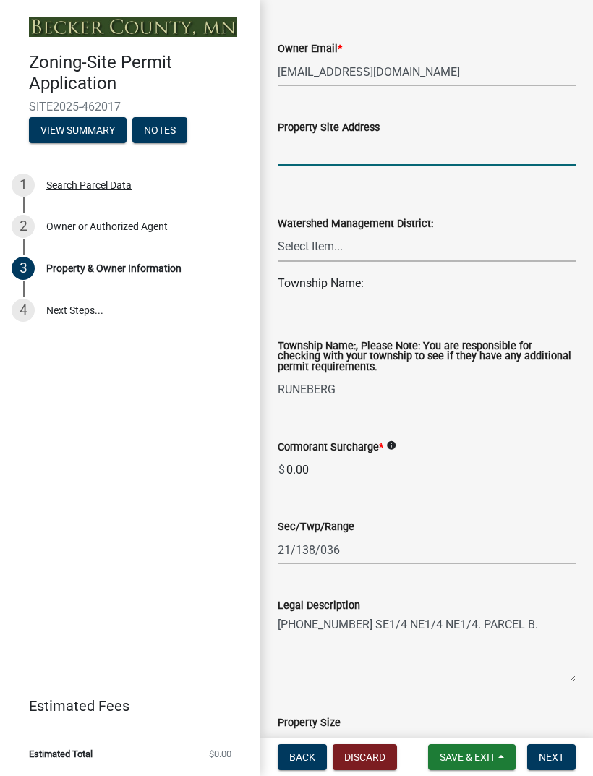
click at [533, 242] on select "Select Item... PELICAN RIVER WTRSHD BUFFALO WATERSHED CORMORANT WATERSHED WILD …" at bounding box center [427, 247] width 298 height 30
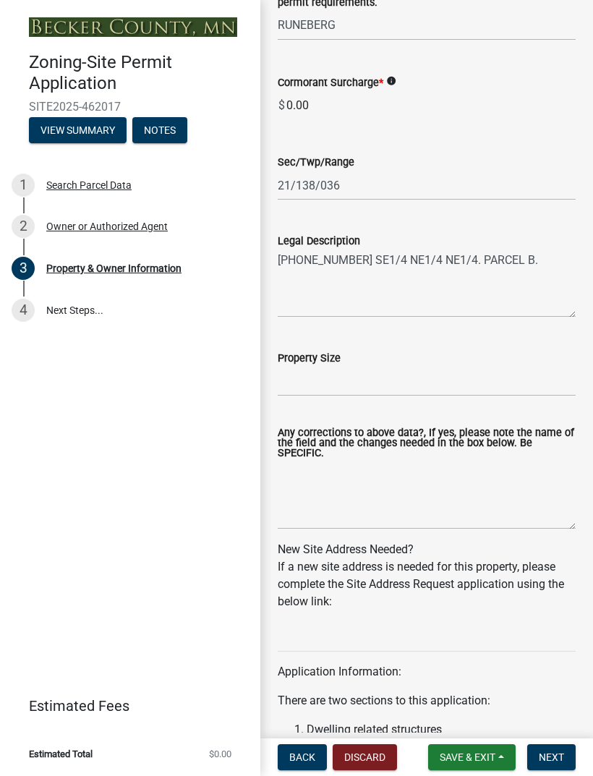
scroll to position [1177, 0]
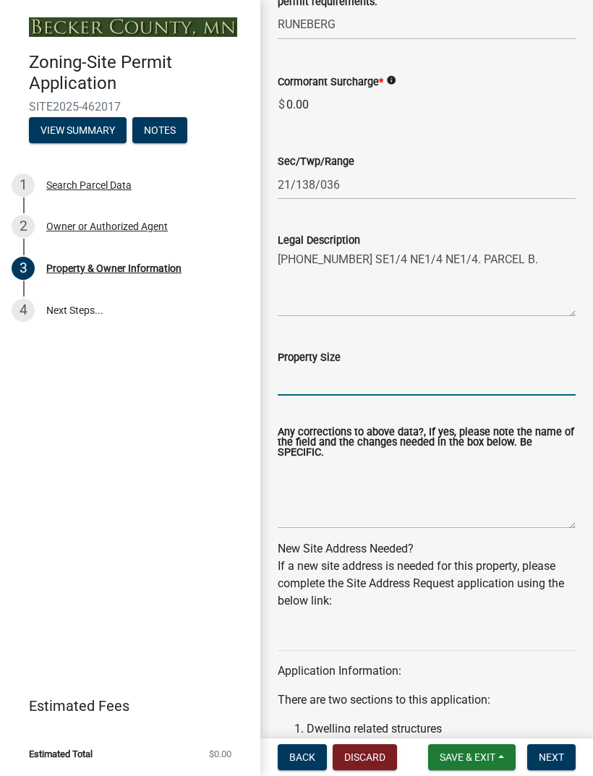
click at [526, 388] on input "Property Size" at bounding box center [427, 381] width 298 height 30
click at [478, 480] on textarea "Any corrections to above data?, If yes, please note the name of the field and t…" at bounding box center [427, 495] width 298 height 68
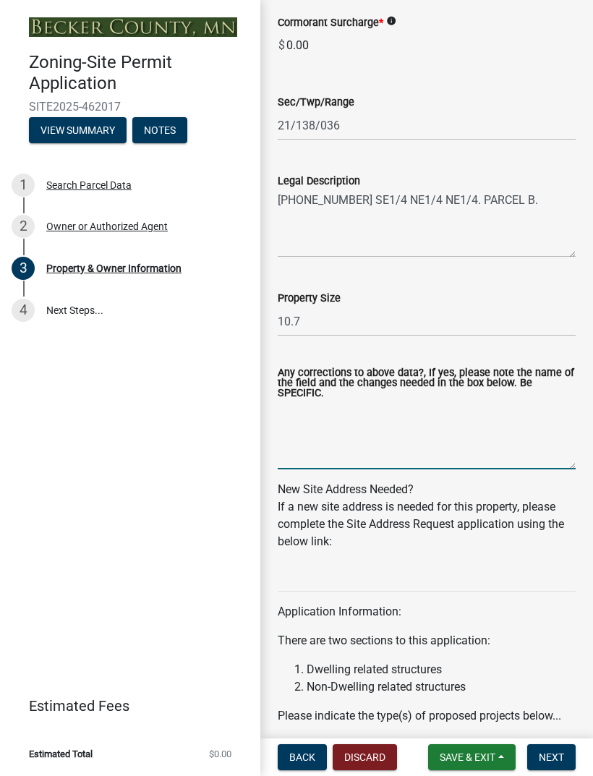
scroll to position [1263, 0]
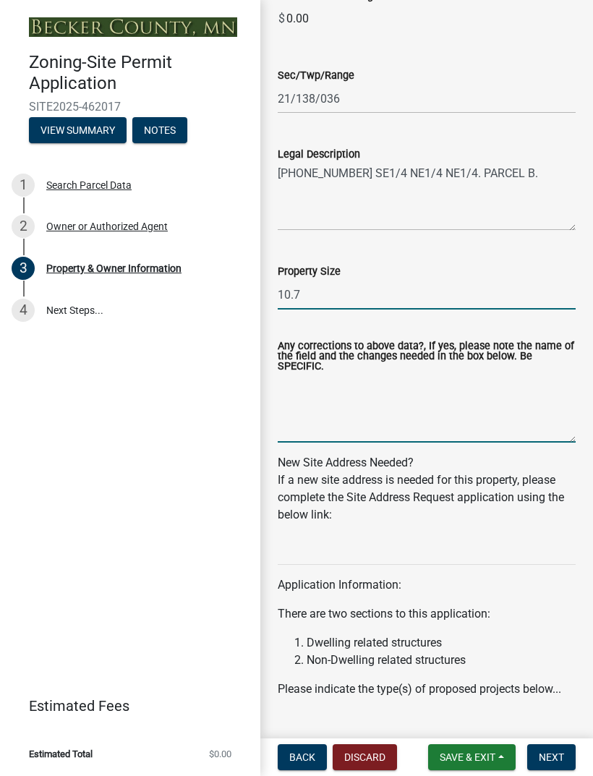
click at [524, 300] on input "10.7" at bounding box center [427, 295] width 298 height 30
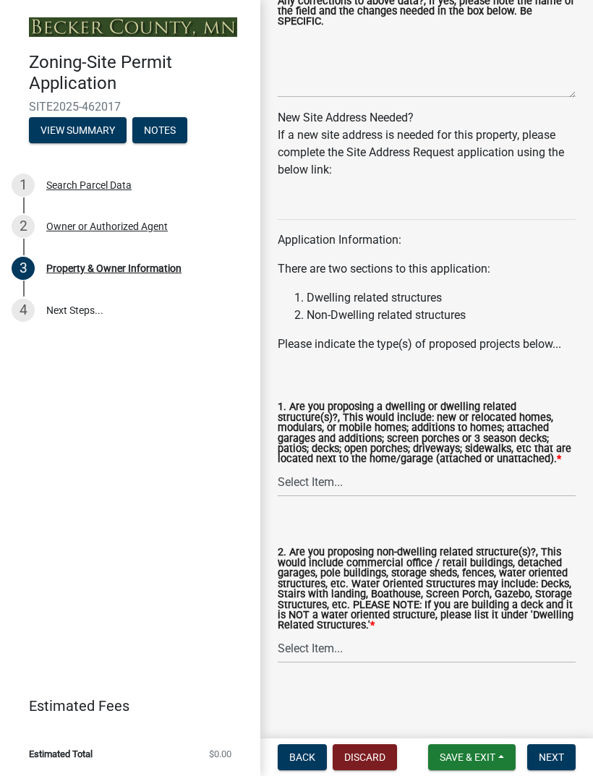
scroll to position [1616, 0]
type input "10.7 acres"
click at [458, 495] on select "Select Item... Yes No" at bounding box center [427, 482] width 298 height 30
click at [463, 307] on li "Non-Dwelling related structures" at bounding box center [441, 315] width 269 height 17
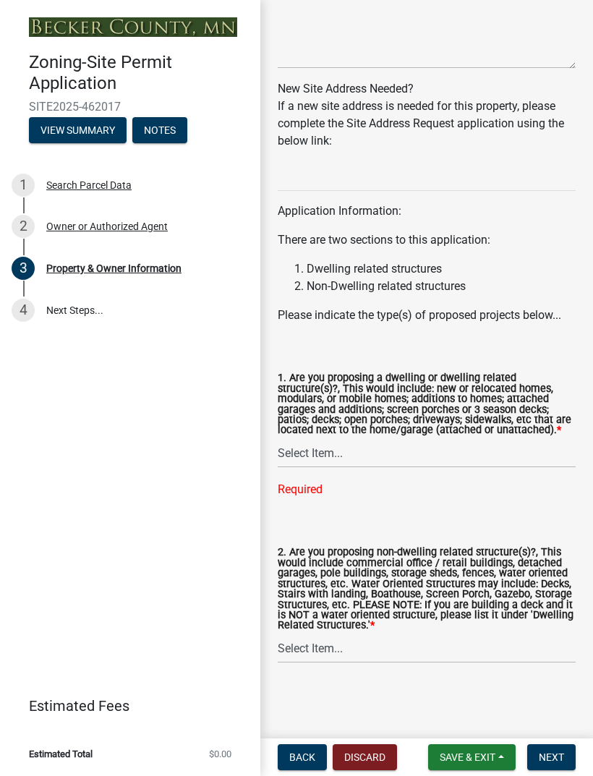
scroll to position [1645, 0]
click at [505, 456] on select "Select Item... Yes No" at bounding box center [427, 453] width 298 height 30
select select "f87eba17-8ed9-4ad8-aefc-fe36a3f3544b"
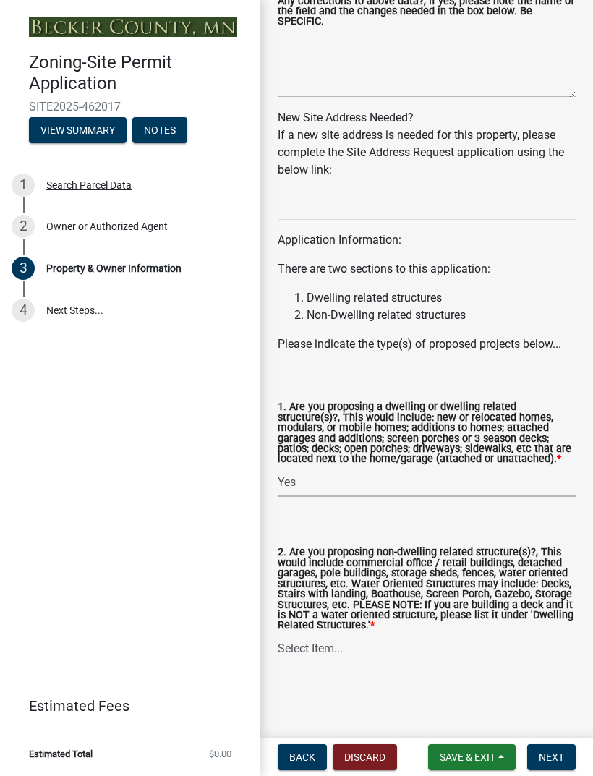
scroll to position [1616, 0]
click at [535, 657] on select "Select Item... Yes No" at bounding box center [427, 648] width 298 height 30
click at [532, 644] on select "Select Item... Yes No" at bounding box center [427, 648] width 298 height 30
select select "393a978c-6bd5-4cb2-a6a0-db6feb8732b8"
click at [564, 761] on button "Next" at bounding box center [551, 757] width 48 height 26
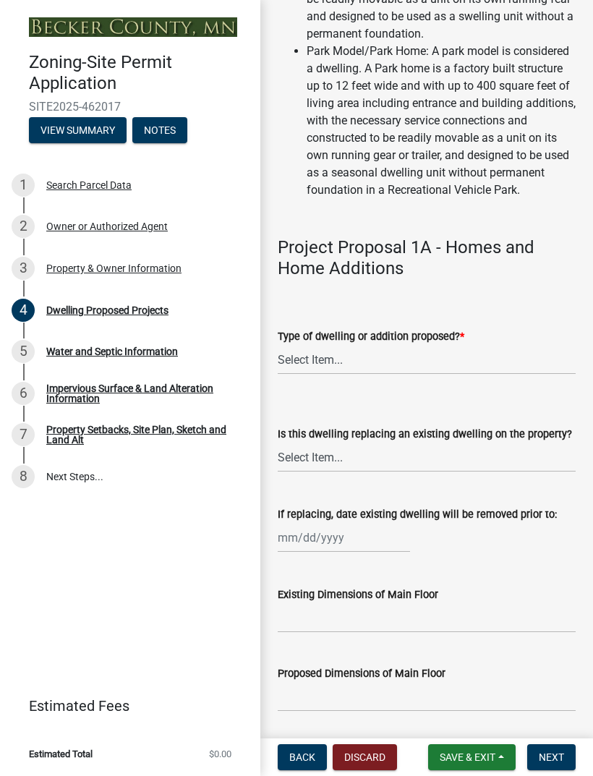
scroll to position [532, 0]
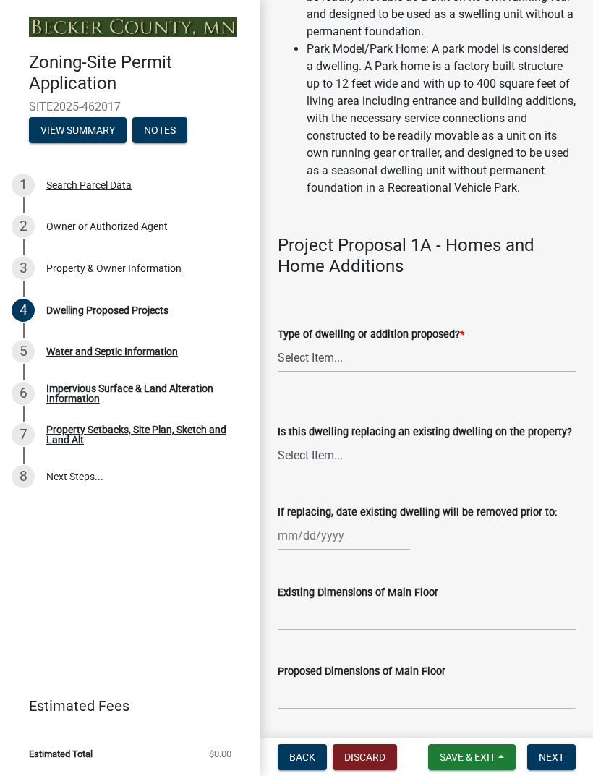
click at [511, 372] on select "Select Item... N/A - Not a dwelling New Home-Onsite Construction New Modular (E…" at bounding box center [427, 358] width 298 height 30
click at [536, 366] on select "Select Item... N/A - Not a dwelling New Home-Onsite Construction New Modular (E…" at bounding box center [427, 358] width 298 height 30
select select "5b8abcc6-67f7-49fb-8f25-c295ccc2b339"
click at [498, 470] on select "Select Item... N/A Yes No" at bounding box center [427, 455] width 298 height 30
select select "566f81cc-4b3f-4ecb-9f16-a2b313352c61"
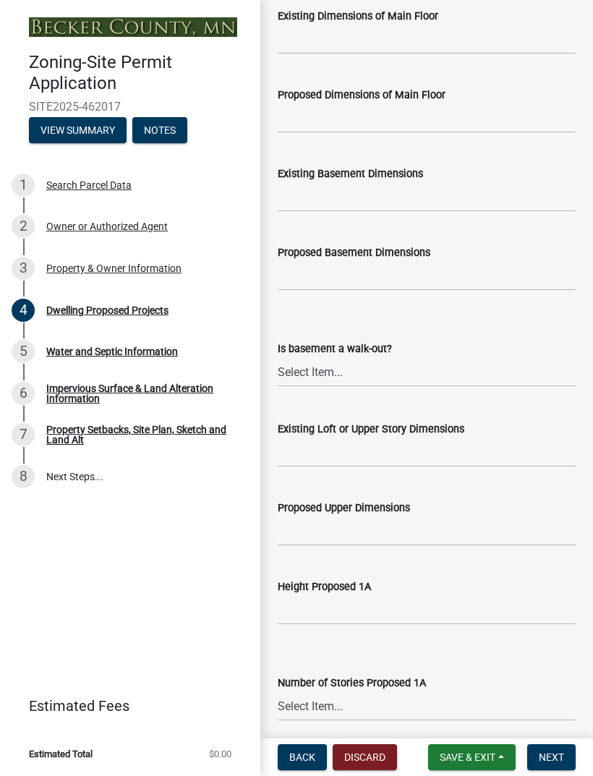
scroll to position [1120, 0]
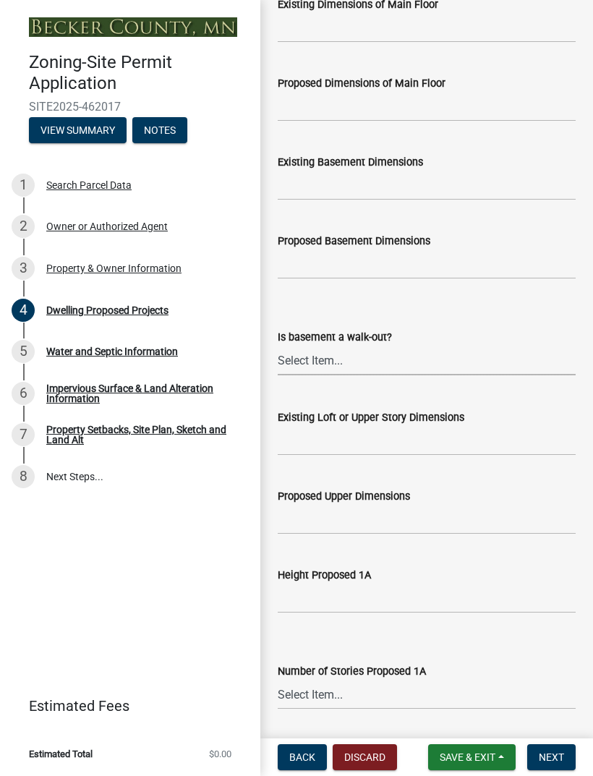
click at [511, 375] on select "Select Item... Yes No N/A" at bounding box center [427, 361] width 298 height 30
select select "59a6fdaa-56b6-4bcd-87b7-d867a7d784e6"
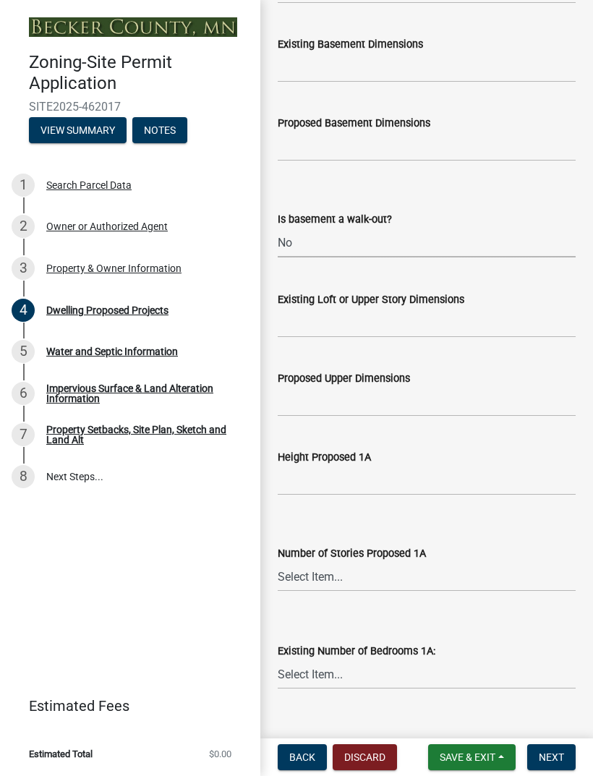
scroll to position [1244, 0]
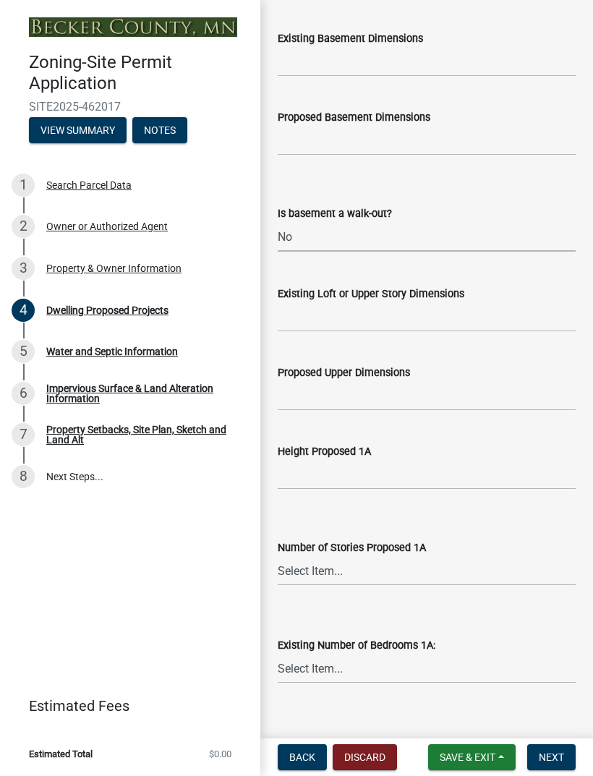
click at [486, 252] on select "Select Item... Yes No N/A" at bounding box center [427, 237] width 298 height 30
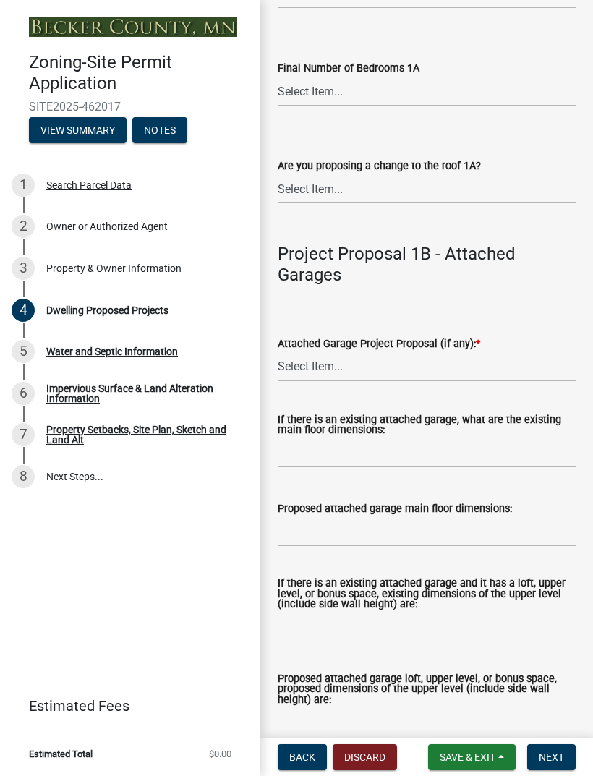
scroll to position [1932, 0]
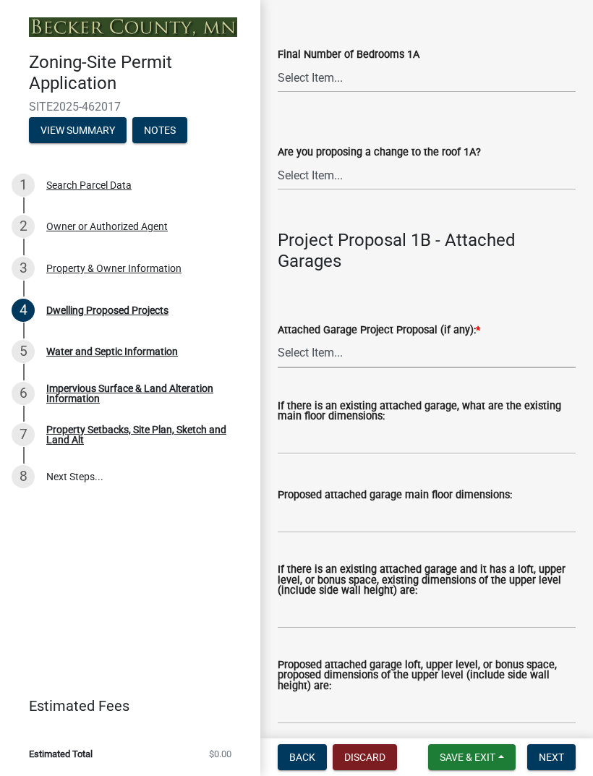
click at [532, 368] on select "Select Item... N/A New Attached Garage Addition to Attached Garage" at bounding box center [427, 353] width 298 height 30
select select "638dddef-31f4-4d73-b0b5-0ffc7b344434"
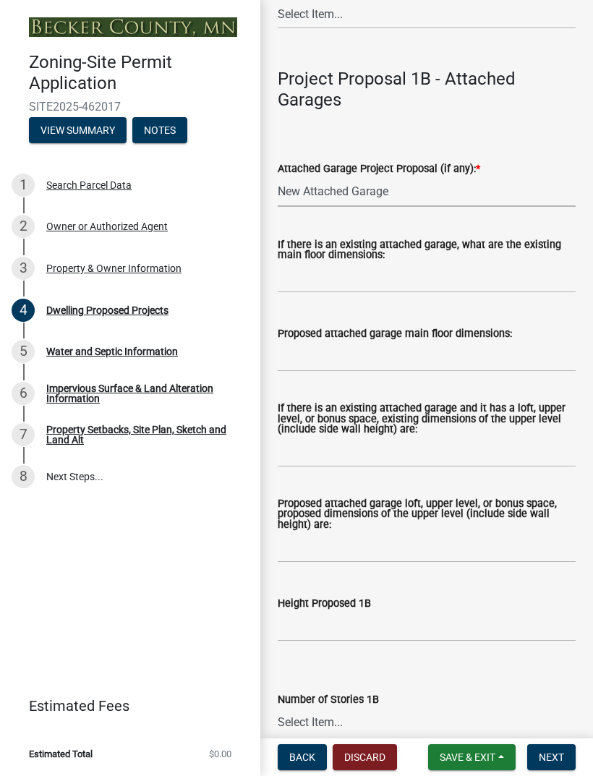
scroll to position [2096, 0]
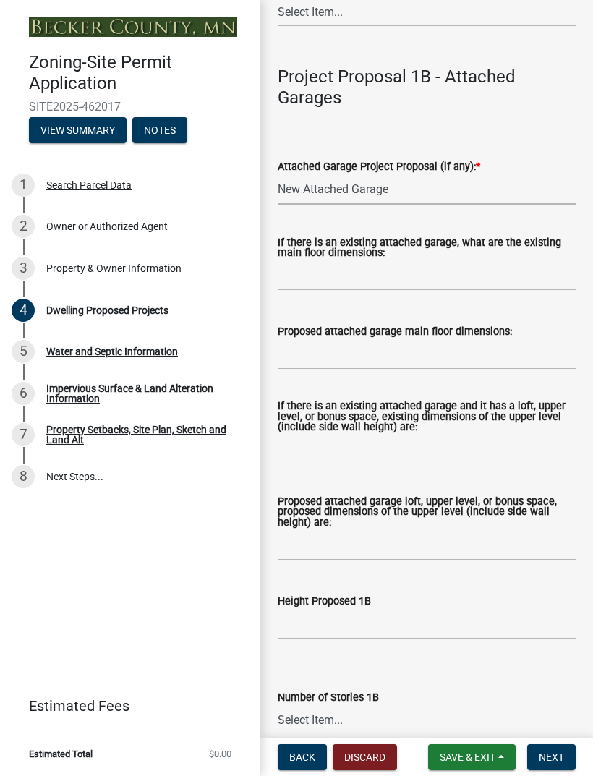
click at [519, 205] on select "Select Item... N/A New Attached Garage Addition to Attached Garage" at bounding box center [427, 190] width 298 height 30
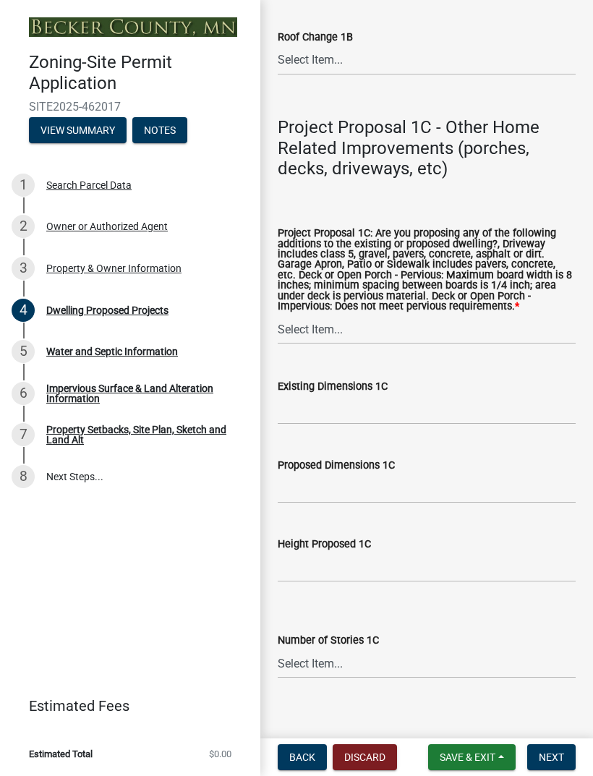
scroll to position [3053, 0]
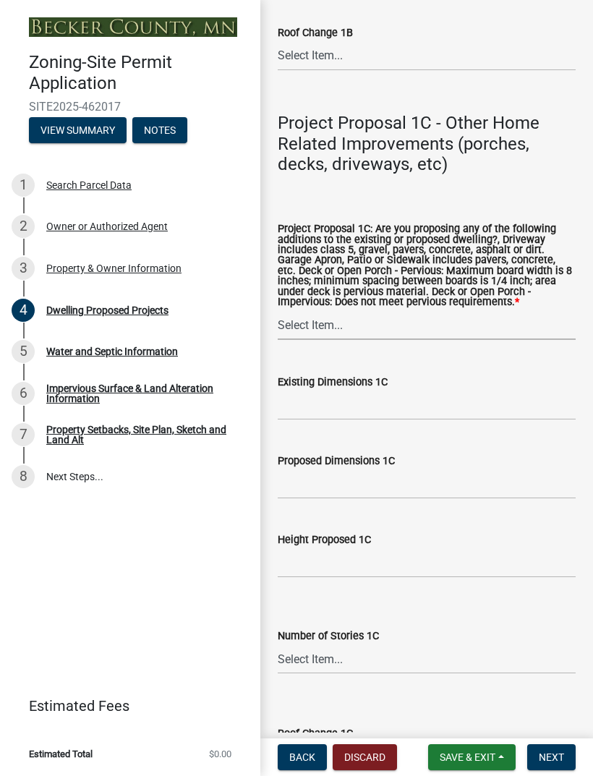
click at [537, 339] on select "Select Item... N/A Driveway Garage Apron Home Patio Sidewalk Deck - Pervious De…" at bounding box center [427, 325] width 298 height 30
click at [534, 331] on select "Select Item... N/A Driveway Garage Apron Home Patio Sidewalk Deck - Pervious De…" at bounding box center [427, 325] width 298 height 30
select select "0ceb8b90-6e92-4b1f-be25-acba4c819eff"
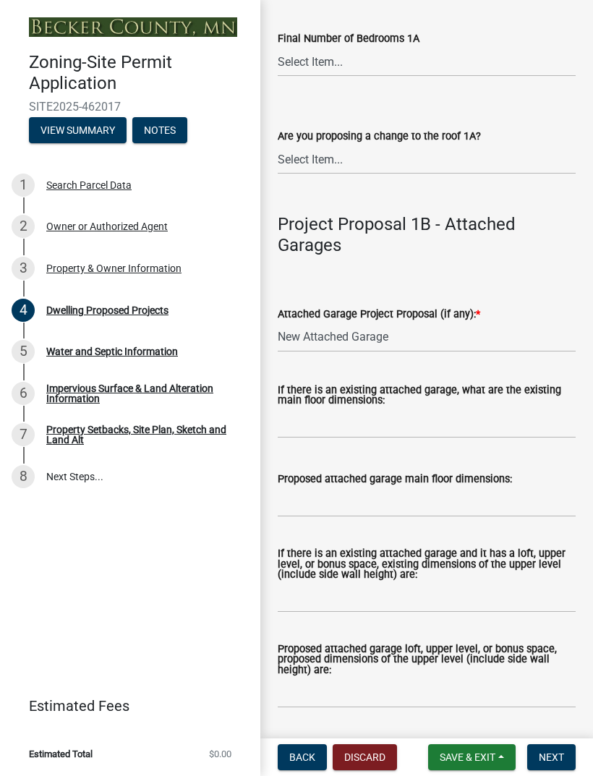
scroll to position [1942, 0]
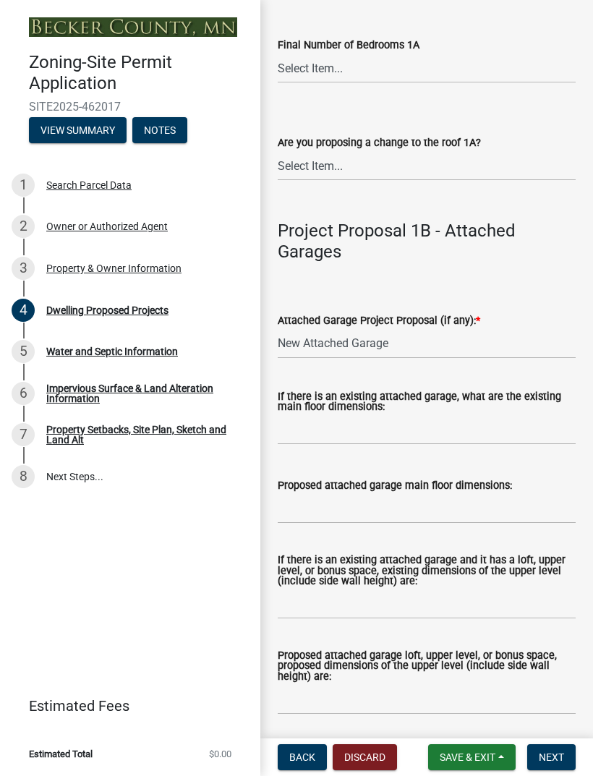
click at [505, 329] on div "Attached Garage Project Proposal (if any): *" at bounding box center [427, 320] width 298 height 17
click at [502, 354] on select "Select Item... N/A New Attached Garage Addition to Attached Garage" at bounding box center [427, 344] width 298 height 30
select select "11c1c089-3b44-43c0-9549-3c9eeea2451f"
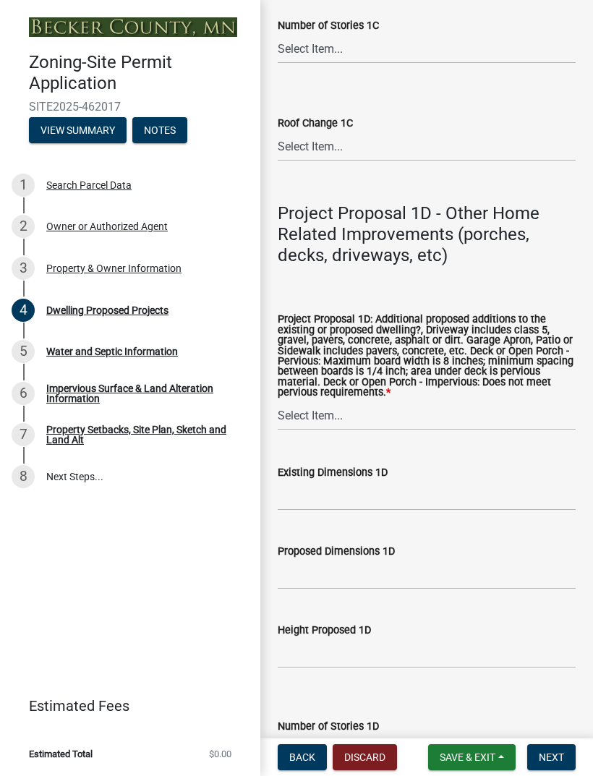
scroll to position [3666, 0]
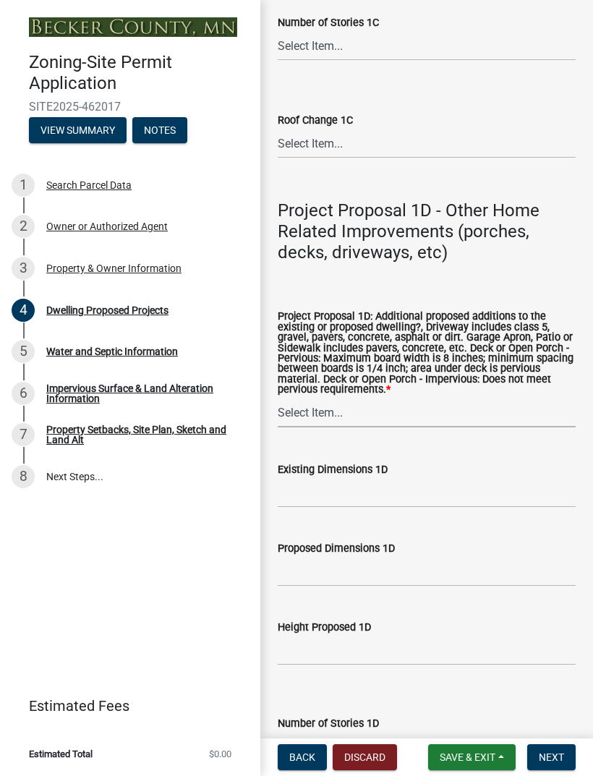
click at [526, 418] on select "Select Item... N/A Driveway Garage Apron Home Patio Sidewalk Deck - Pervious De…" at bounding box center [427, 413] width 298 height 30
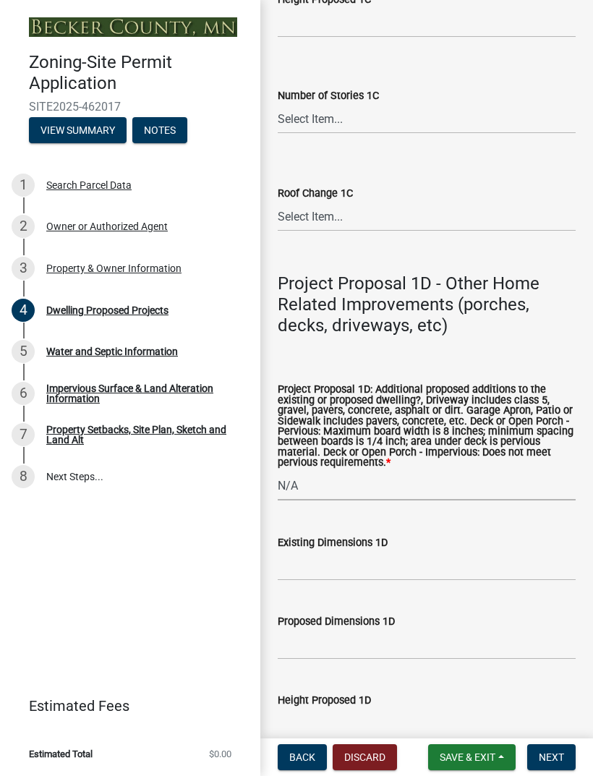
scroll to position [3590, 0]
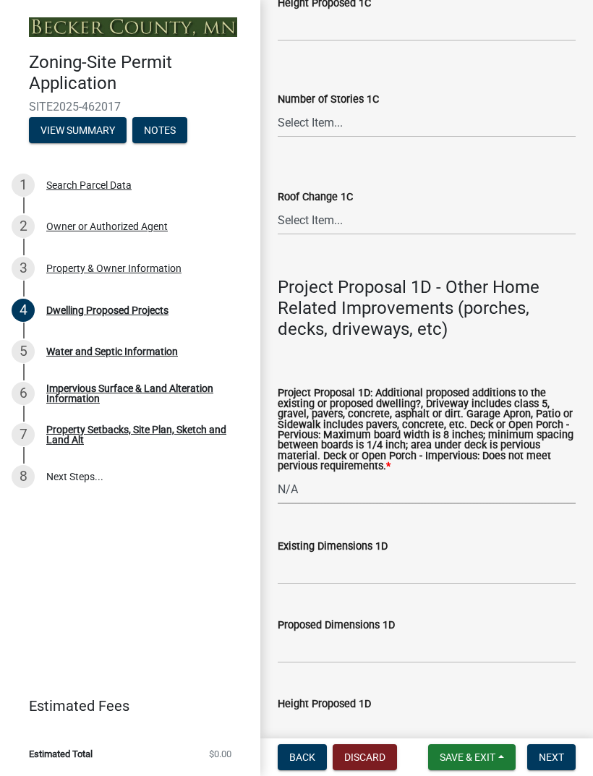
click at [532, 497] on select "Select Item... N/A Driveway Garage Apron Home Patio Sidewalk Deck - Pervious De…" at bounding box center [427, 489] width 298 height 30
select select "574dab0a-a2f9-4f32-a930-7f8884412bac"
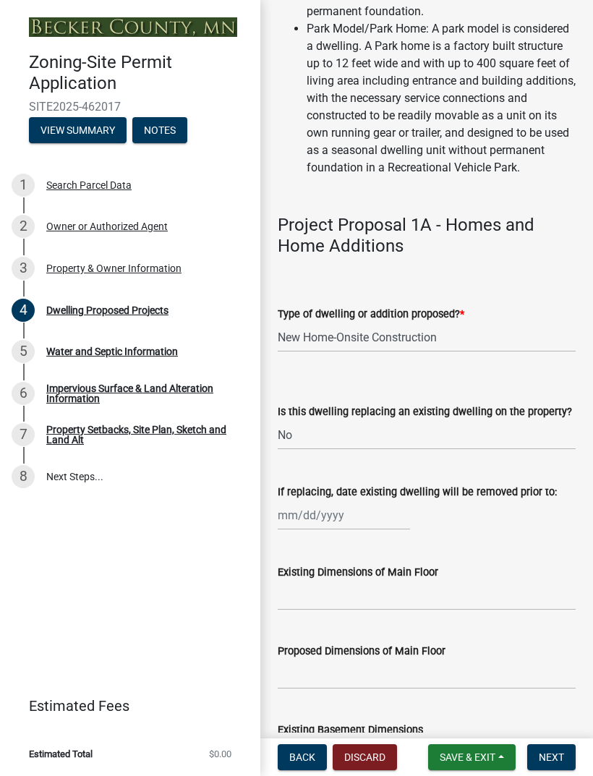
scroll to position [599, 0]
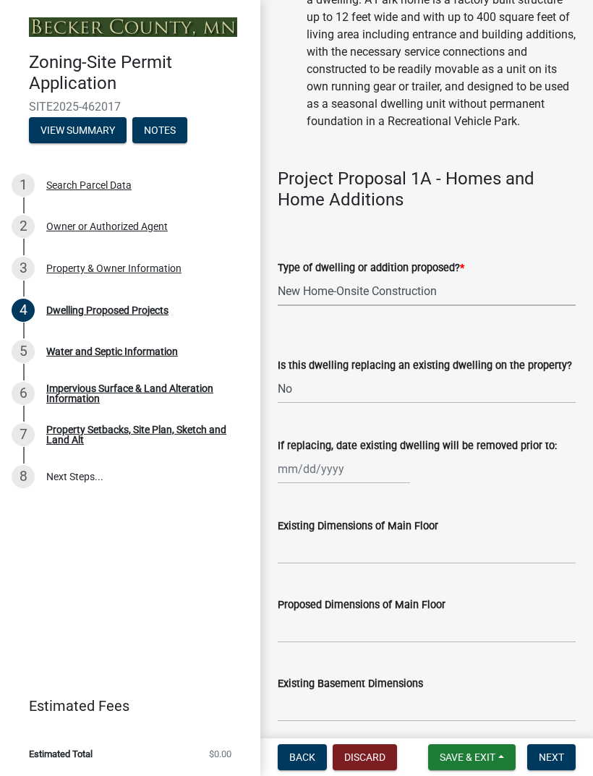
click at [487, 306] on select "Select Item... N/A - Not a dwelling New Home-Onsite Construction New Modular (E…" at bounding box center [427, 291] width 298 height 30
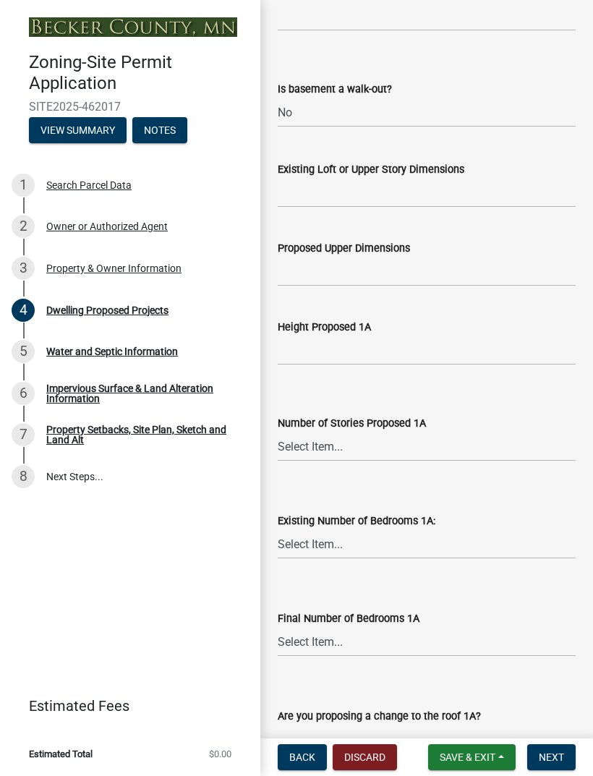
scroll to position [1378, 0]
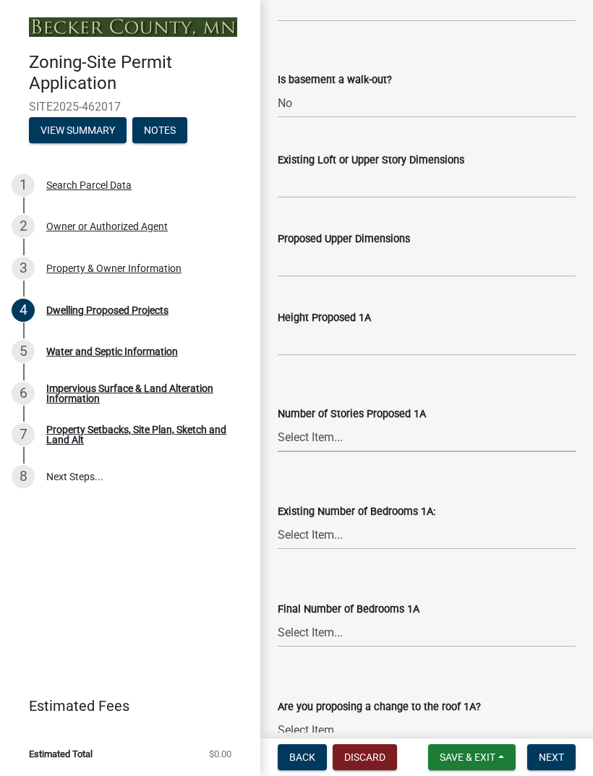
click at [522, 452] on select "Select Item... N/A 1 1.25 1.5 1.75 2 2.25 2.5" at bounding box center [427, 437] width 298 height 30
select select "e13aacd2-5b16-46a8-9c16-26b3d7b1c810"
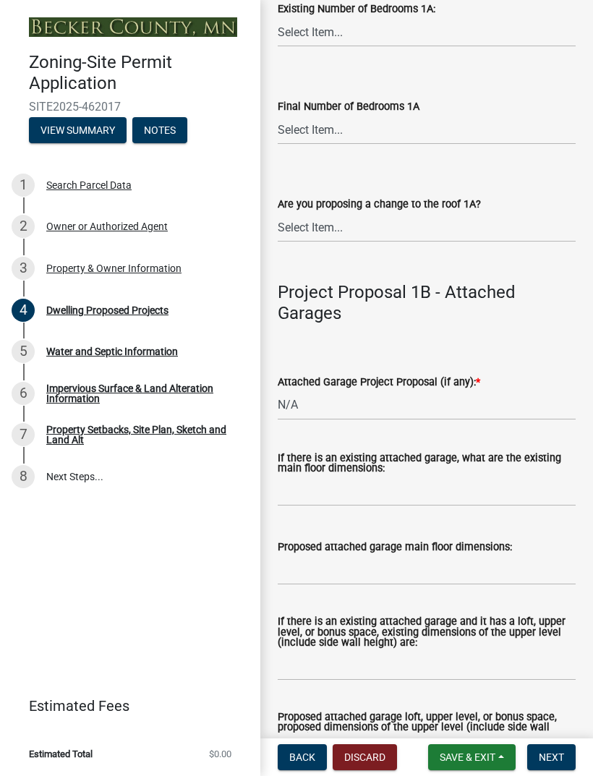
scroll to position [1890, 0]
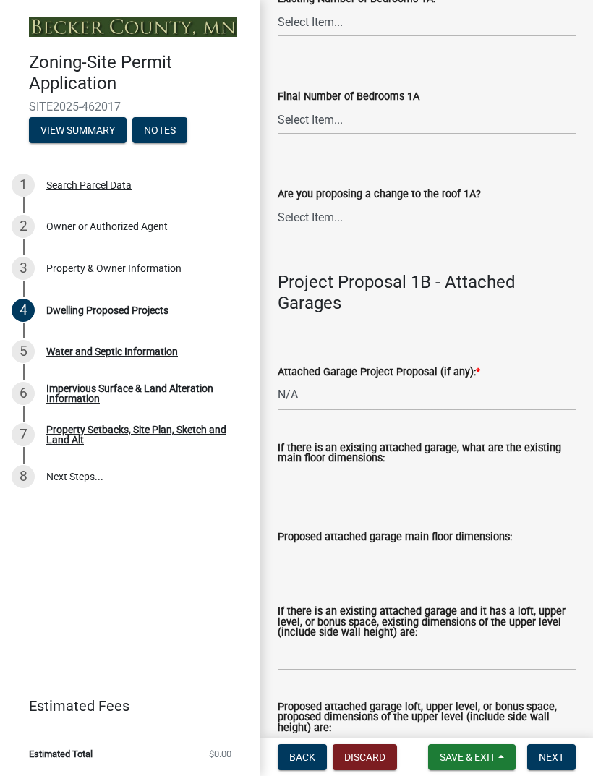
click at [512, 405] on select "Select Item... N/A New Attached Garage Addition to Attached Garage" at bounding box center [427, 395] width 298 height 30
select select "638dddef-31f4-4d73-b0b5-0ffc7b344434"
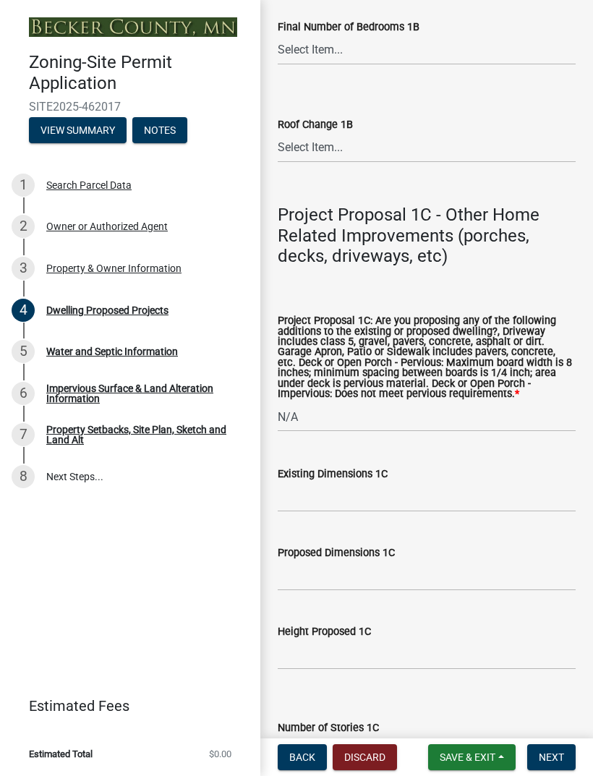
scroll to position [2966, 0]
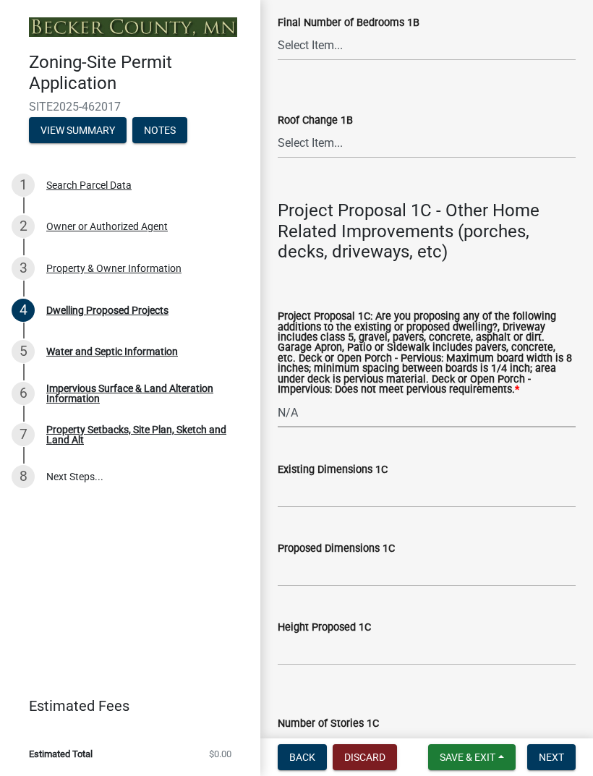
click at [521, 427] on select "Select Item... N/A Driveway Garage Apron Home Patio Sidewalk Deck - Pervious De…" at bounding box center [427, 413] width 298 height 30
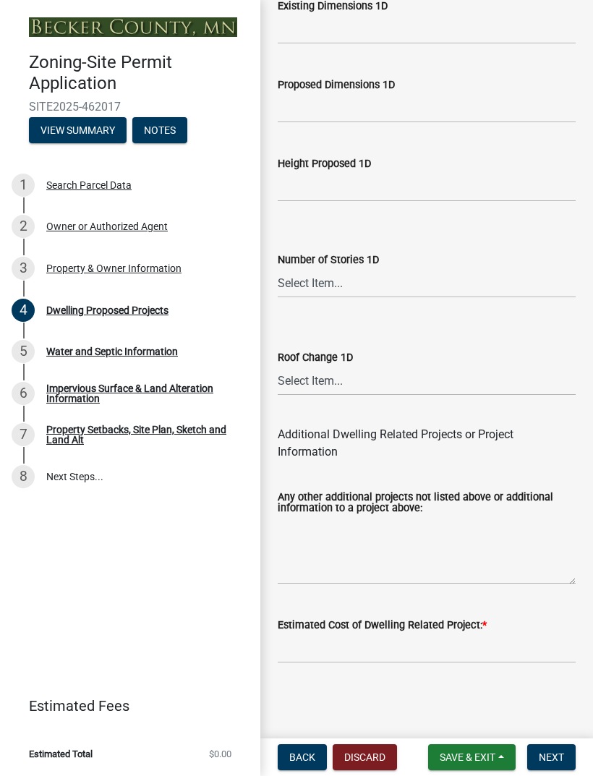
scroll to position [4145, 0]
click at [475, 649] on input "text" at bounding box center [427, 648] width 298 height 30
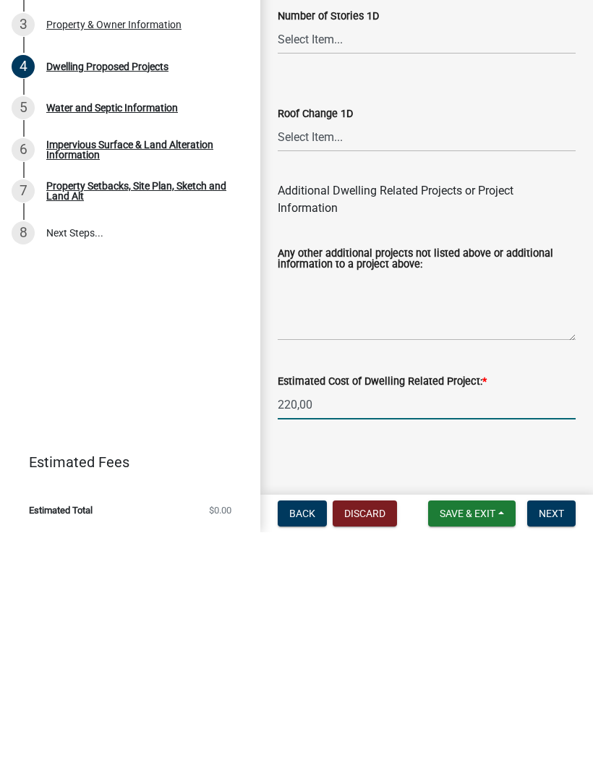
type input "220,000"
click at [562, 751] on span "Next" at bounding box center [551, 757] width 25 height 12
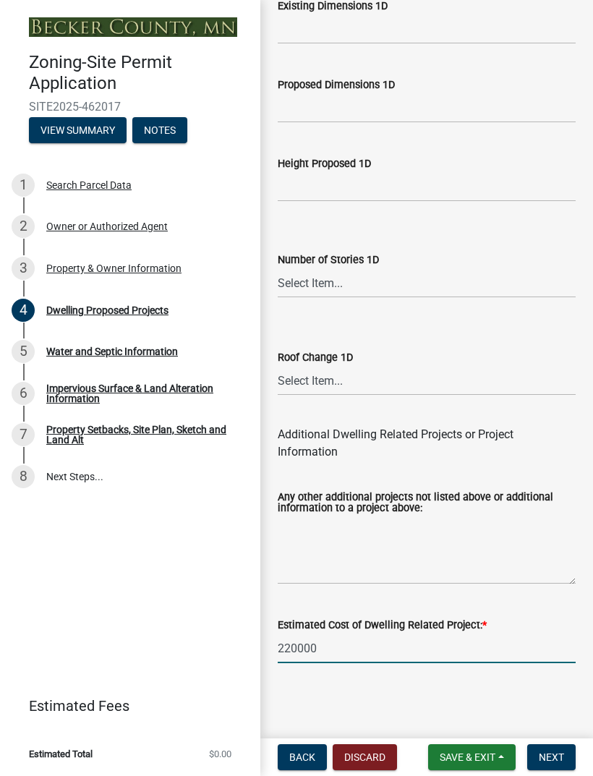
scroll to position [0, 0]
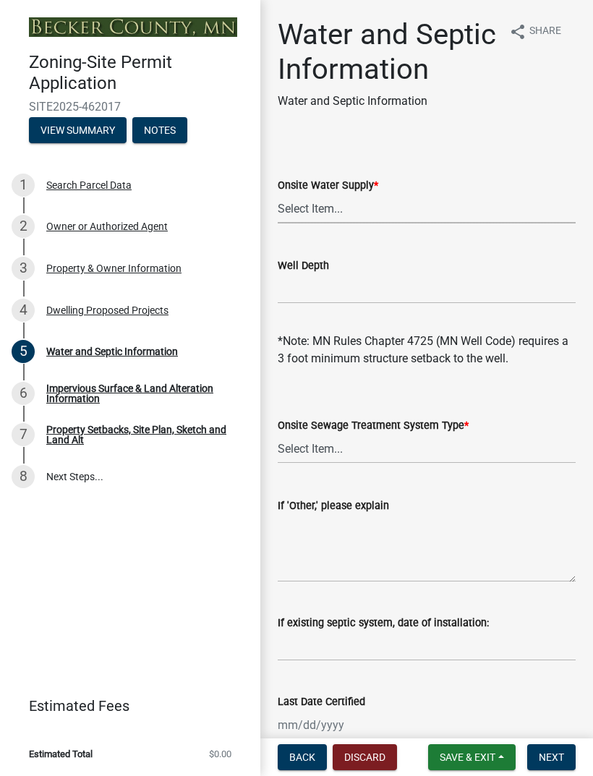
click at [496, 202] on select "Select Item... Well New Well to be Installed Attached to City Water System No o…" at bounding box center [427, 209] width 298 height 30
click at [525, 210] on select "Select Item... Well New Well to be Installed Attached to City Water System No o…" at bounding box center [427, 209] width 298 height 30
select select "295c6ba3-00c2-4229-aea3-8b4be6316de8"
click at [519, 296] on input "Well Depth" at bounding box center [427, 289] width 298 height 30
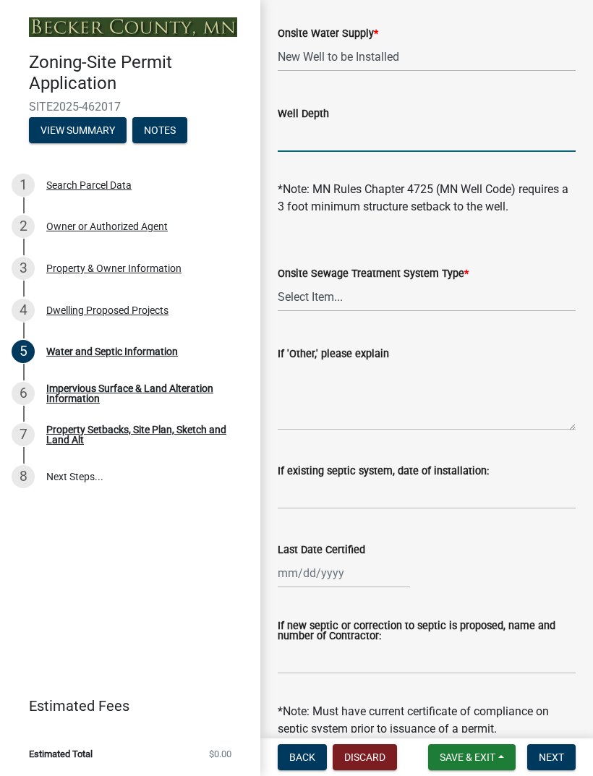
scroll to position [167, 0]
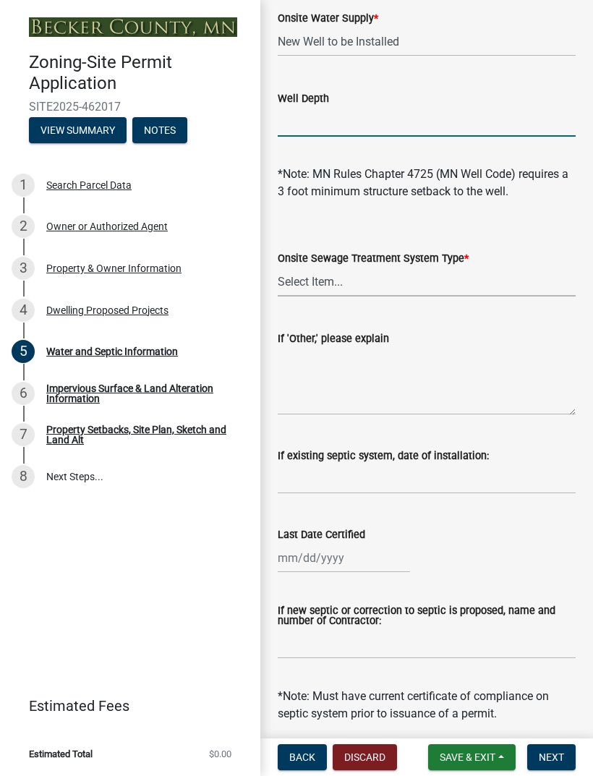
click at [517, 288] on select "Select Item... No existing or proposed septic Proposed New or Corrected Septic …" at bounding box center [427, 282] width 298 height 30
select select "a01a1fb1-1490-43e2-af36-29ac4cf5629f"
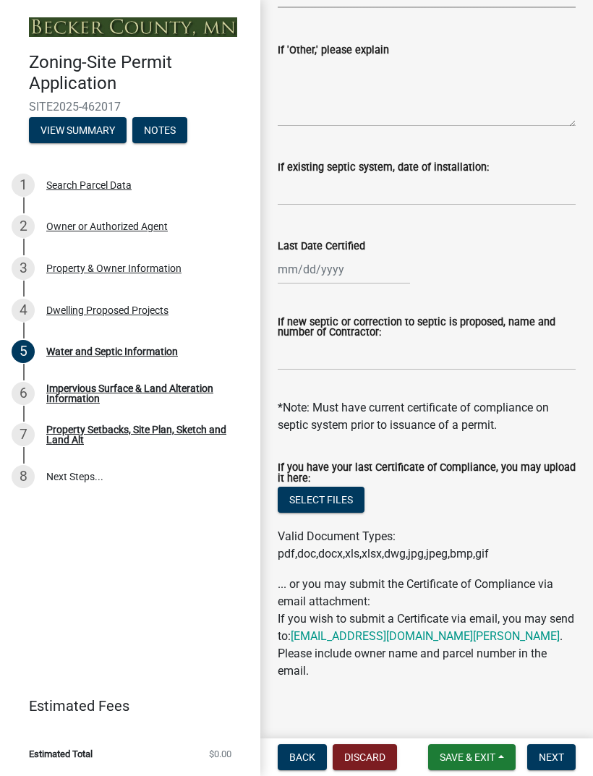
scroll to position [454, 0]
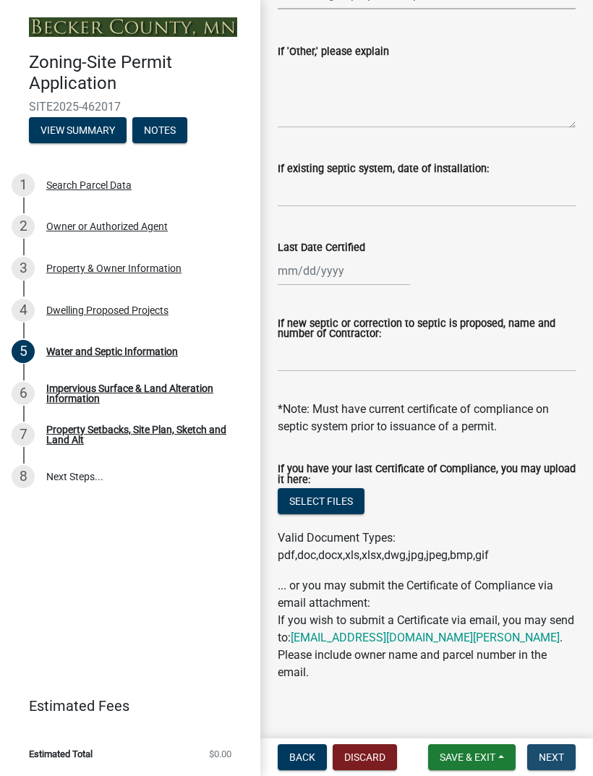
click at [561, 759] on span "Next" at bounding box center [551, 757] width 25 height 12
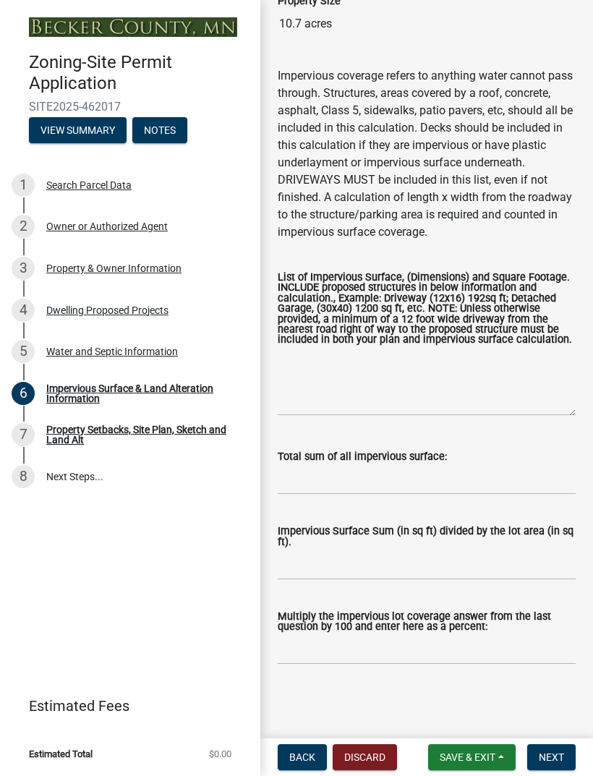
scroll to position [223, 0]
click at [560, 752] on span "Next" at bounding box center [551, 757] width 25 height 12
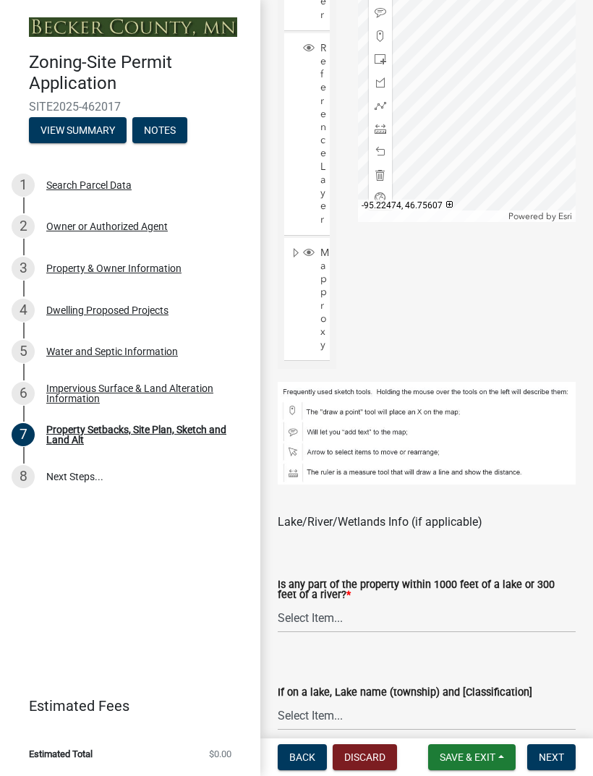
scroll to position [1067, 0]
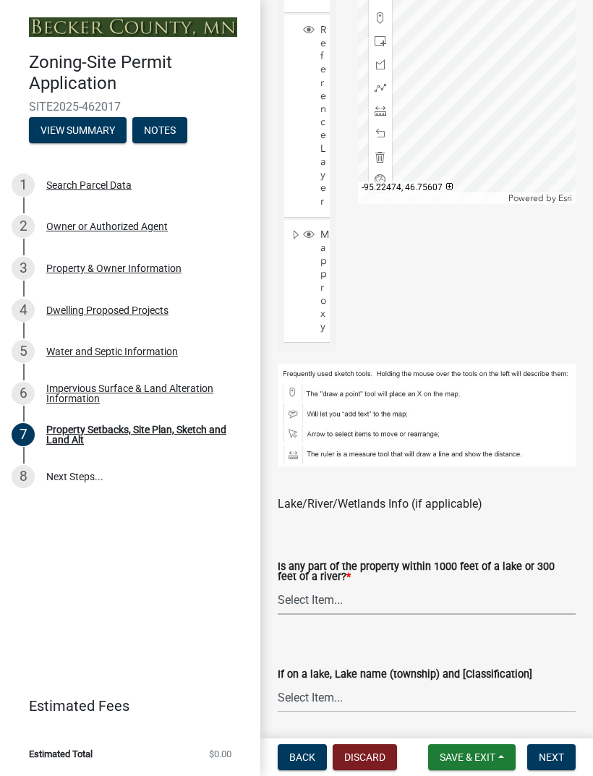
click at [463, 585] on select "Select Item... Shoreland-Riparian (Property is bordering a lake, river or strea…" at bounding box center [427, 600] width 298 height 30
select select "d89fbfa0-1150-4954-b91c-9d482c9530a3"
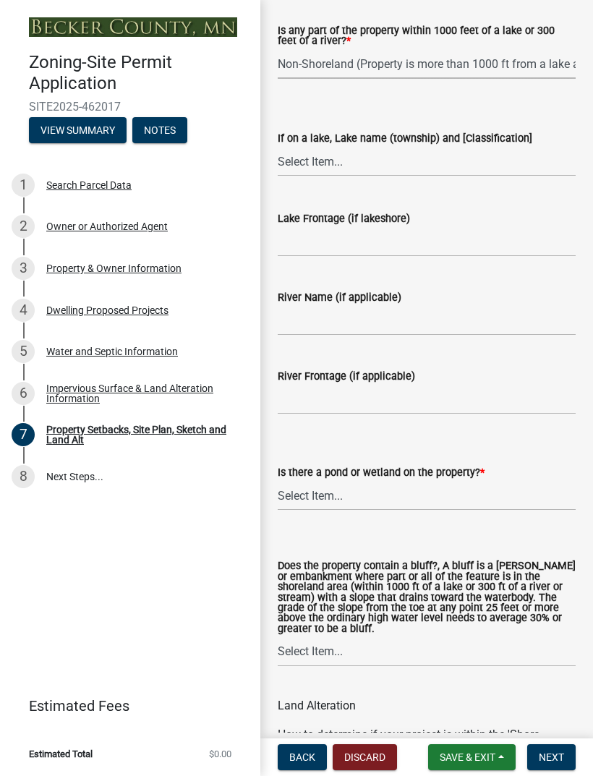
scroll to position [1605, 0]
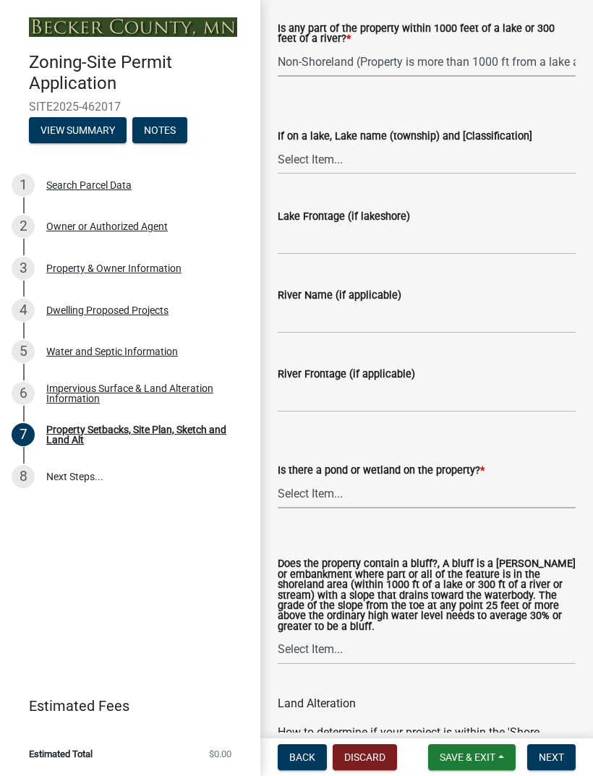
click at [536, 479] on select "Select Item... Yes No" at bounding box center [427, 494] width 298 height 30
select select "b56a4575-9846-47cf-8067-c59a4853da22"
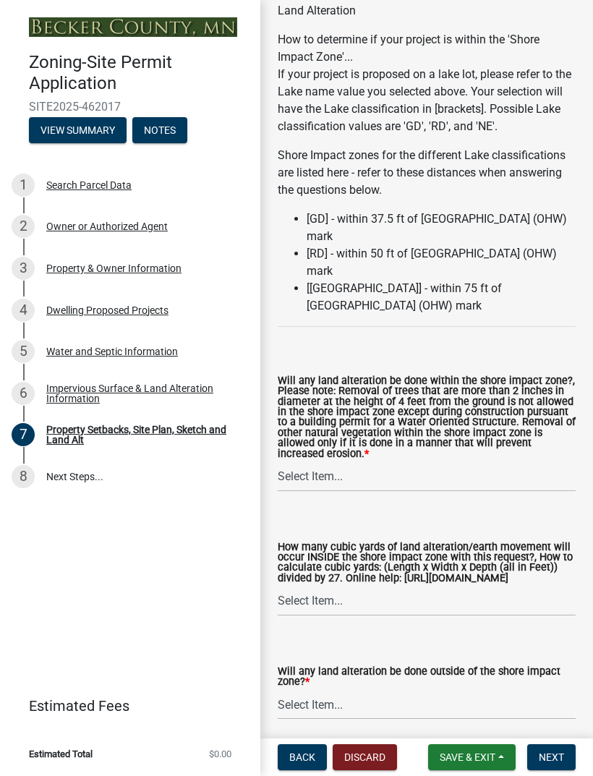
scroll to position [2313, 0]
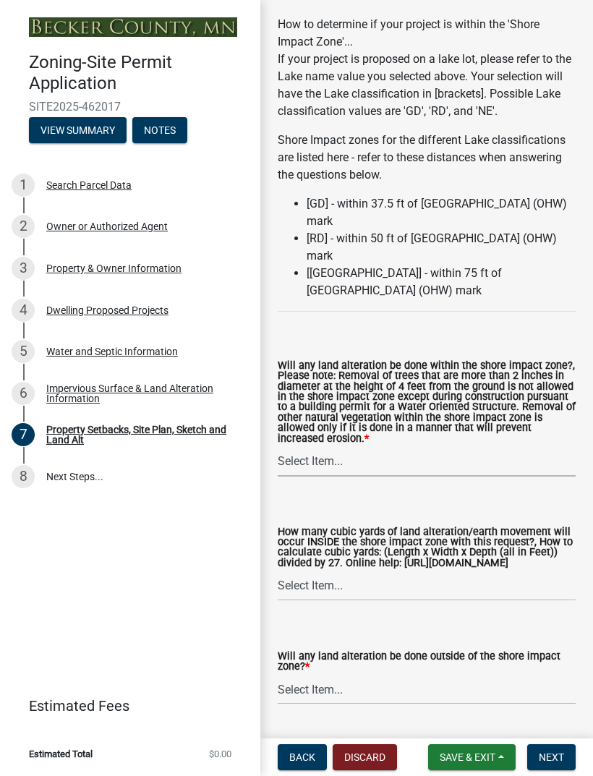
click at [547, 447] on select "Select Item... Yes No N/A" at bounding box center [427, 462] width 298 height 30
click at [543, 467] on wm-data-entity-input-list "Site Plan/Sketch Site Plan/Sketch Requirements A detailed site plan/sketch must…" at bounding box center [427, 736] width 298 height 5728
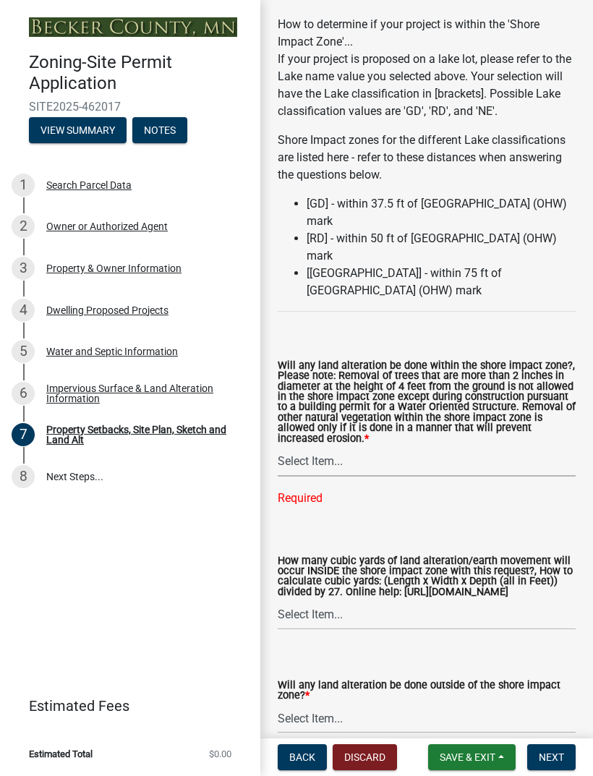
click at [548, 447] on select "Select Item... Yes No N/A" at bounding box center [427, 462] width 298 height 30
click at [537, 447] on select "Select Item... Yes No N/A" at bounding box center [427, 462] width 298 height 30
select select "e8ab2dc3-aa3f-46f3-9b4a-37eb25ad84af"
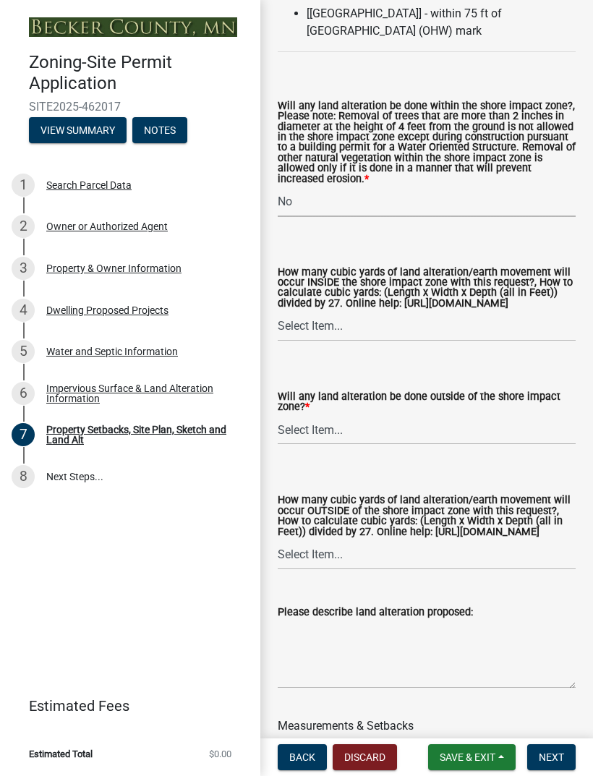
scroll to position [2584, 0]
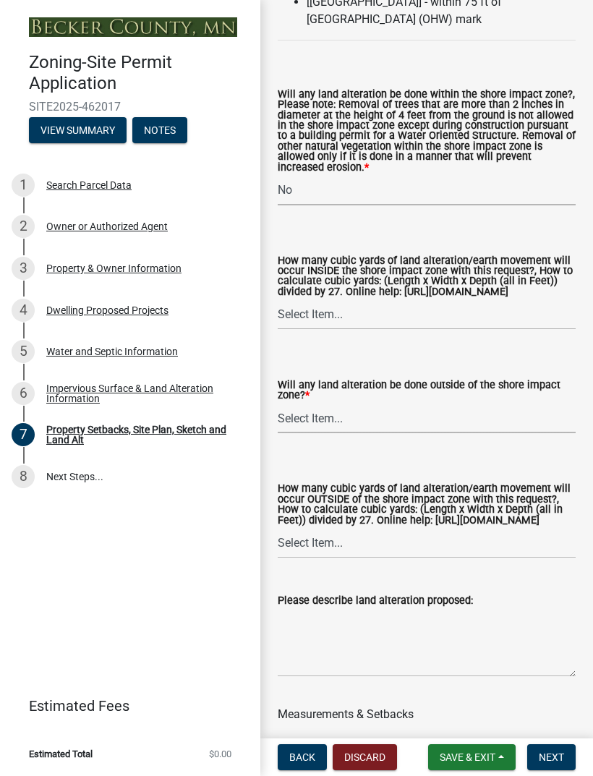
click at [539, 417] on select "Select Item... Yes No N/A" at bounding box center [427, 419] width 298 height 30
select select "5ad4ab64-b44e-481c-9000-9e5907aa74e1"
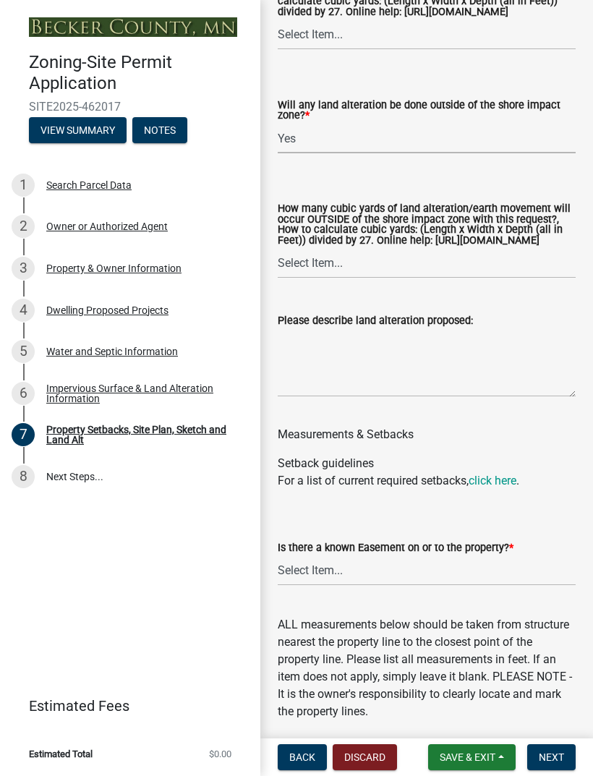
scroll to position [2870, 0]
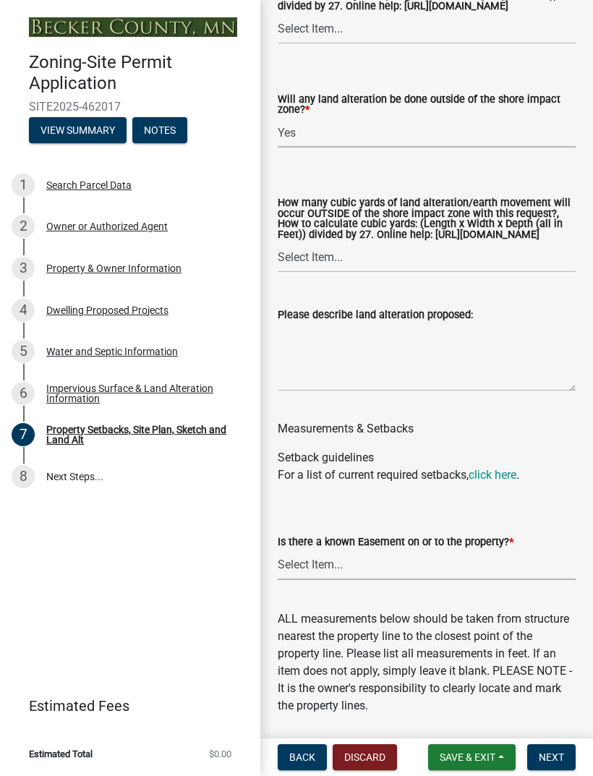
click at [485, 570] on select "Select Item... Yes No" at bounding box center [427, 565] width 298 height 30
select select "c8b8ea71-7088-4e87-a493-7bc88cc2835b"
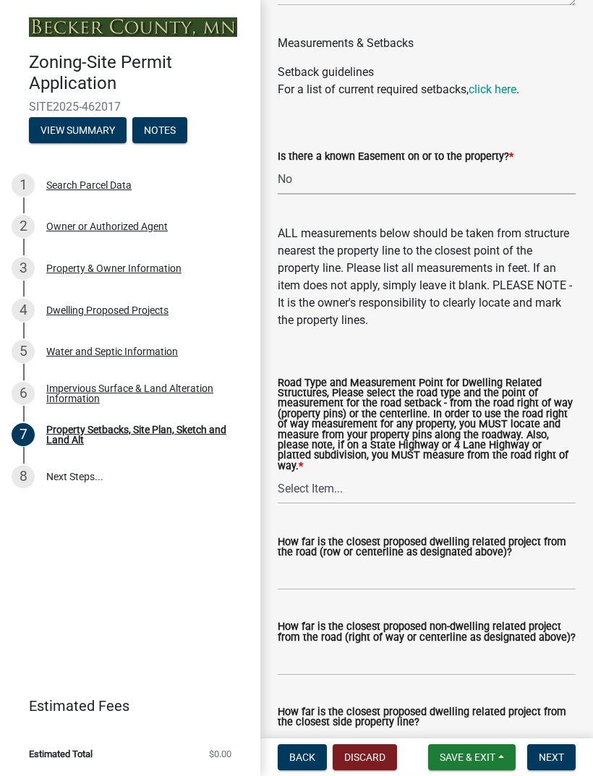
scroll to position [3259, 0]
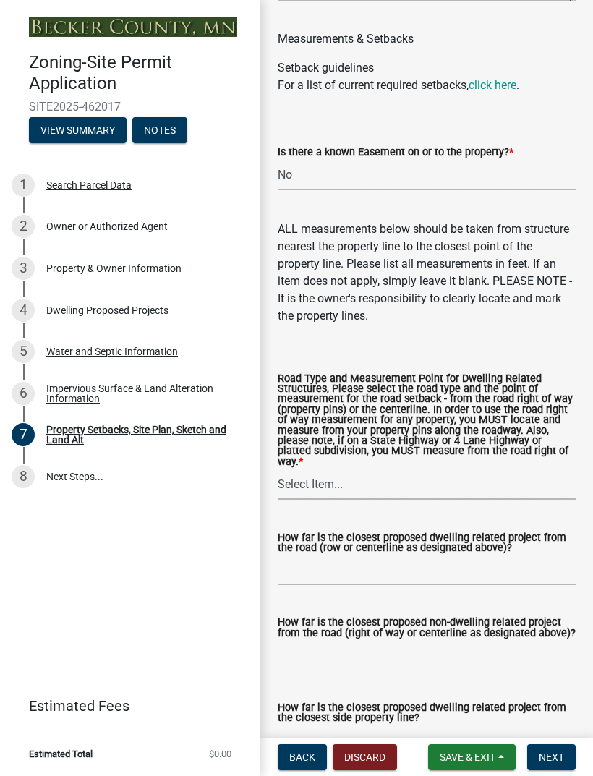
click at [484, 483] on select "Select Item... Private Easement - Right of Way Private Easement - Centerline Pu…" at bounding box center [427, 485] width 298 height 30
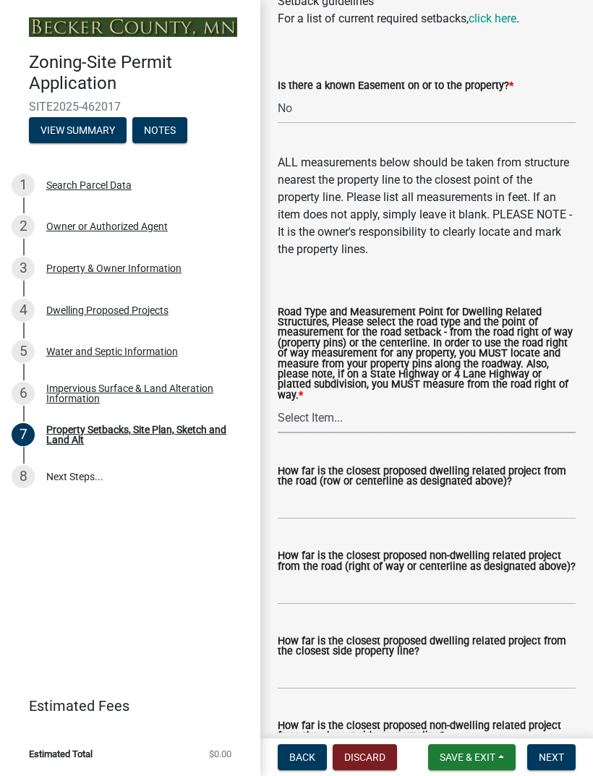
scroll to position [3329, 0]
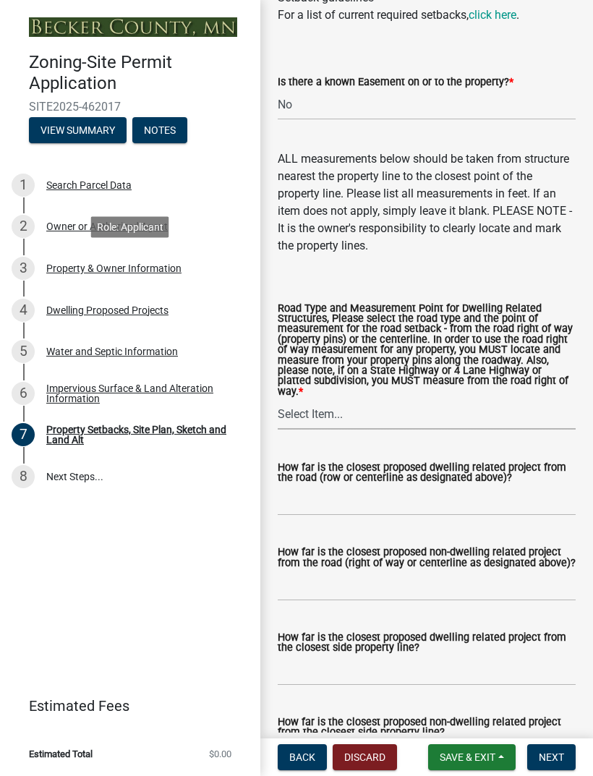
click at [61, 264] on div "Property & Owner Information" at bounding box center [113, 268] width 135 height 10
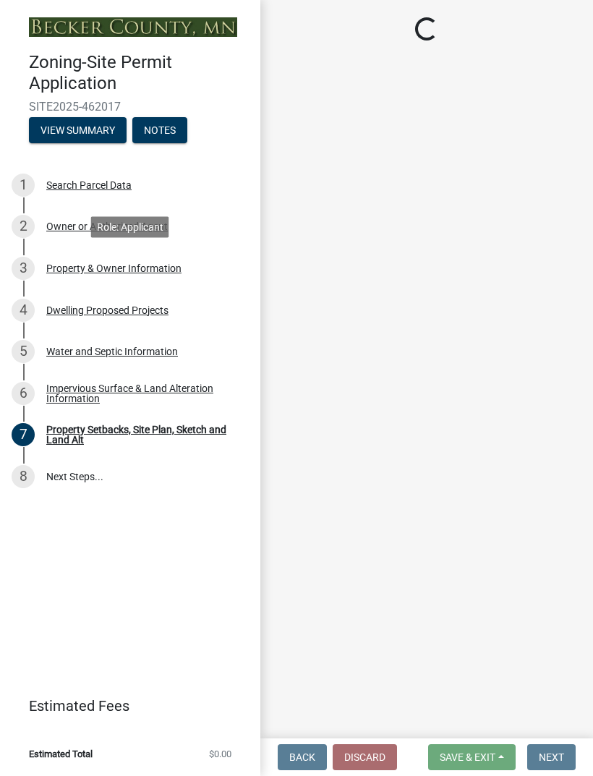
scroll to position [0, 0]
select select "aea05cec-4b30-44a4-8e5c-9d9ca1404b75"
select select "f87eba17-8ed9-4ad8-aefc-fe36a3f3544b"
select select "393a978c-6bd5-4cb2-a6a0-db6feb8732b8"
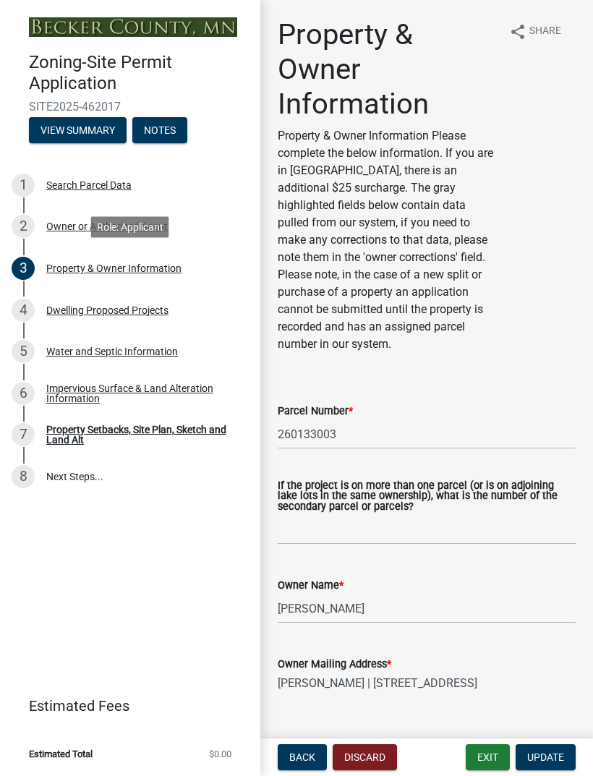
click at [64, 342] on div "5 Water and Septic Information" at bounding box center [125, 351] width 226 height 23
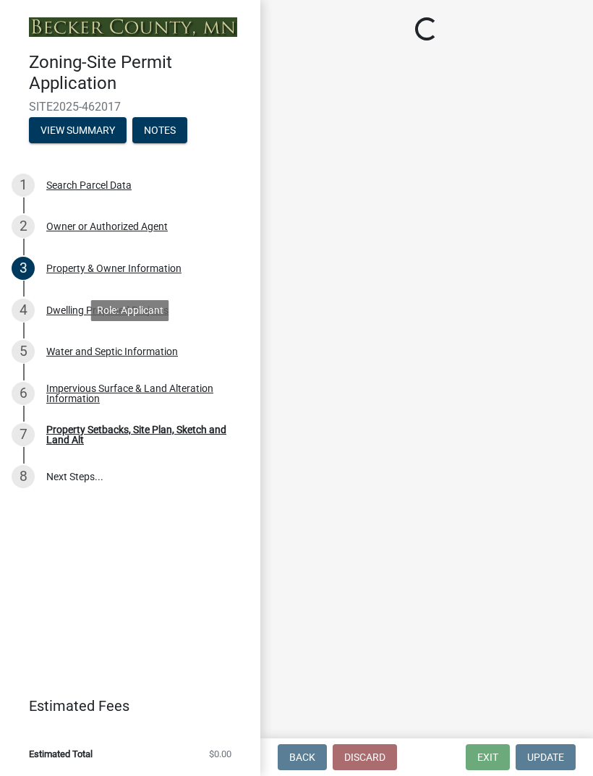
select select "295c6ba3-00c2-4229-aea3-8b4be6316de8"
select select "a01a1fb1-1490-43e2-af36-29ac4cf5629f"
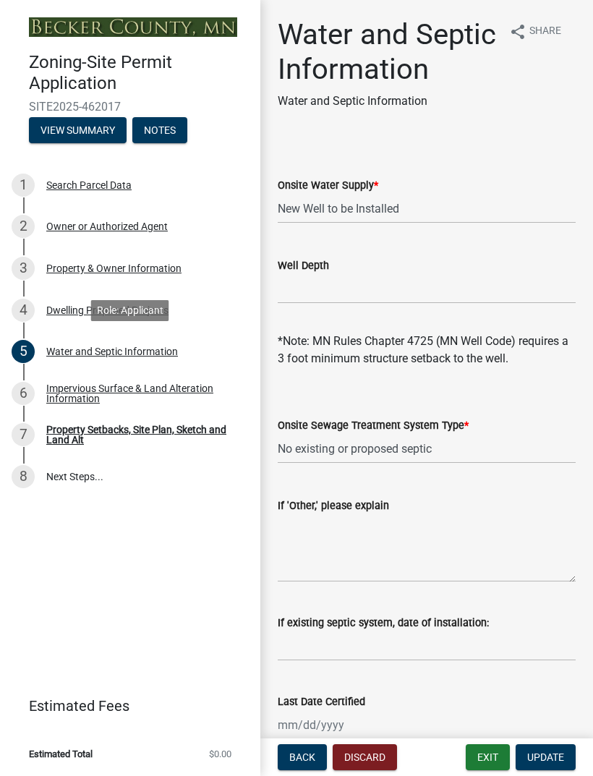
click at [71, 396] on div "Impervious Surface & Land Alteration Information" at bounding box center [141, 393] width 191 height 20
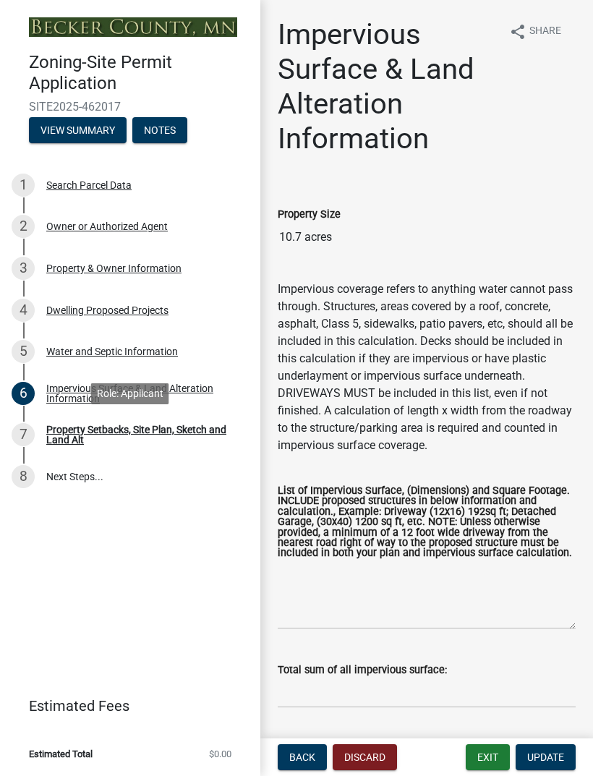
click at [67, 435] on div "Property Setbacks, Site Plan, Sketch and Land Alt" at bounding box center [141, 434] width 191 height 20
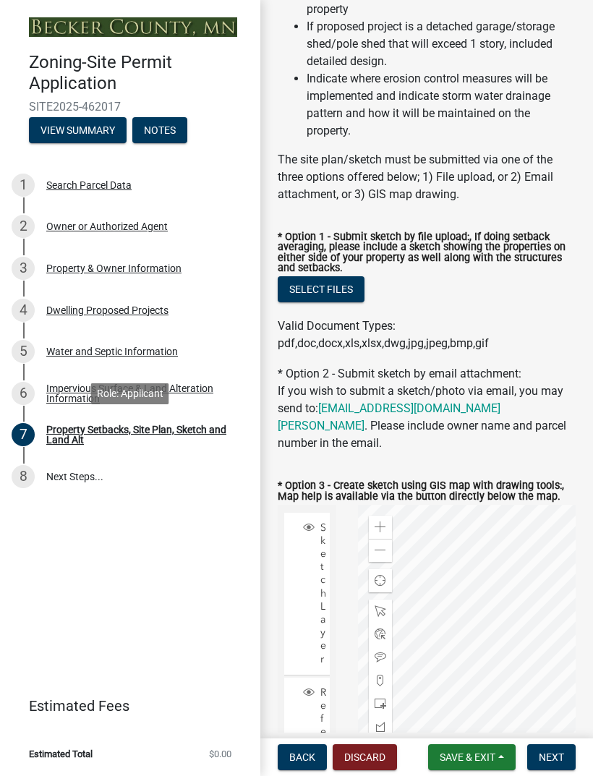
scroll to position [404, 0]
click at [103, 490] on link "8 Next Steps..." at bounding box center [130, 477] width 260 height 42
click at [158, 429] on div "Property Setbacks, Site Plan, Sketch and Land Alt" at bounding box center [141, 434] width 191 height 20
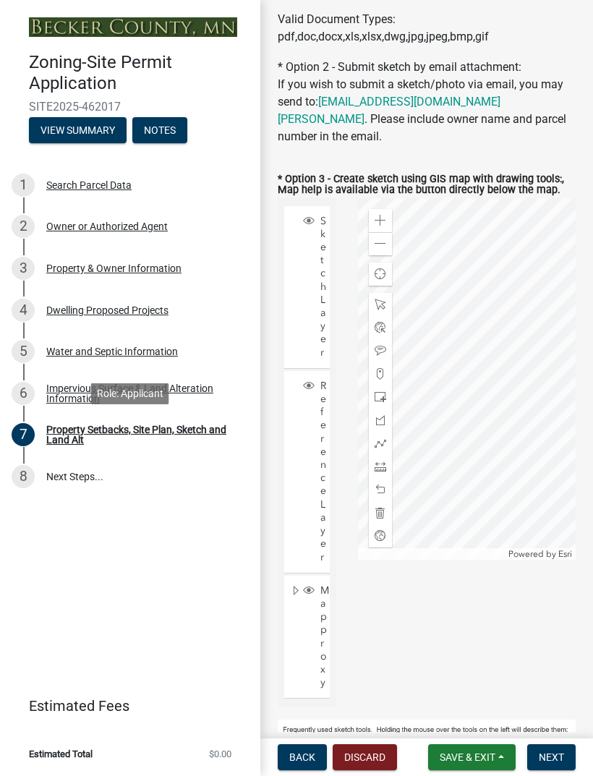
scroll to position [713, 0]
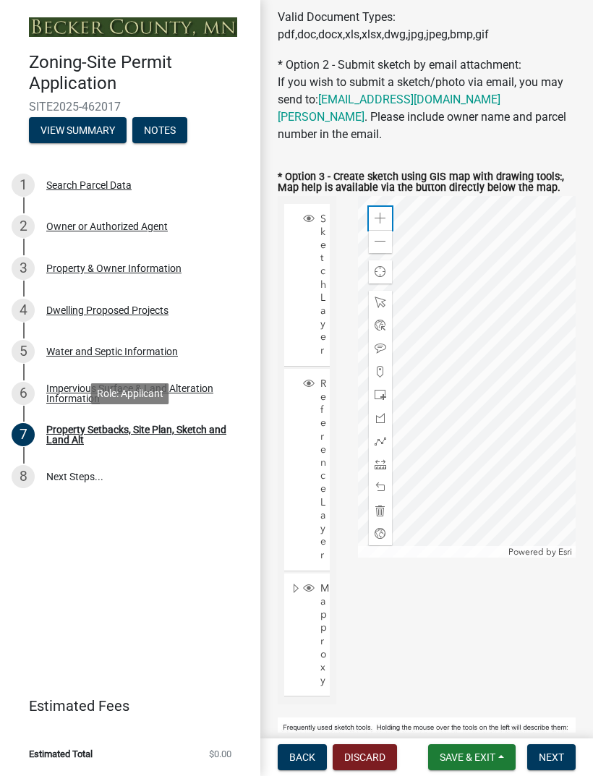
click at [375, 213] on span at bounding box center [381, 219] width 12 height 12
click at [380, 458] on span at bounding box center [381, 464] width 12 height 12
click at [380, 213] on span at bounding box center [381, 219] width 12 height 12
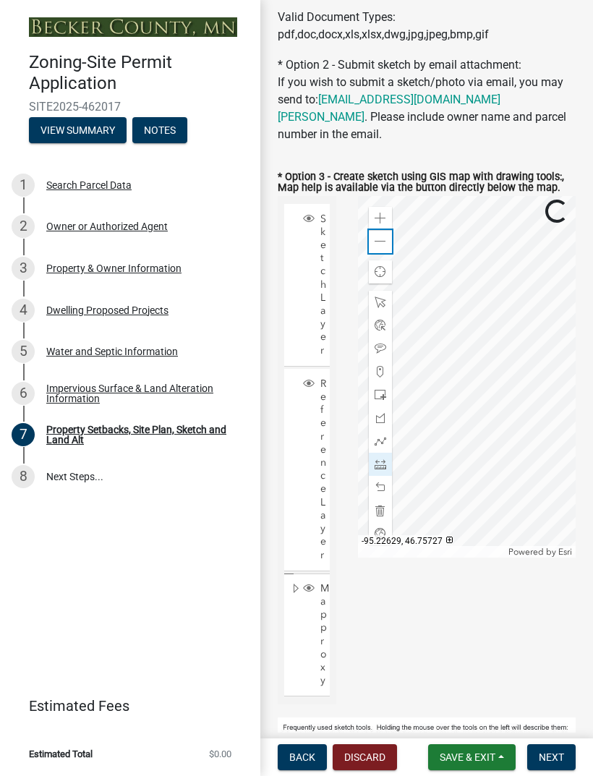
click at [377, 236] on span at bounding box center [381, 242] width 12 height 12
click at [380, 236] on span at bounding box center [381, 242] width 12 height 12
click at [382, 482] on span at bounding box center [381, 488] width 12 height 12
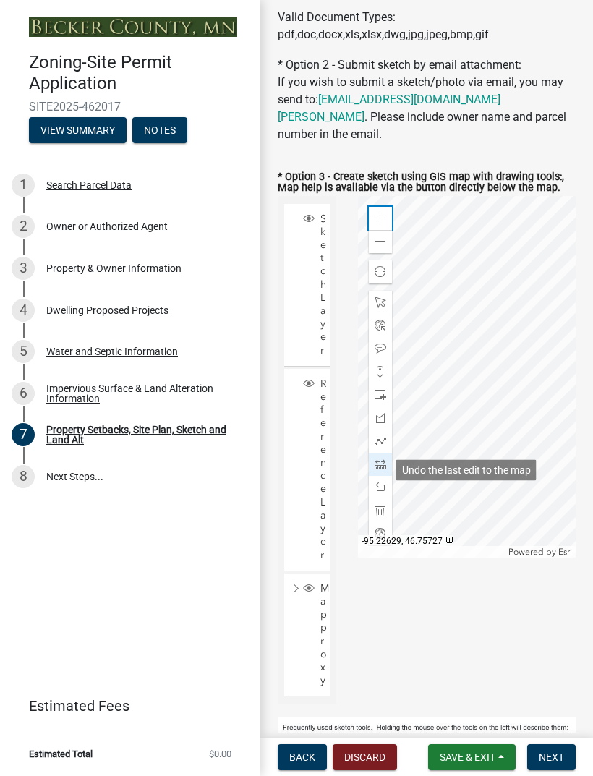
click at [380, 209] on div "Zoom in" at bounding box center [380, 218] width 23 height 23
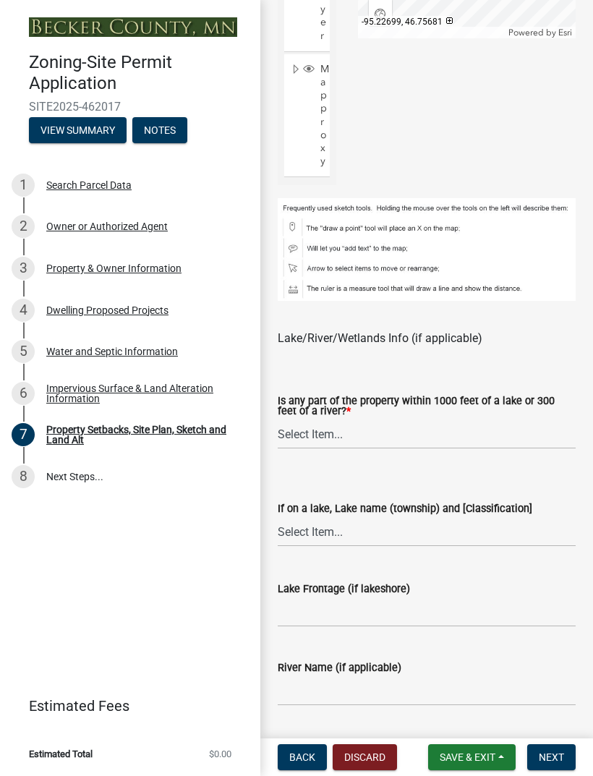
scroll to position [1239, 0]
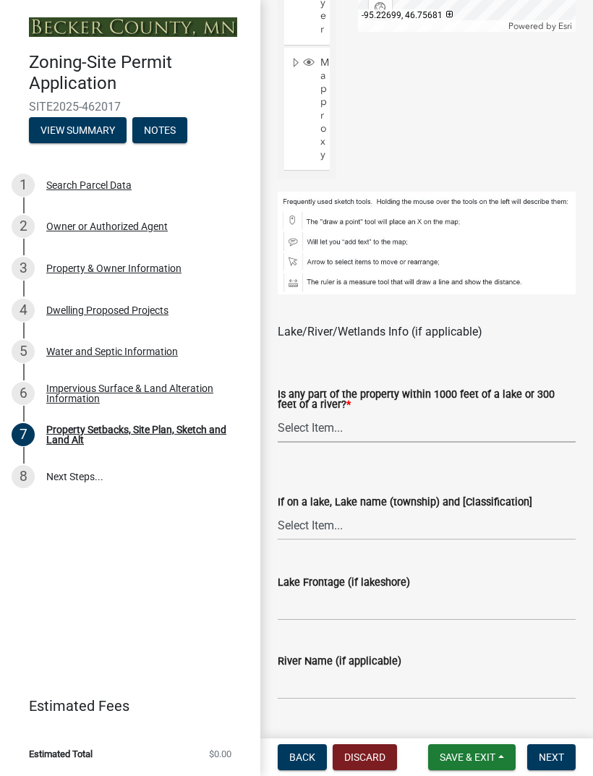
click at [494, 413] on select "Select Item... Shoreland-Riparian (Property is bordering a lake, river or strea…" at bounding box center [427, 428] width 298 height 30
select select "d89fbfa0-1150-4954-b91c-9d482c9530a3"
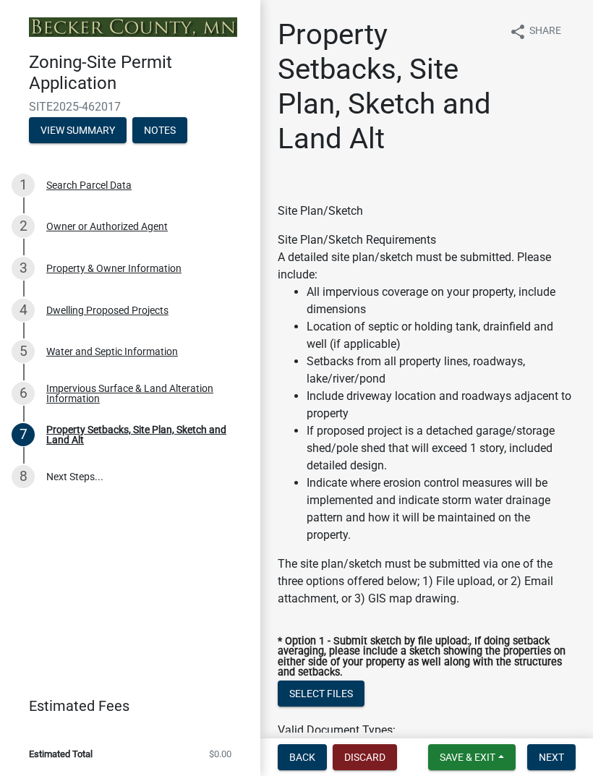
scroll to position [0, 0]
click at [473, 769] on button "Save & Exit" at bounding box center [472, 757] width 88 height 26
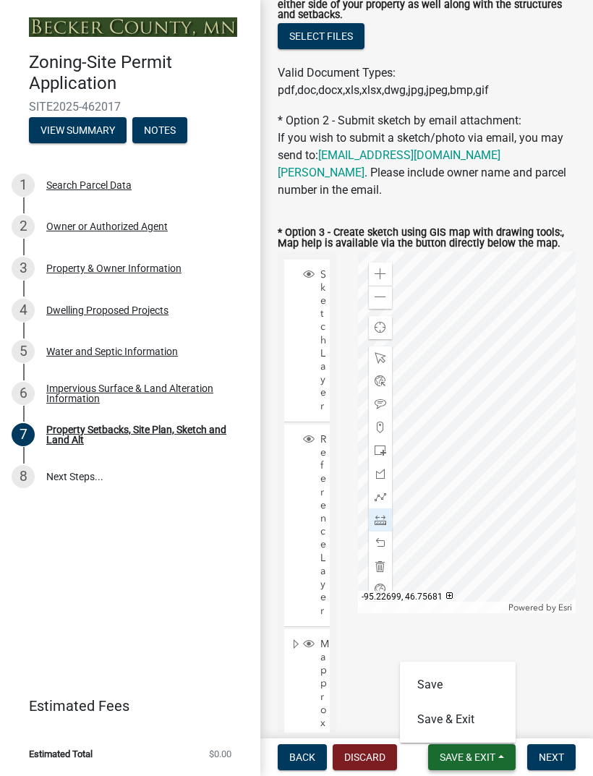
scroll to position [664, 0]
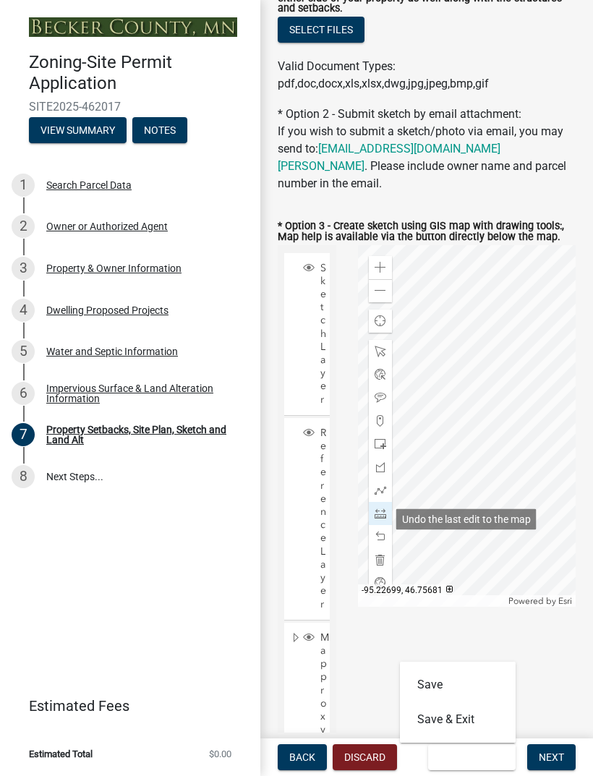
click at [380, 531] on span at bounding box center [381, 537] width 12 height 12
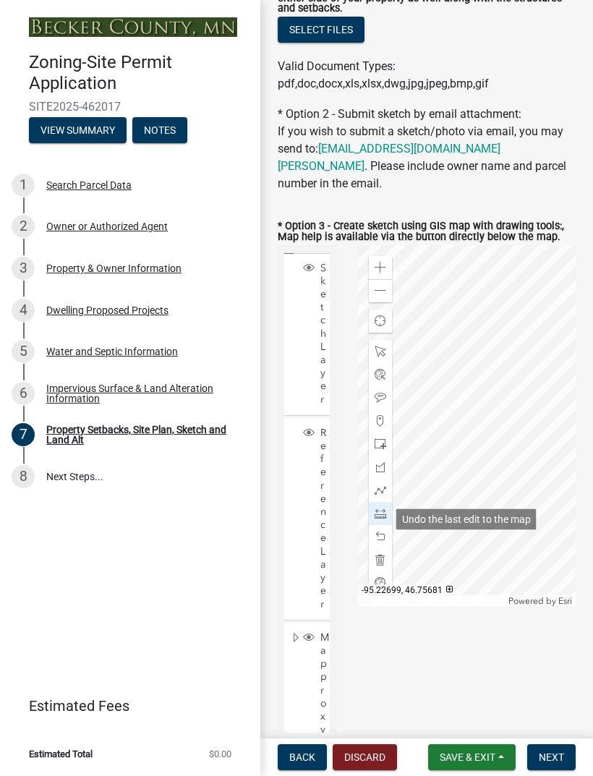
click at [385, 531] on span at bounding box center [381, 537] width 12 height 12
click at [383, 531] on span at bounding box center [381, 537] width 12 height 12
click at [387, 525] on div at bounding box center [380, 536] width 23 height 23
click at [383, 526] on div at bounding box center [380, 536] width 23 height 23
click at [377, 528] on div at bounding box center [380, 536] width 23 height 23
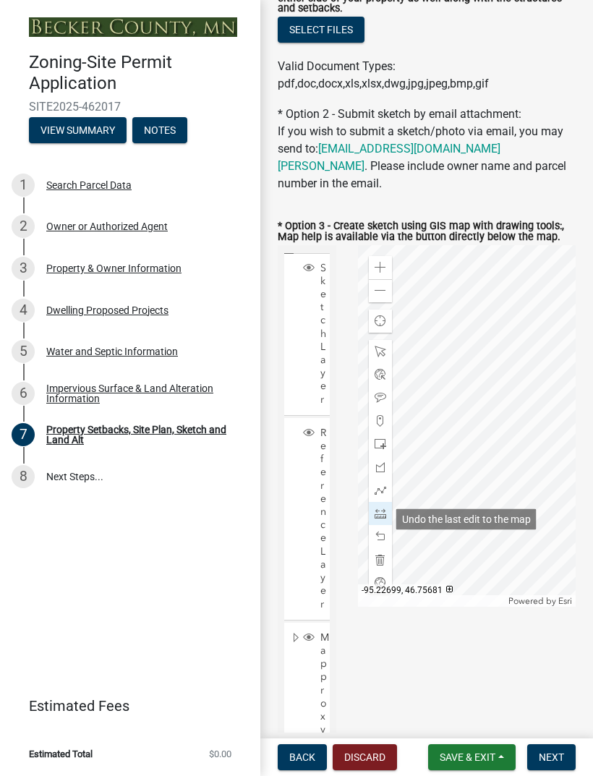
click at [377, 526] on div at bounding box center [380, 536] width 23 height 23
click at [385, 531] on span at bounding box center [381, 537] width 12 height 12
click at [386, 525] on div at bounding box center [380, 536] width 23 height 23
click at [383, 531] on span at bounding box center [381, 537] width 12 height 12
click at [374, 525] on div at bounding box center [380, 536] width 23 height 23
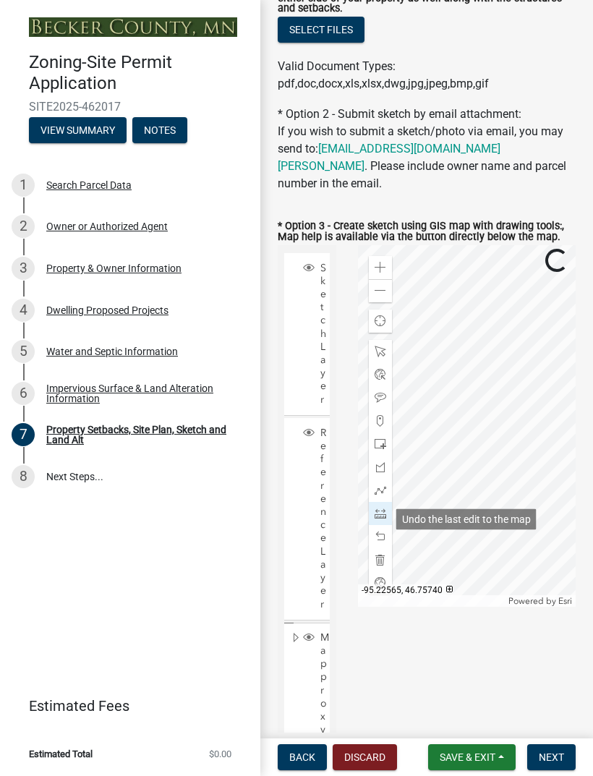
click at [383, 525] on div at bounding box center [380, 536] width 23 height 23
click at [378, 531] on span at bounding box center [381, 537] width 12 height 12
click at [380, 531] on span at bounding box center [381, 537] width 12 height 12
click at [373, 525] on div at bounding box center [380, 536] width 23 height 23
click at [375, 531] on span at bounding box center [381, 537] width 12 height 12
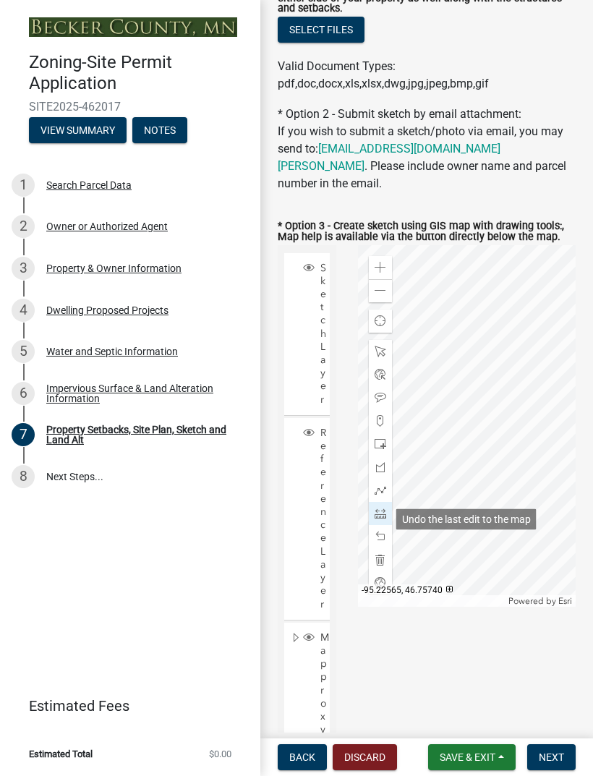
click at [380, 529] on div at bounding box center [380, 536] width 23 height 23
click at [382, 531] on span at bounding box center [381, 537] width 12 height 12
click at [378, 528] on div at bounding box center [380, 536] width 23 height 23
click at [381, 531] on span at bounding box center [381, 537] width 12 height 12
click at [377, 531] on span at bounding box center [381, 537] width 12 height 12
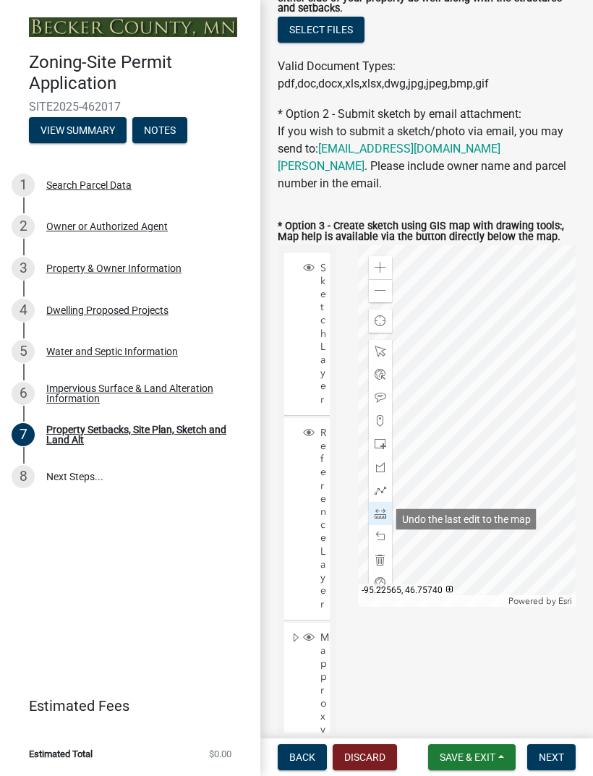
click at [375, 528] on div at bounding box center [380, 536] width 23 height 23
click at [381, 531] on span at bounding box center [381, 537] width 12 height 12
click at [380, 531] on span at bounding box center [381, 537] width 12 height 12
click at [369, 526] on div at bounding box center [380, 536] width 23 height 23
click at [389, 529] on div at bounding box center [380, 536] width 23 height 23
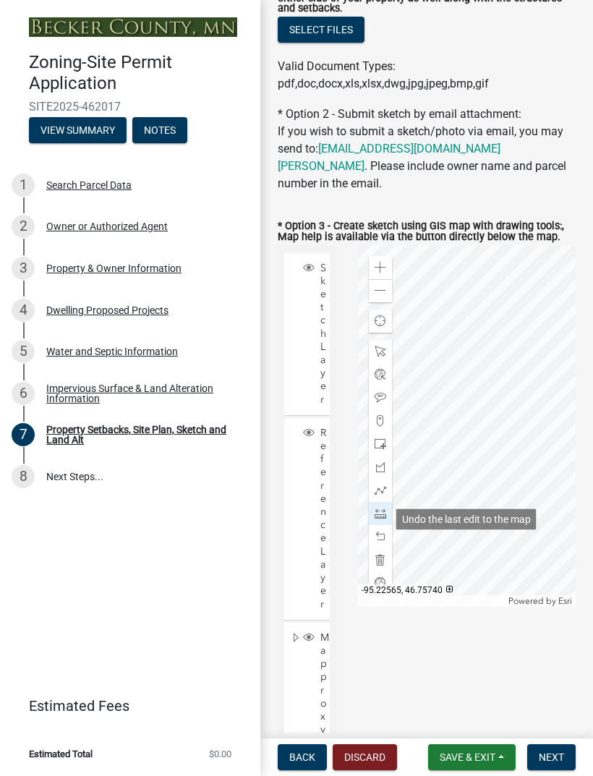
click at [383, 531] on span at bounding box center [381, 537] width 12 height 12
click at [381, 548] on div at bounding box center [380, 559] width 23 height 23
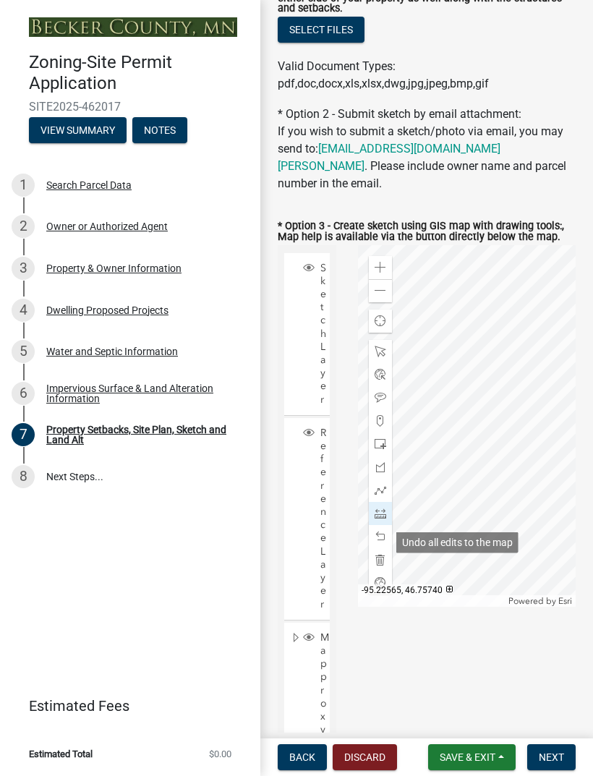
click at [481, 765] on button "Save & Exit" at bounding box center [472, 757] width 88 height 26
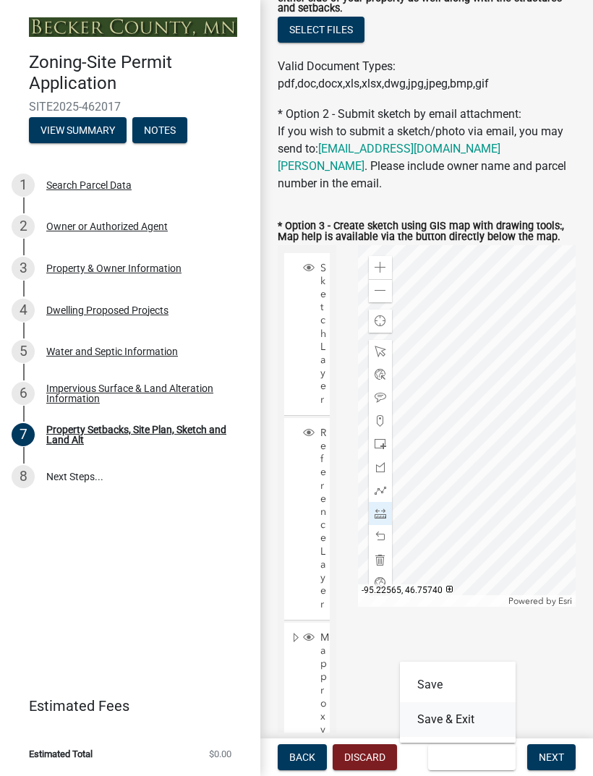
click at [456, 723] on button "Save & Exit" at bounding box center [458, 719] width 116 height 35
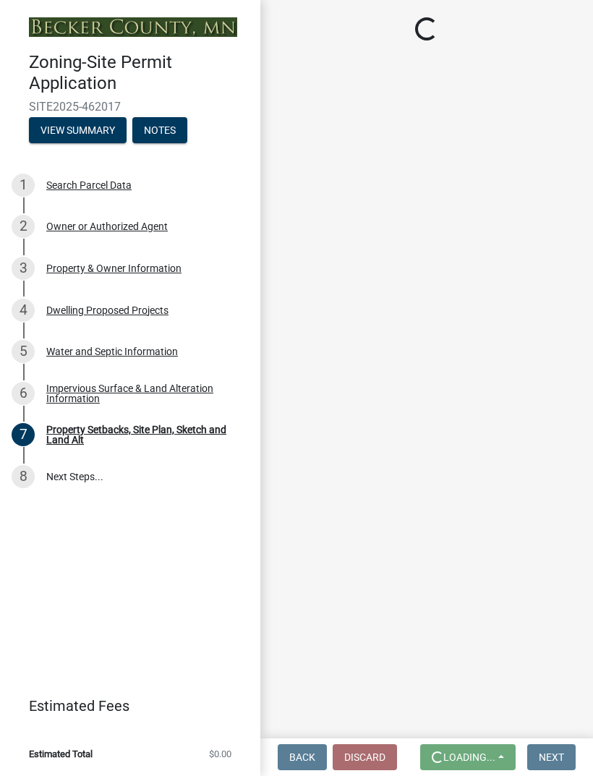
scroll to position [0, 0]
